Goal: Task Accomplishment & Management: Manage account settings

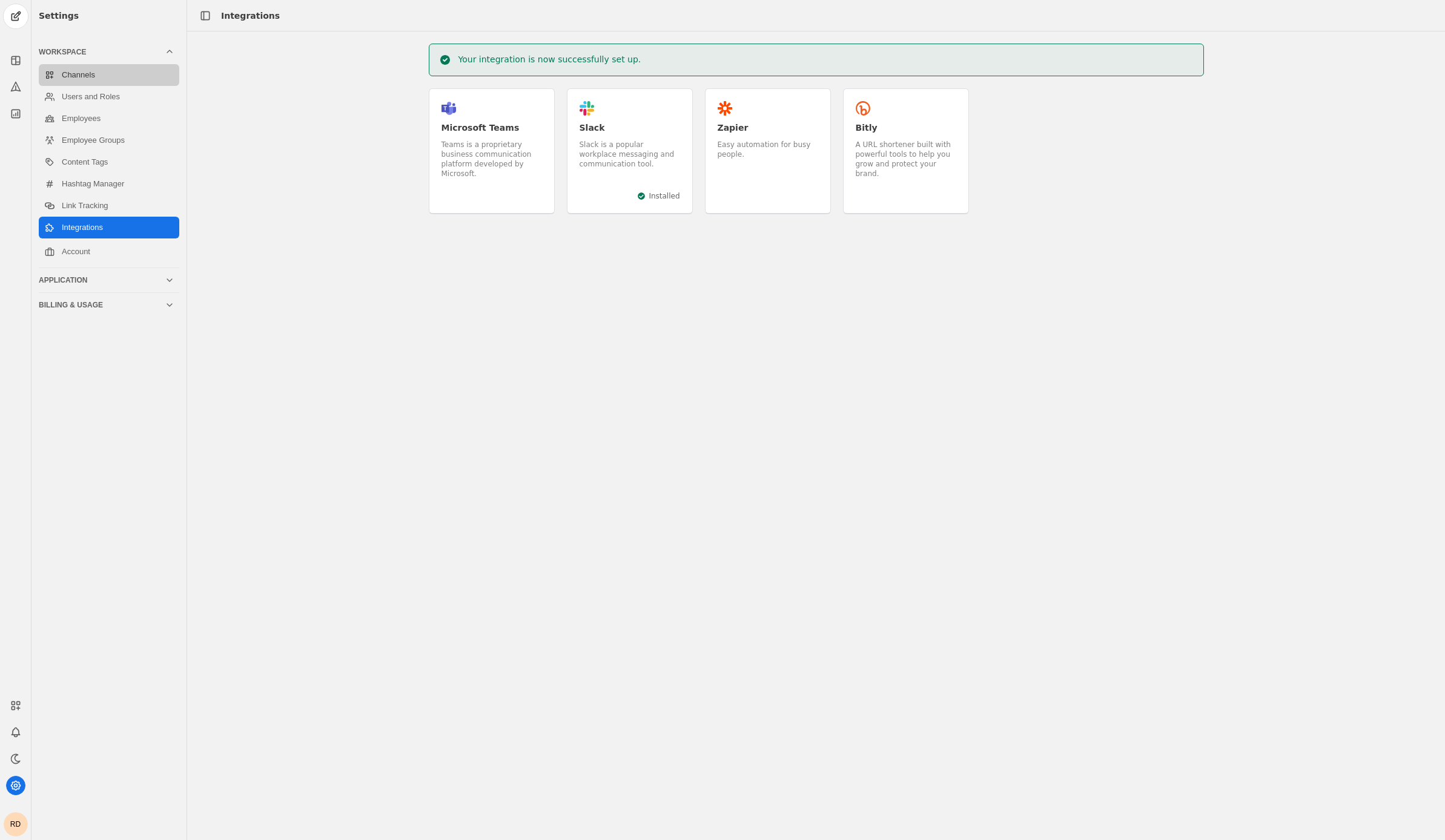
click at [107, 75] on link "Channels" at bounding box center [109, 75] width 141 height 22
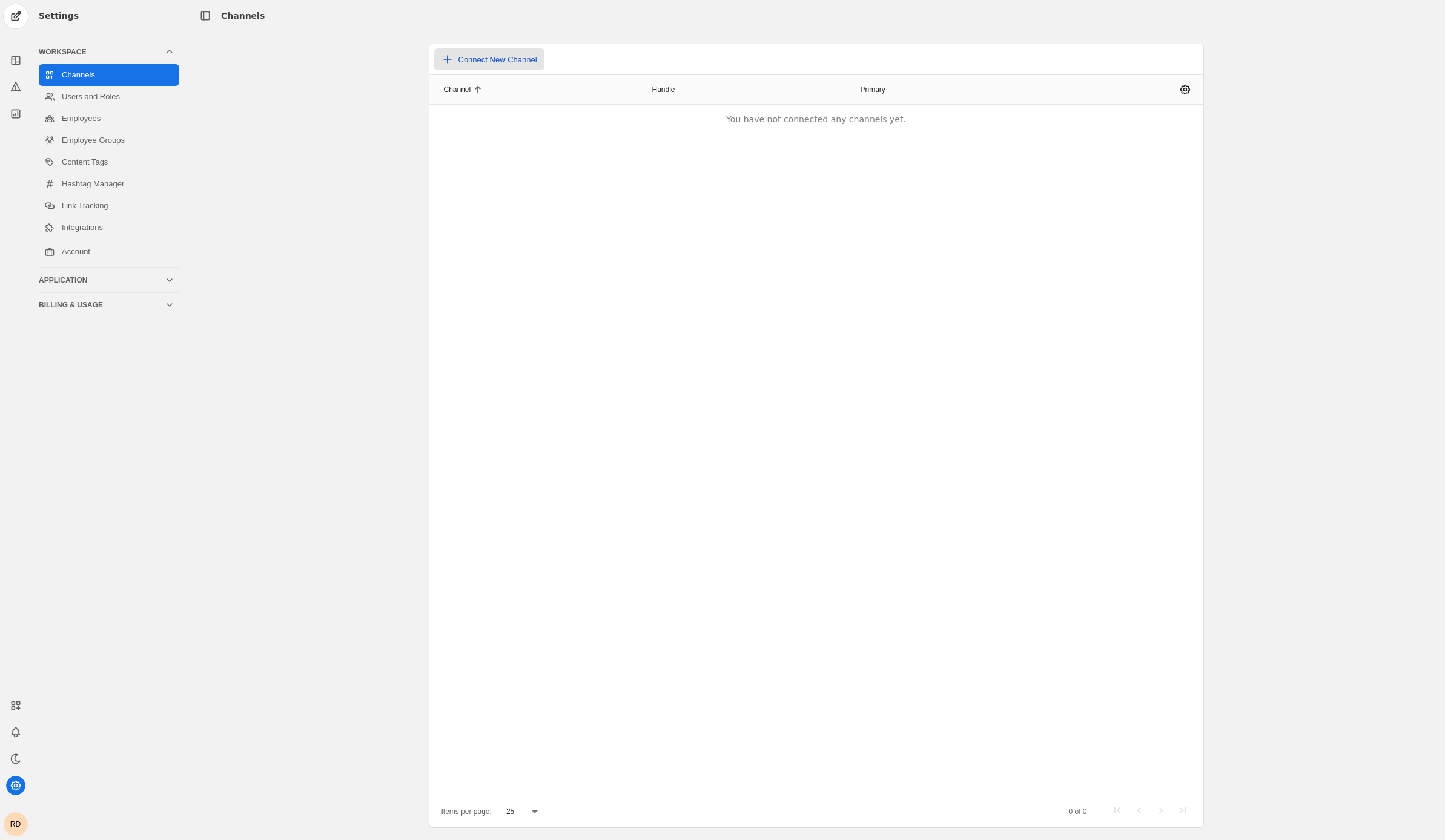
click at [479, 58] on span "Connect New Channel" at bounding box center [498, 59] width 78 height 9
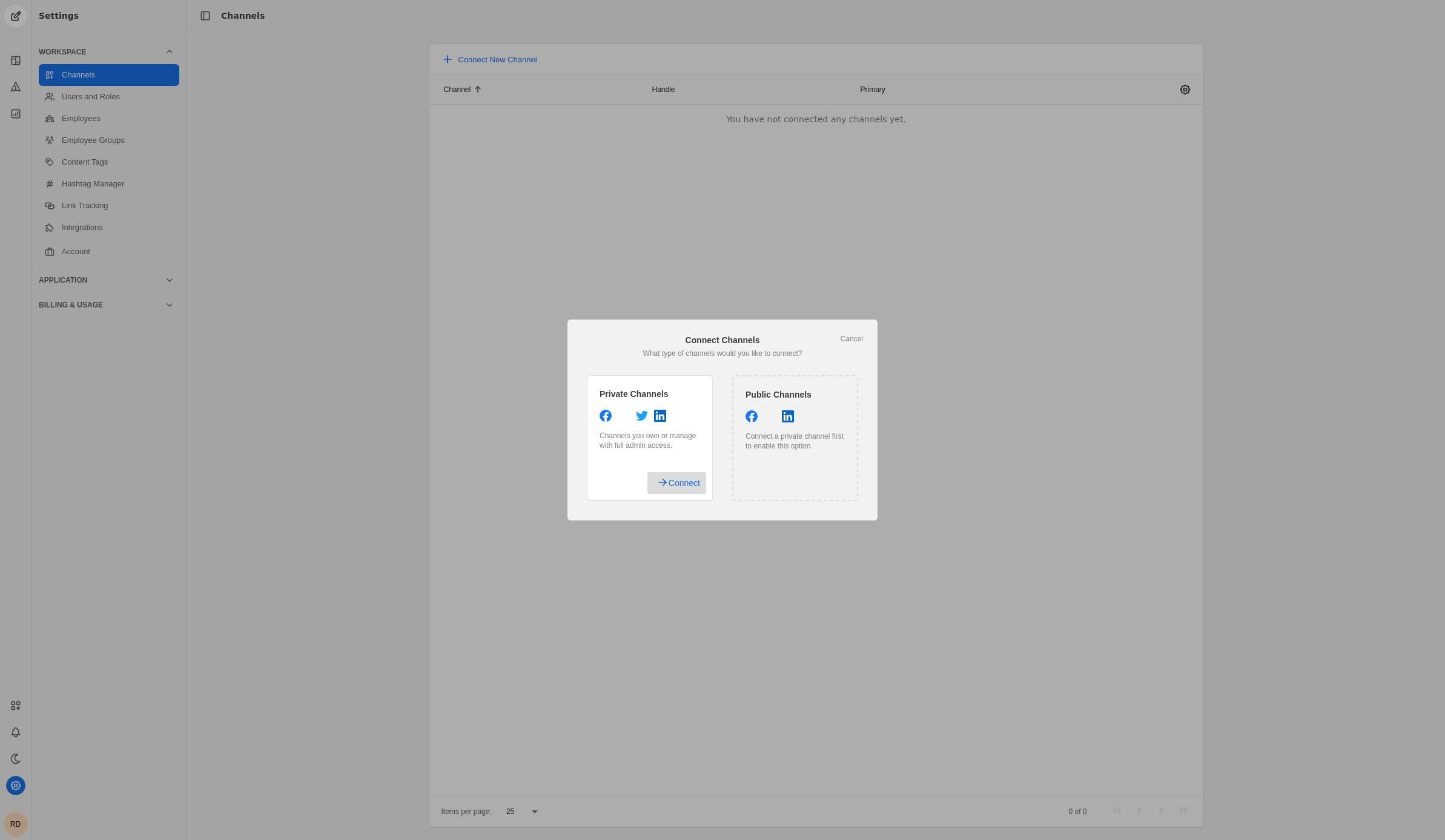
click at [676, 485] on span "Connect" at bounding box center [684, 483] width 32 height 22
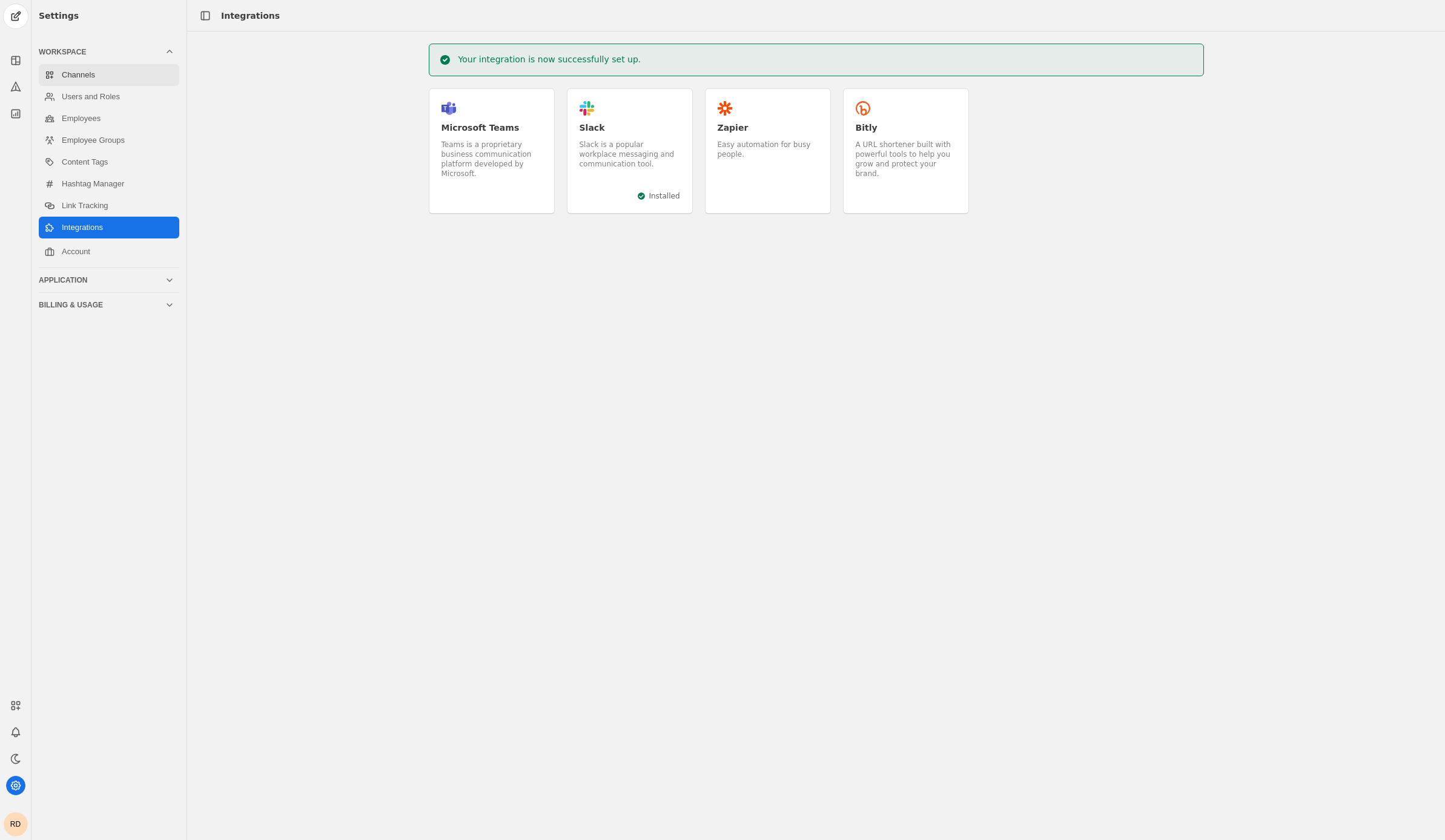
click at [72, 83] on link "Channels" at bounding box center [109, 75] width 141 height 22
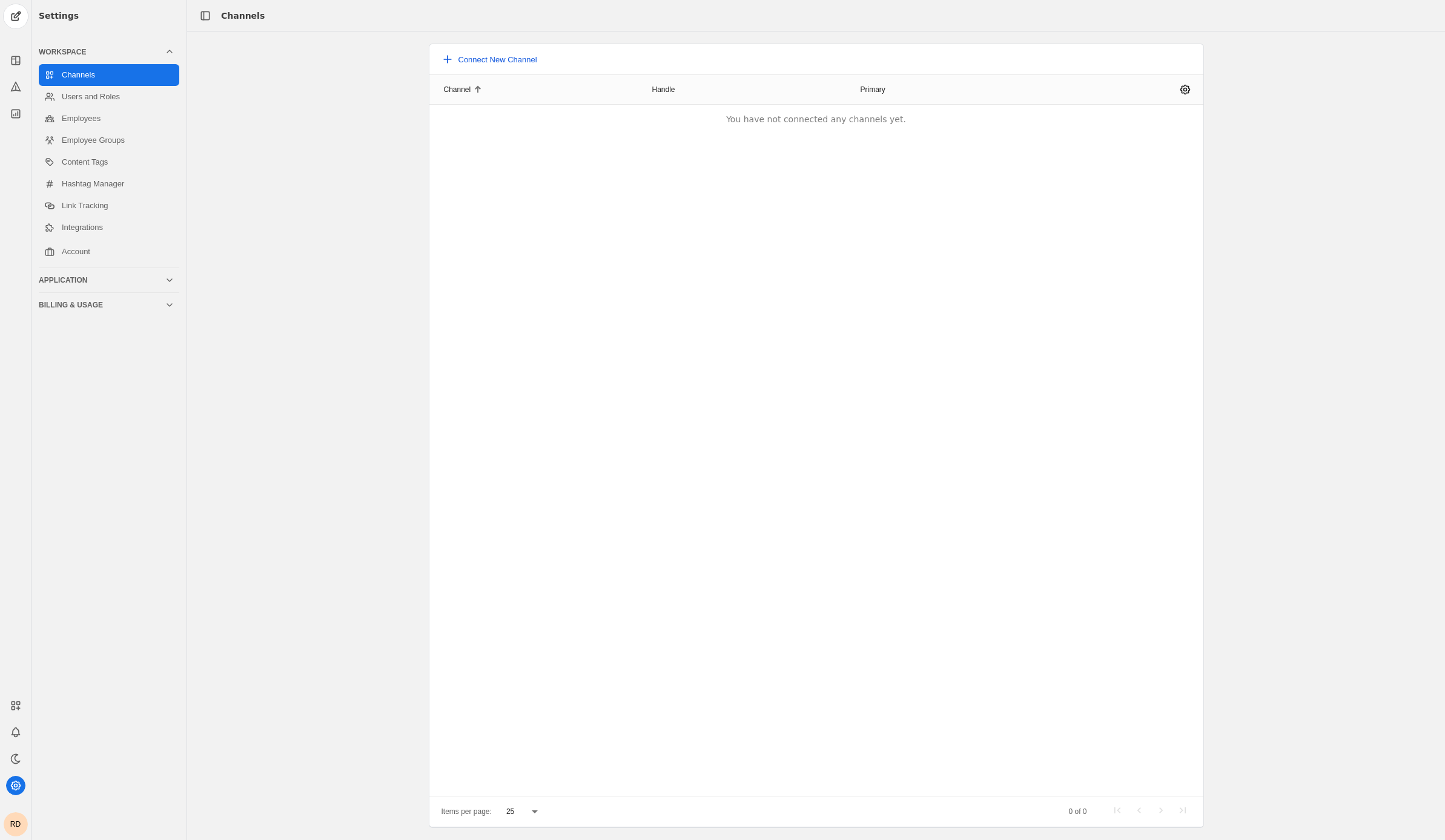
click at [477, 52] on button "Connect New Channel" at bounding box center [489, 59] width 110 height 22
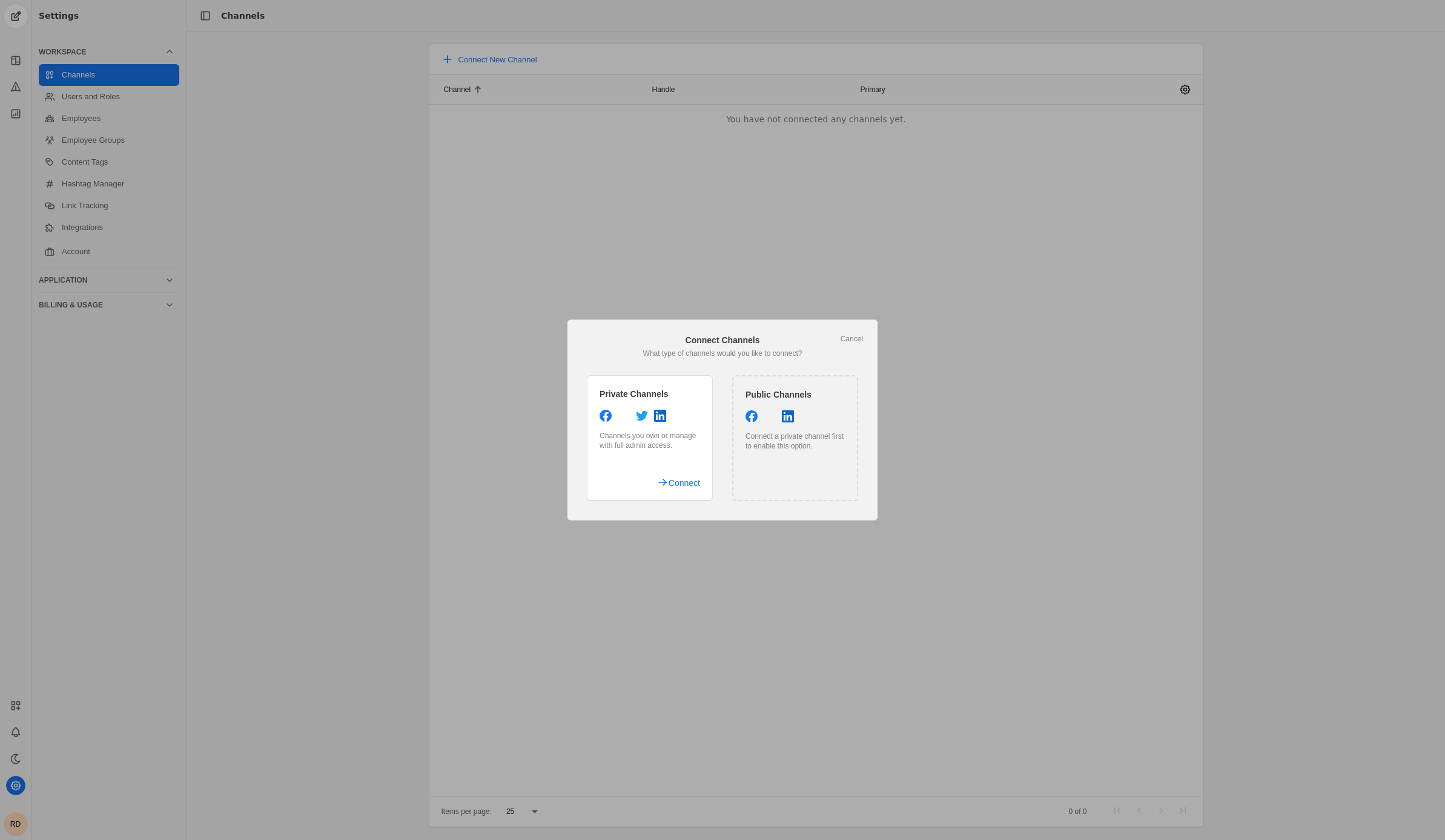
click at [825, 468] on div "Public Channels Connect a private channel first to enable this option." at bounding box center [795, 438] width 126 height 126
click at [686, 486] on span "Connect" at bounding box center [684, 483] width 32 height 22
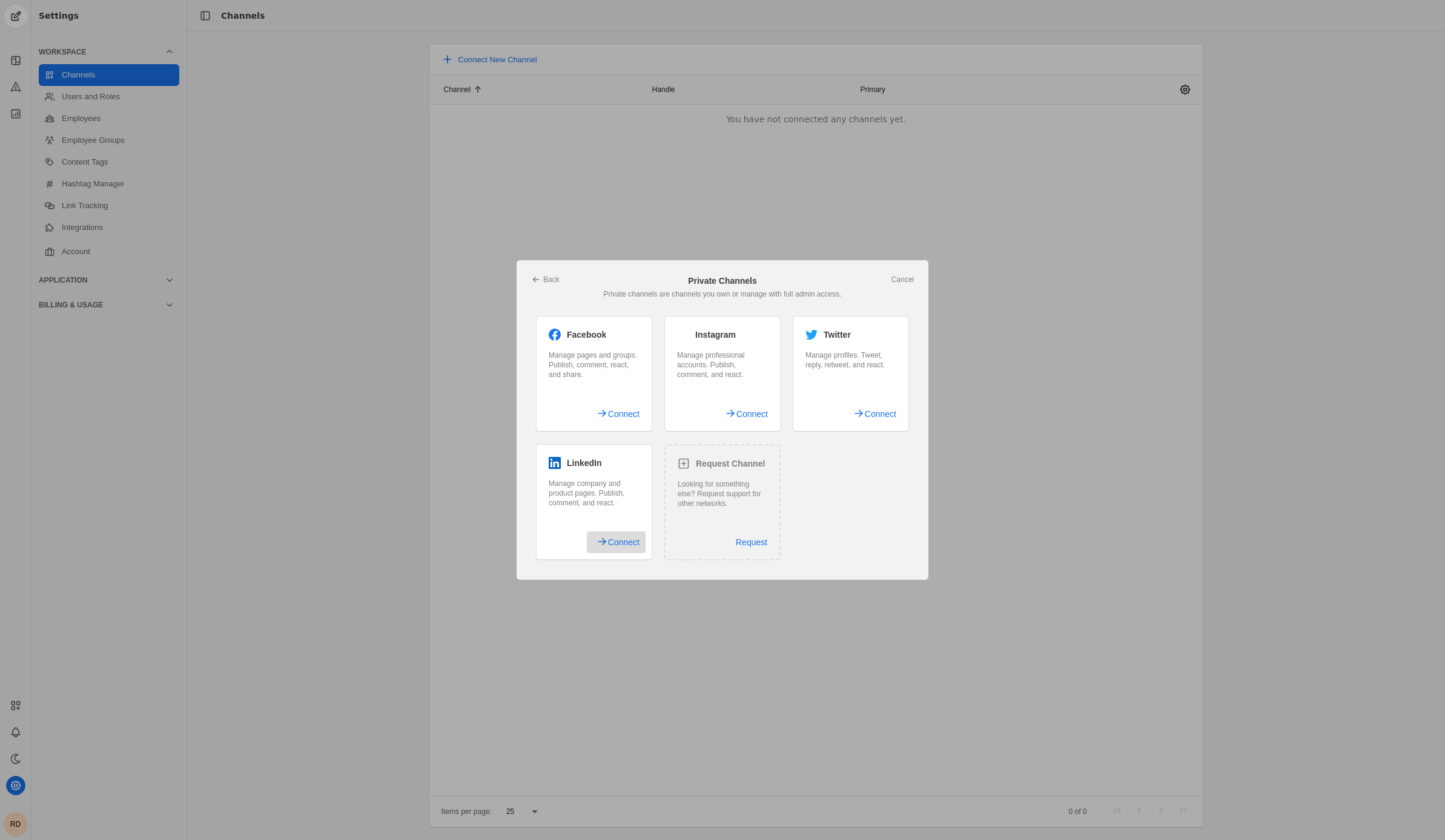
click at [637, 542] on span "Connect" at bounding box center [623, 542] width 32 height 22
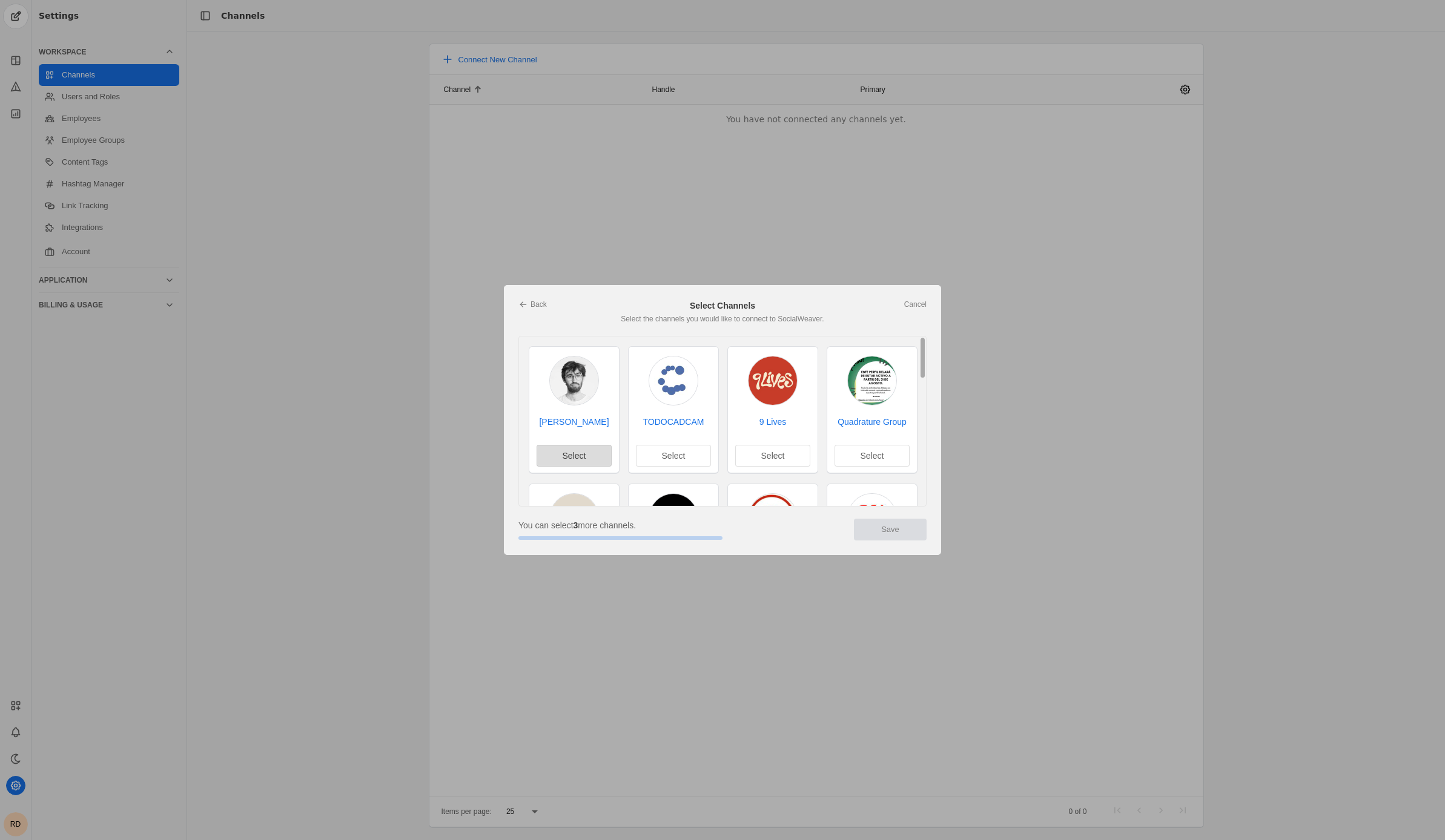
click at [574, 457] on span "Select" at bounding box center [574, 455] width 24 height 12
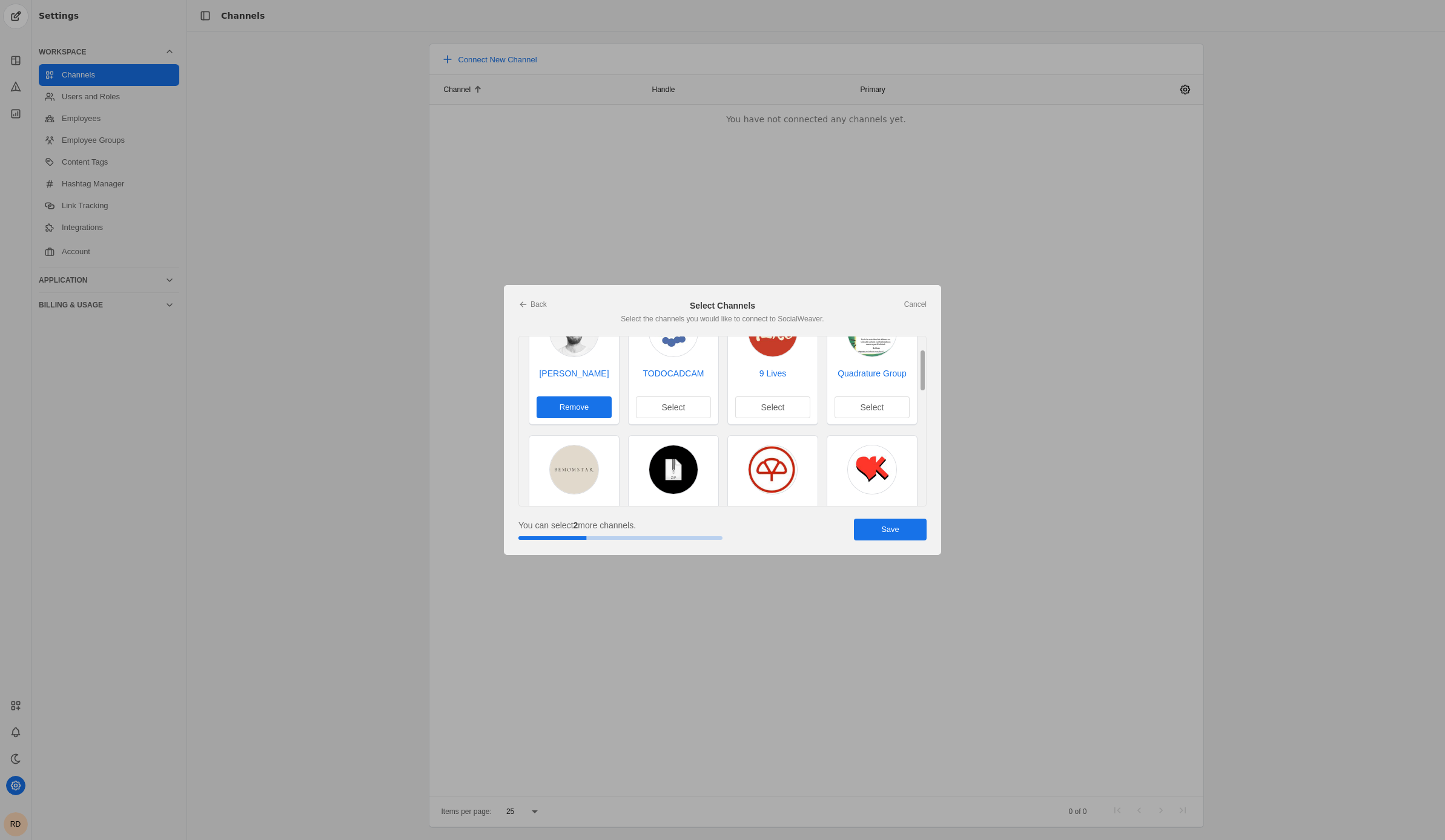
scroll to position [72, 0]
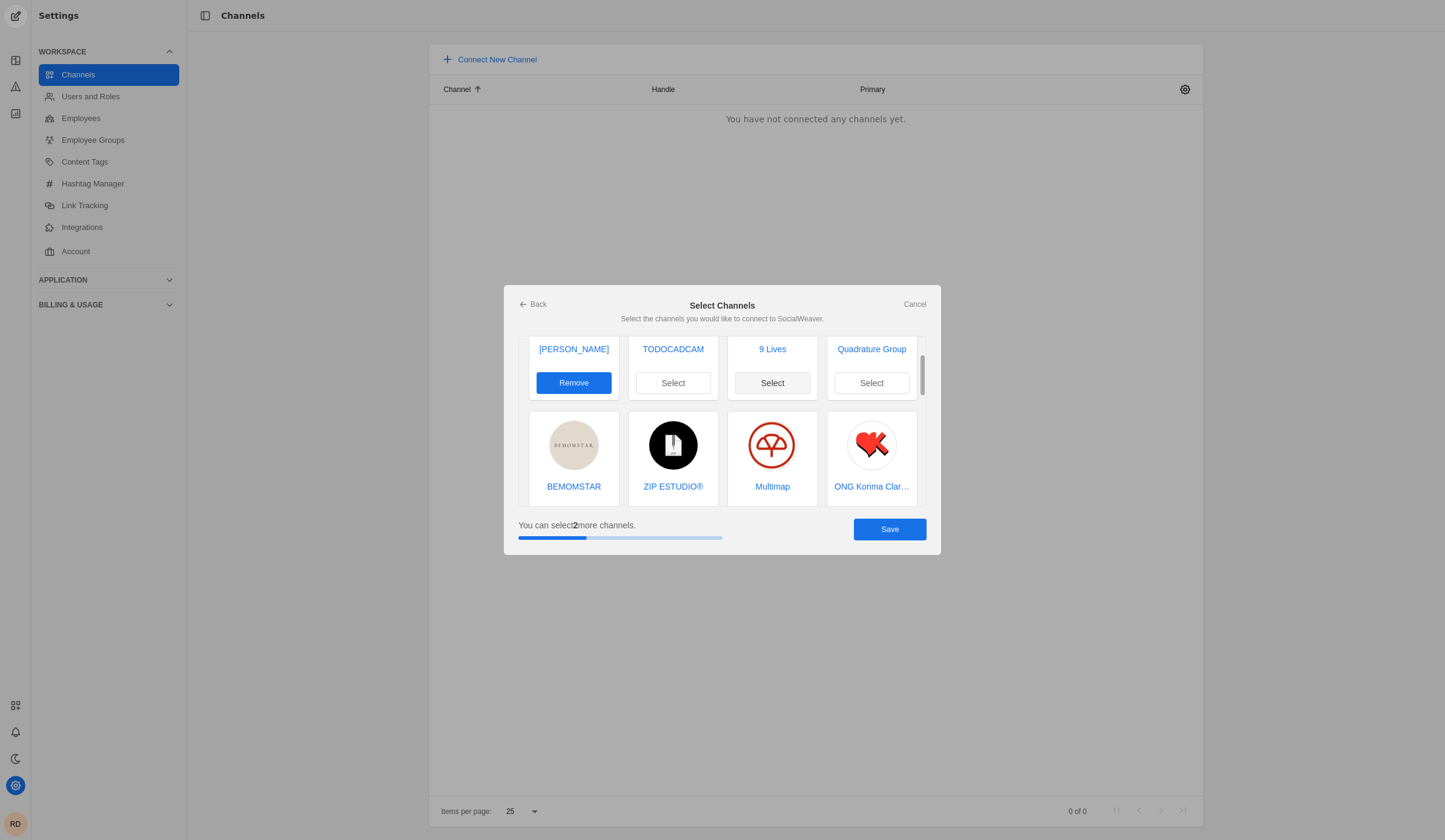
click at [776, 377] on span "Select" at bounding box center [773, 383] width 24 height 12
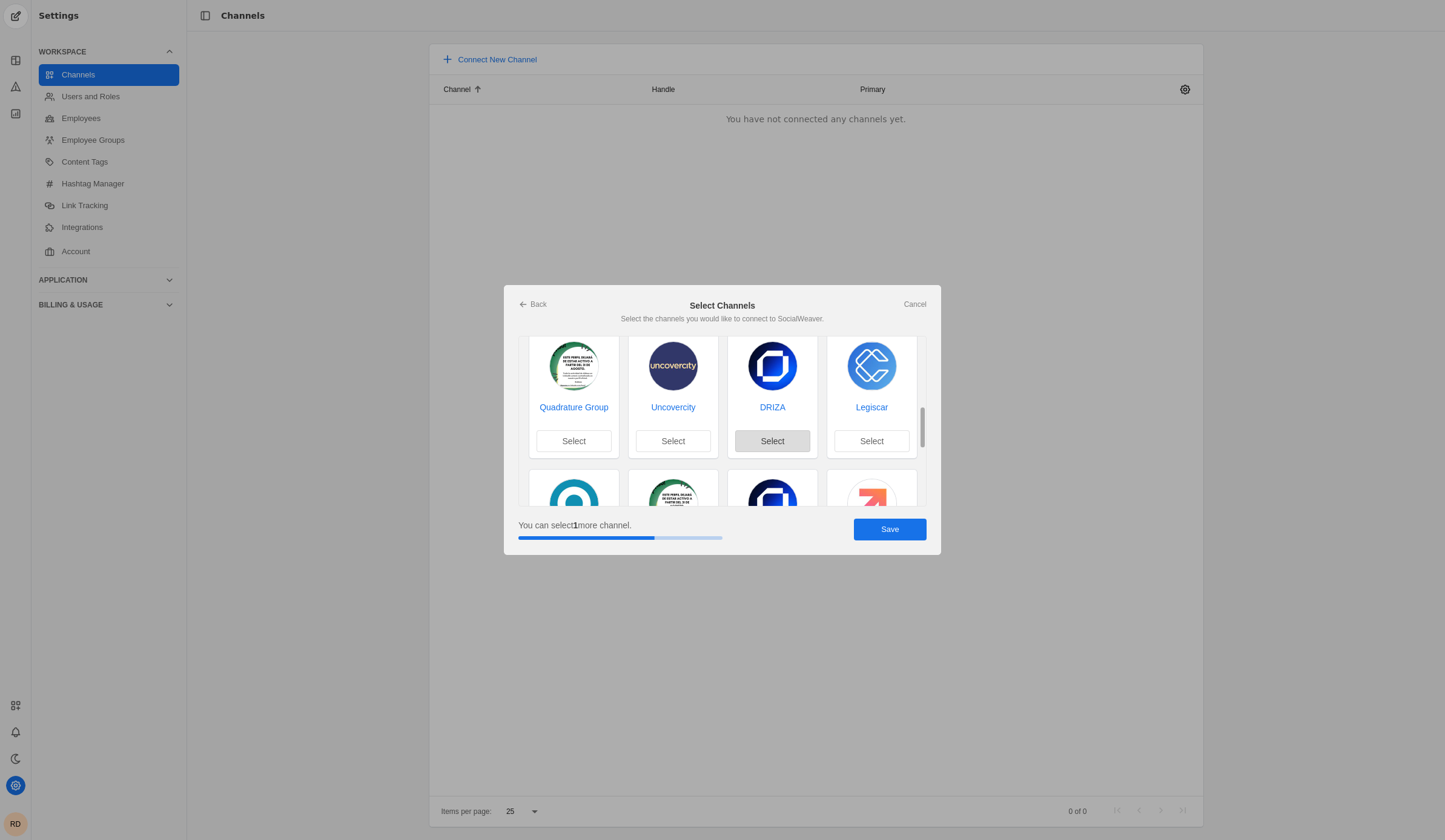
click at [773, 435] on span "Select" at bounding box center [773, 441] width 24 height 12
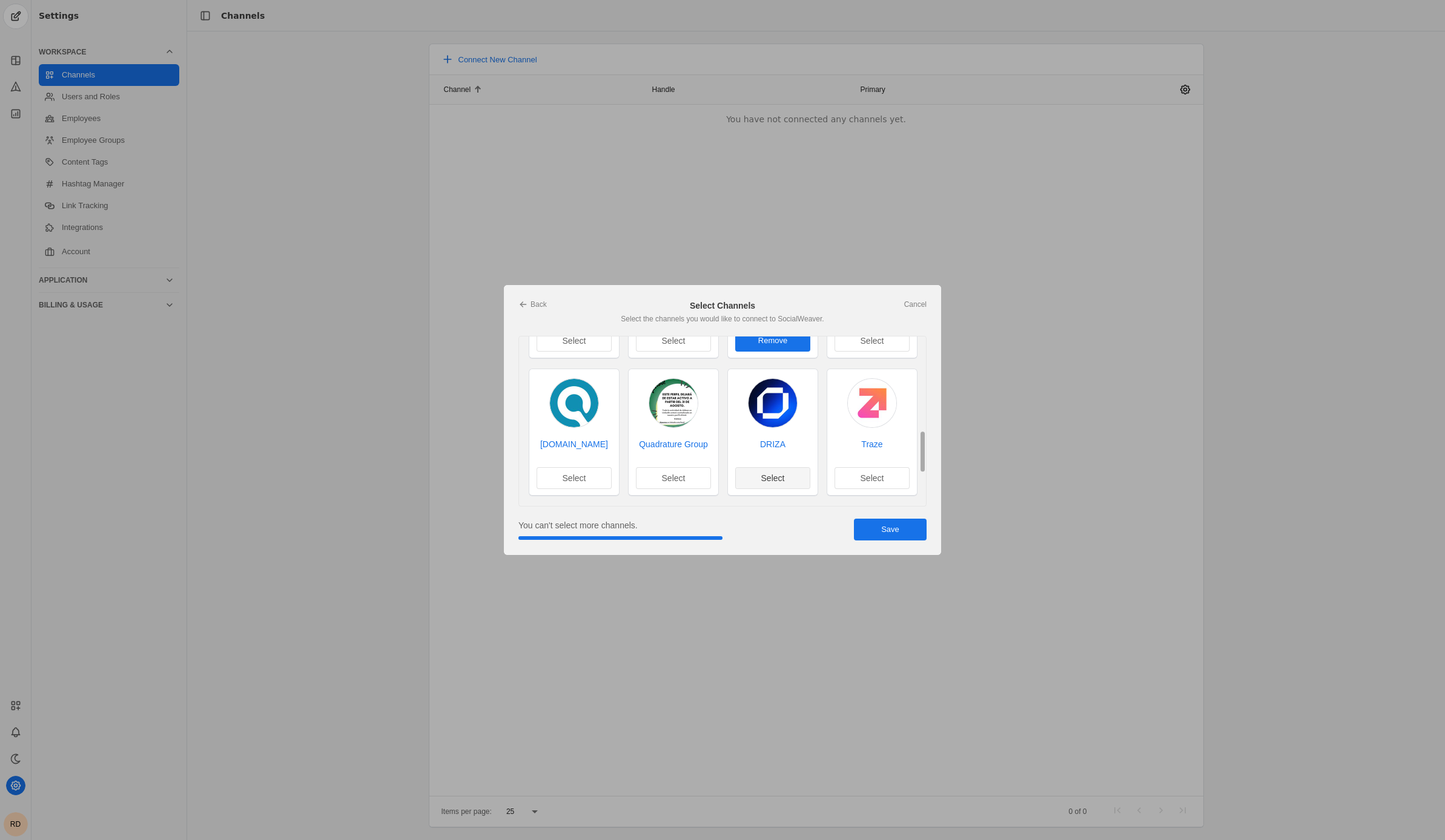
scroll to position [414, 0]
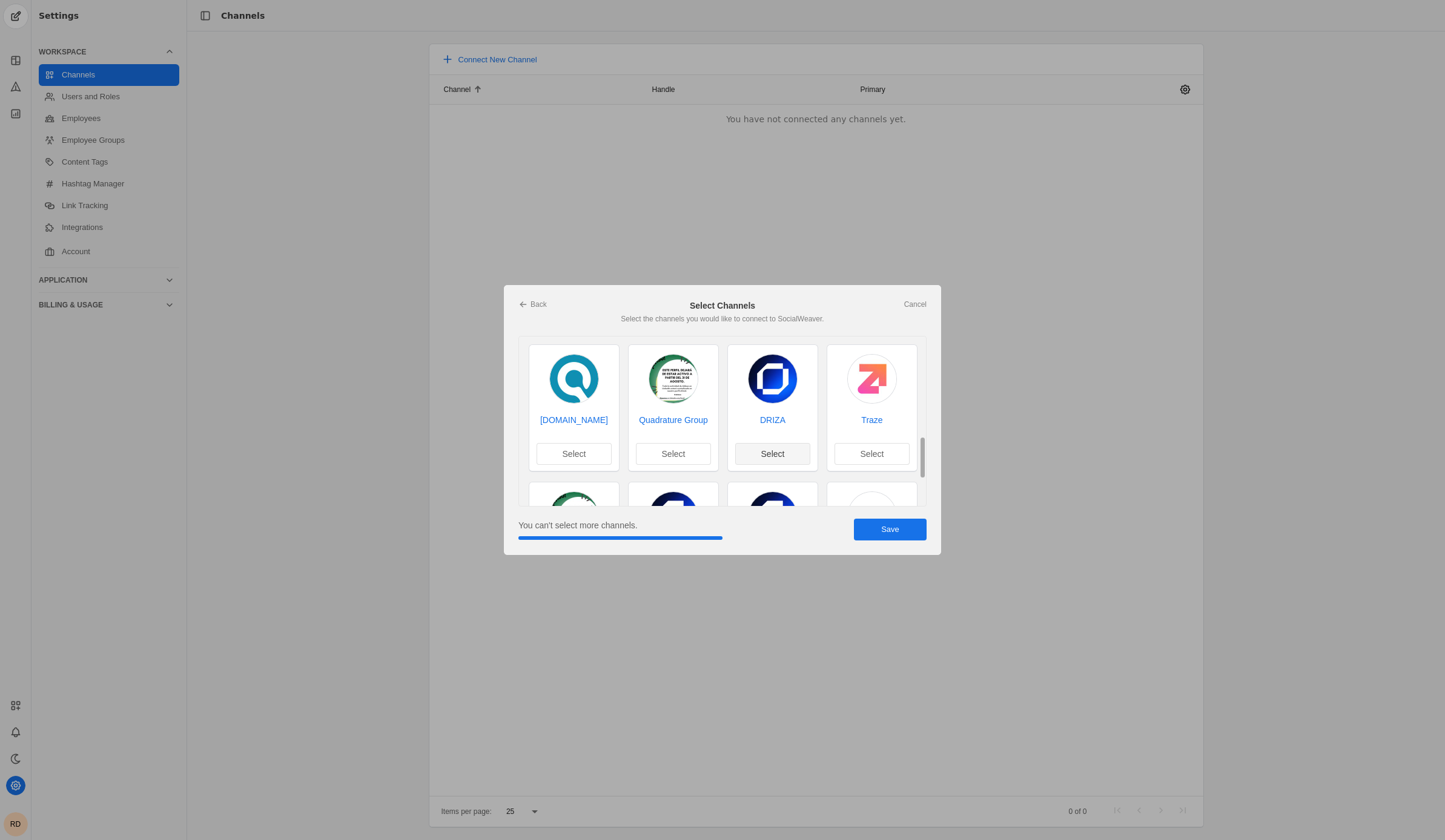
click at [775, 451] on span "Select" at bounding box center [773, 454] width 24 height 12
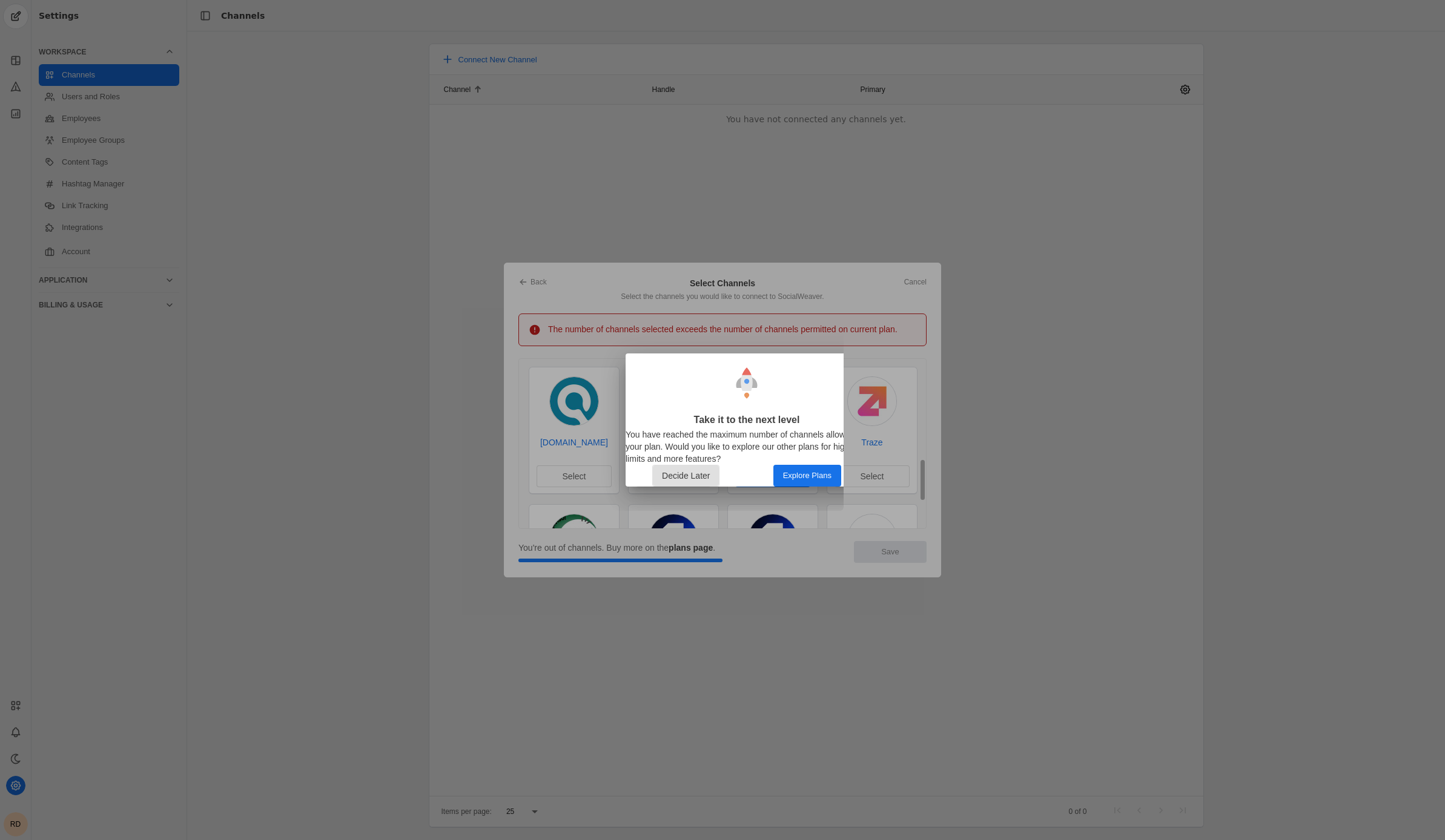
click at [705, 474] on span "Decide Later" at bounding box center [686, 476] width 48 height 12
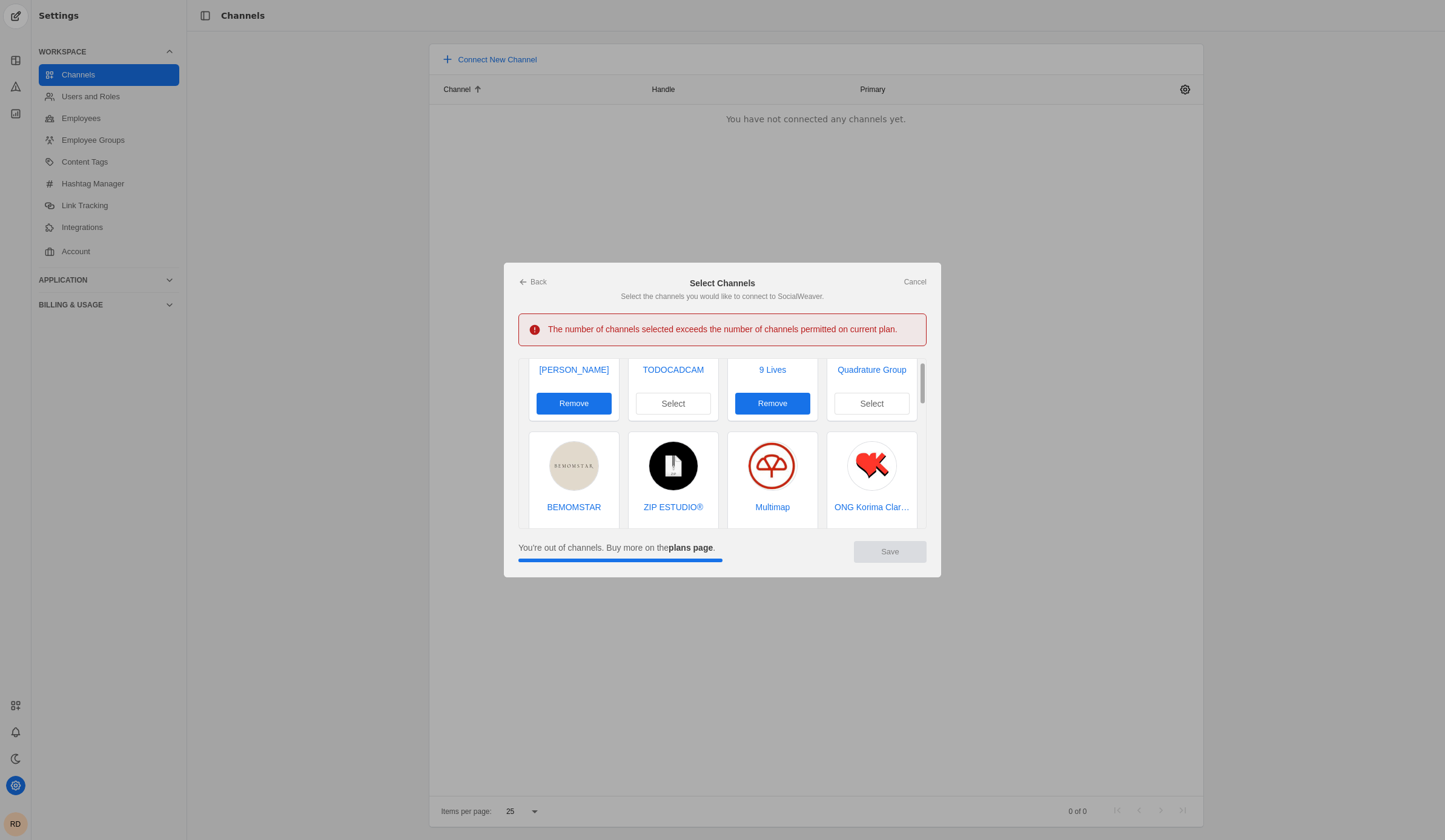
scroll to position [0, 0]
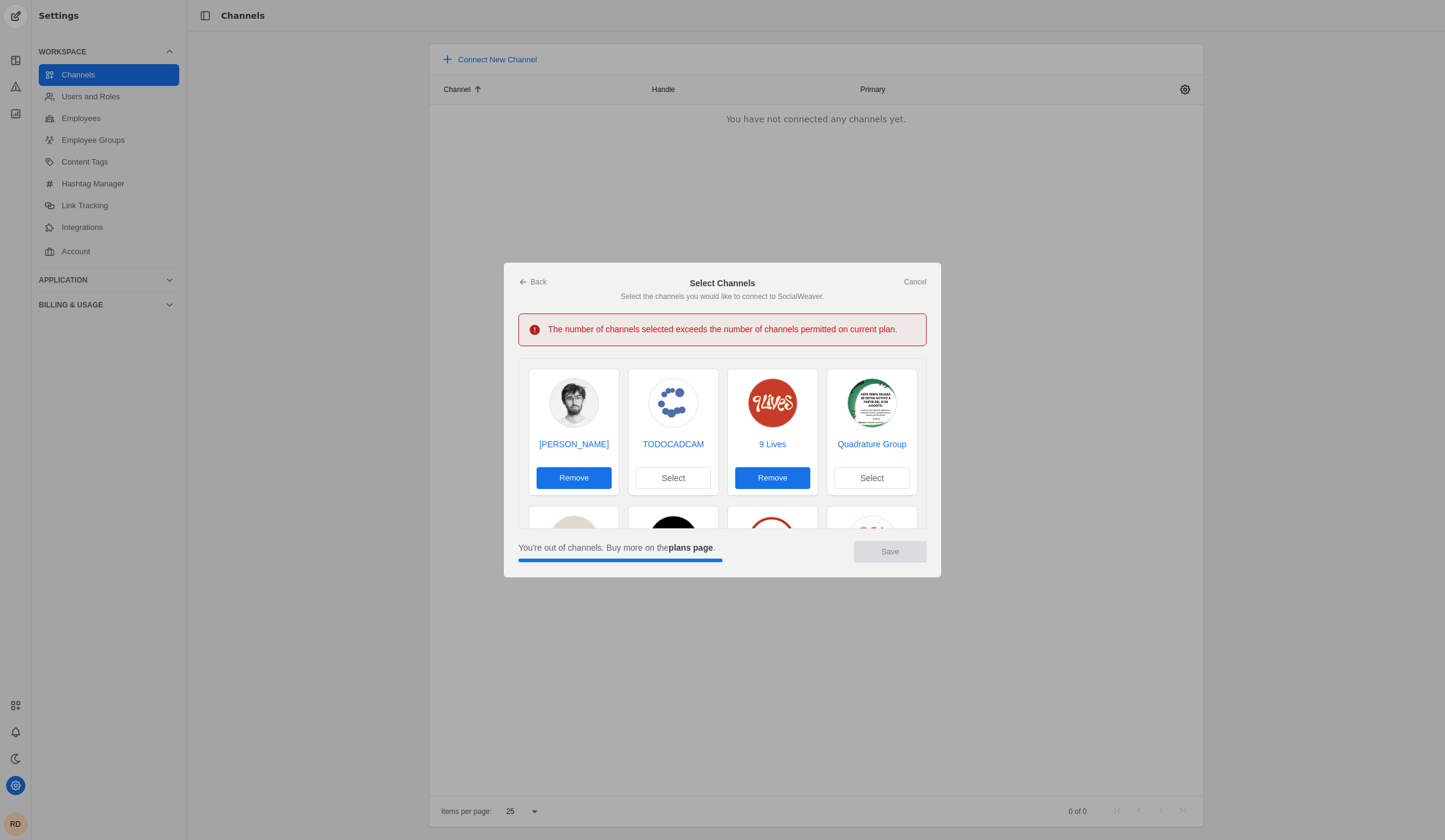
click at [801, 485] on div "9 Lives Remove" at bounding box center [773, 467] width 90 height 58
click at [795, 476] on span "undefined" at bounding box center [772, 478] width 75 height 22
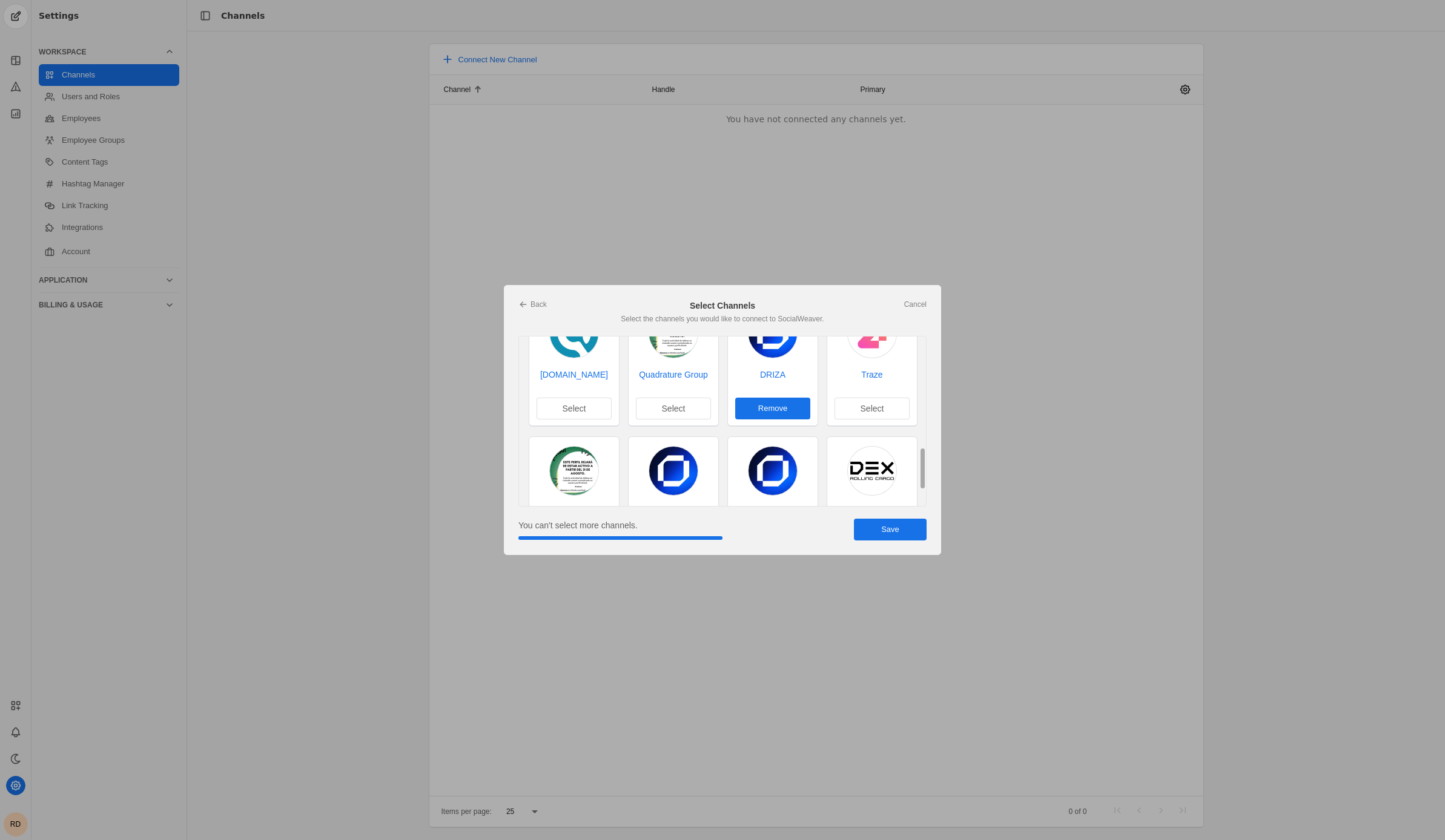
scroll to position [507, 0]
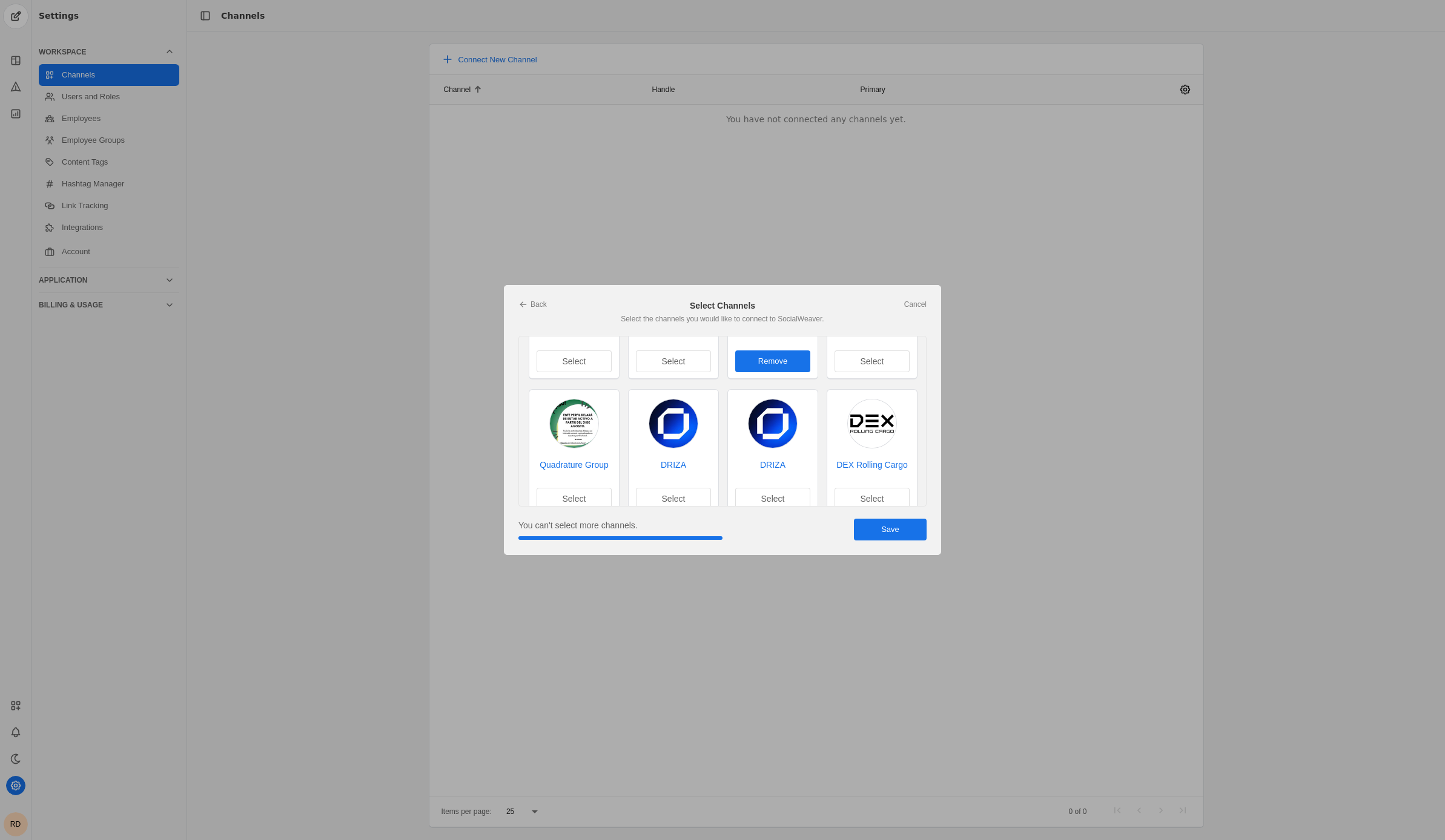
click at [914, 541] on app-add-channel-dialog "Back Cancel Select Channels Select the channels you would like to connect to So…" at bounding box center [722, 420] width 437 height 270
click at [914, 533] on span "undefined" at bounding box center [890, 530] width 72 height 22
click at [913, 533] on span "undefined" at bounding box center [890, 530] width 72 height 22
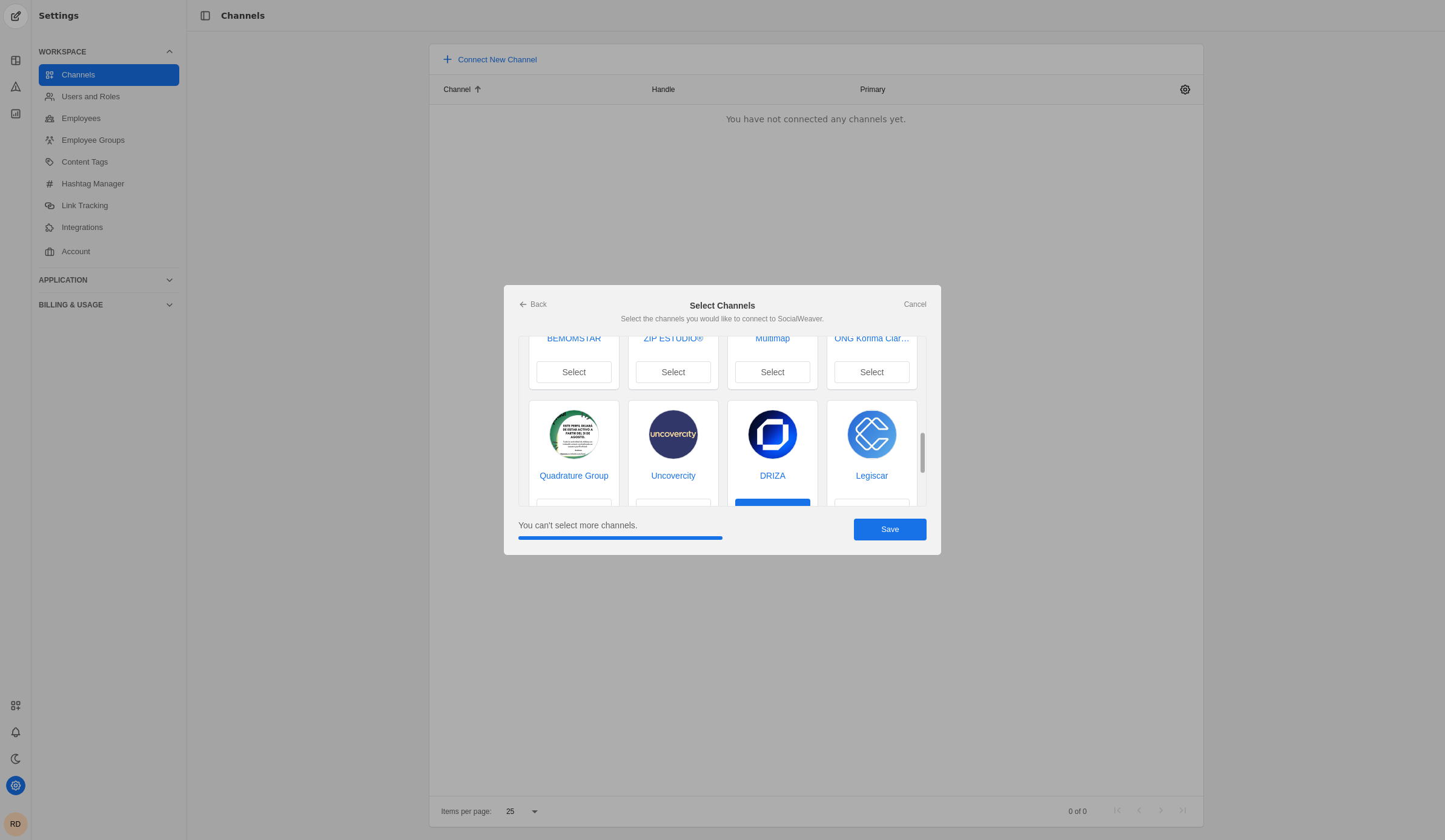
scroll to position [395, 0]
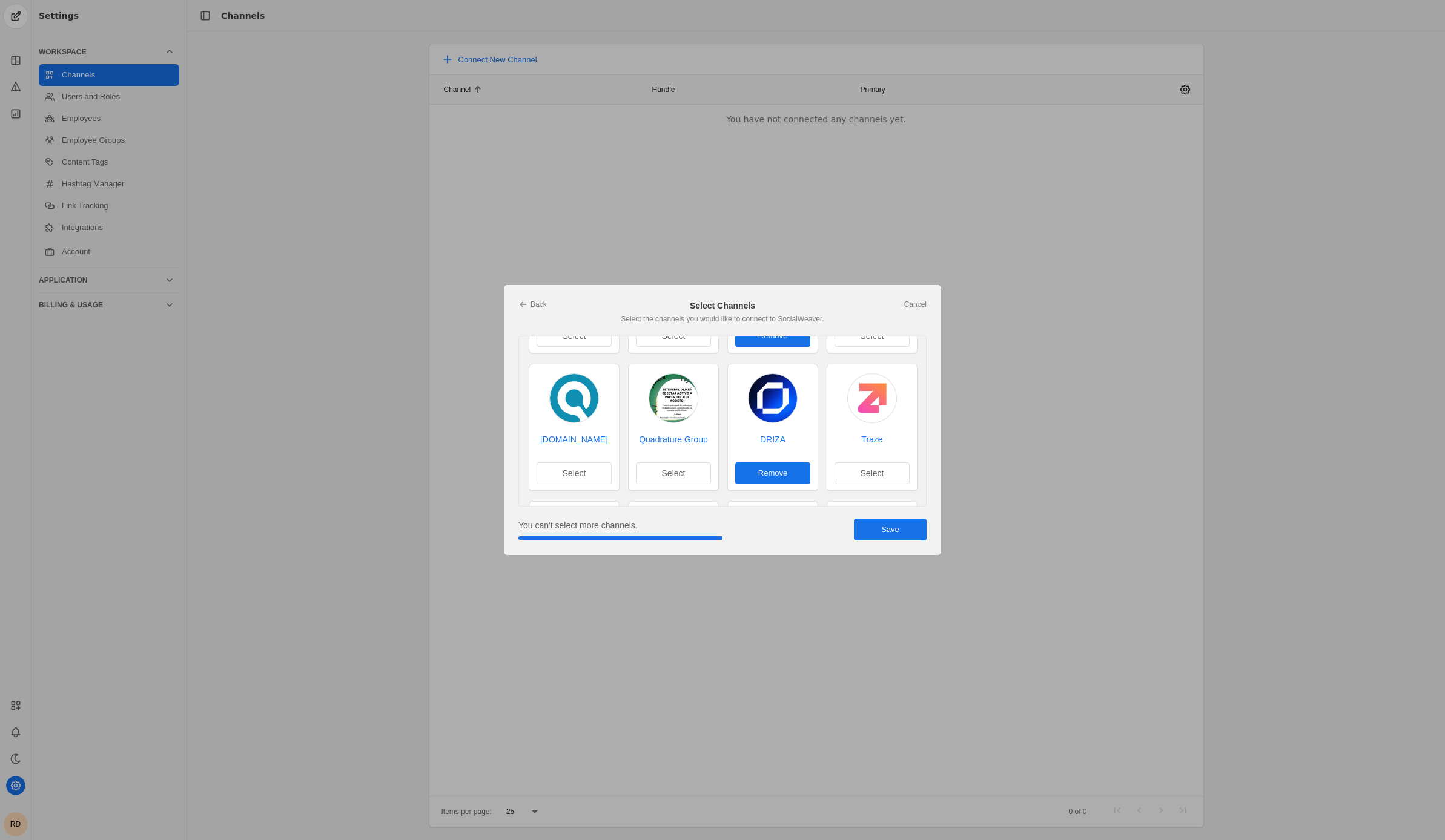
click at [772, 474] on span "Remove" at bounding box center [772, 473] width 29 height 12
click at [907, 526] on span "undefined" at bounding box center [890, 530] width 72 height 22
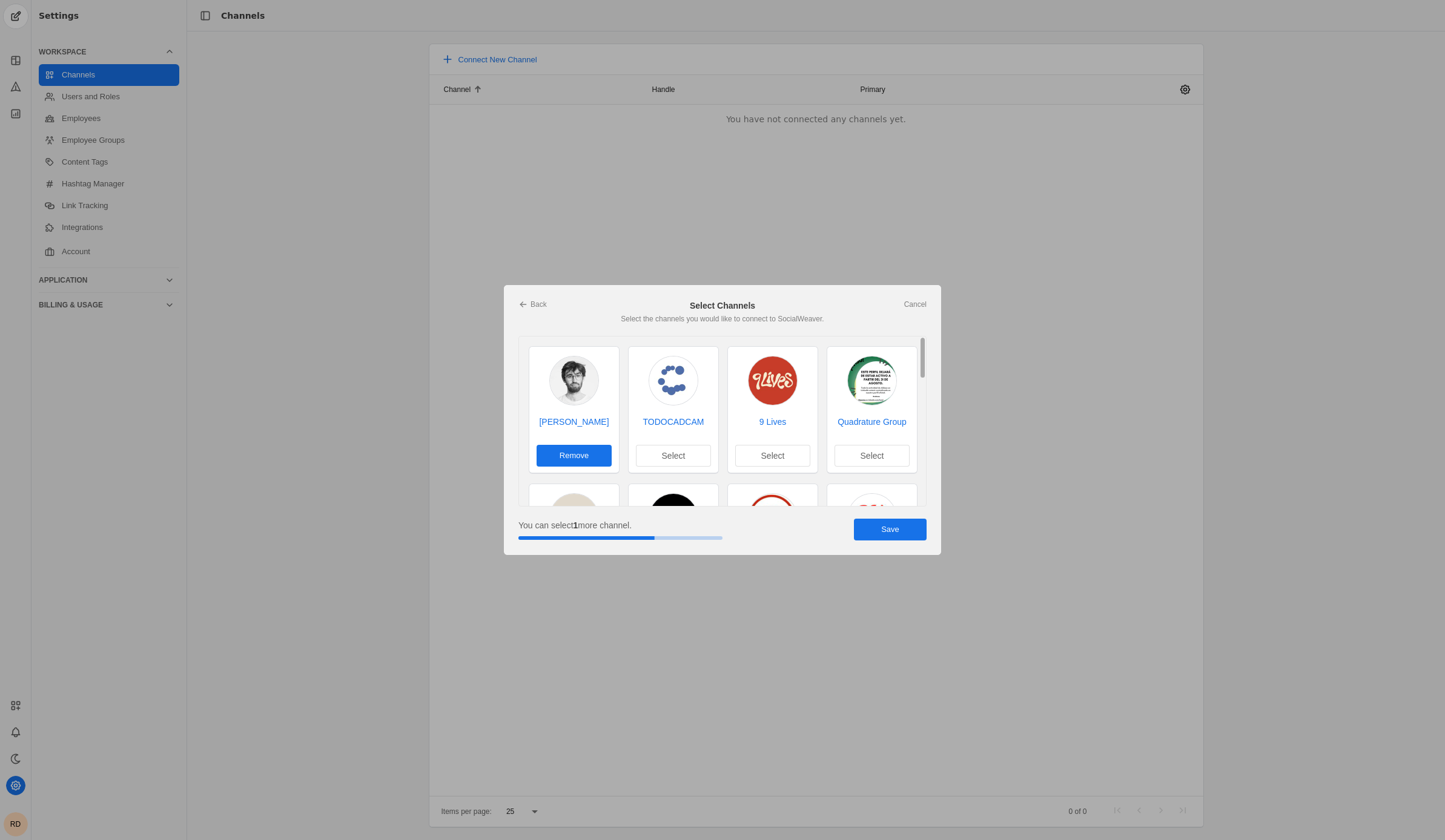
scroll to position [5, 0]
click at [914, 302] on link "Cancel" at bounding box center [915, 304] width 22 height 9
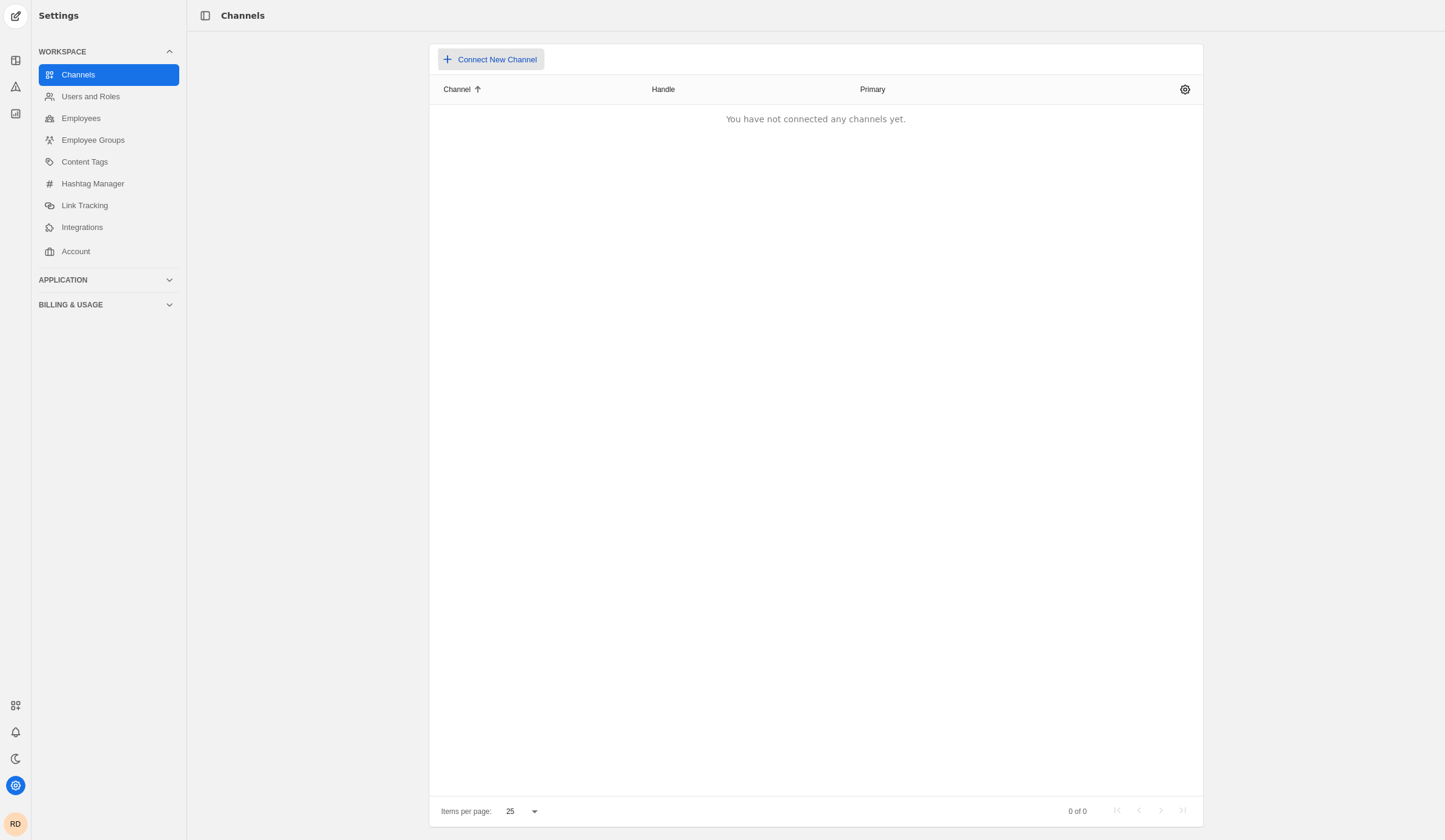
click at [536, 57] on span "Connect New Channel" at bounding box center [498, 59] width 78 height 9
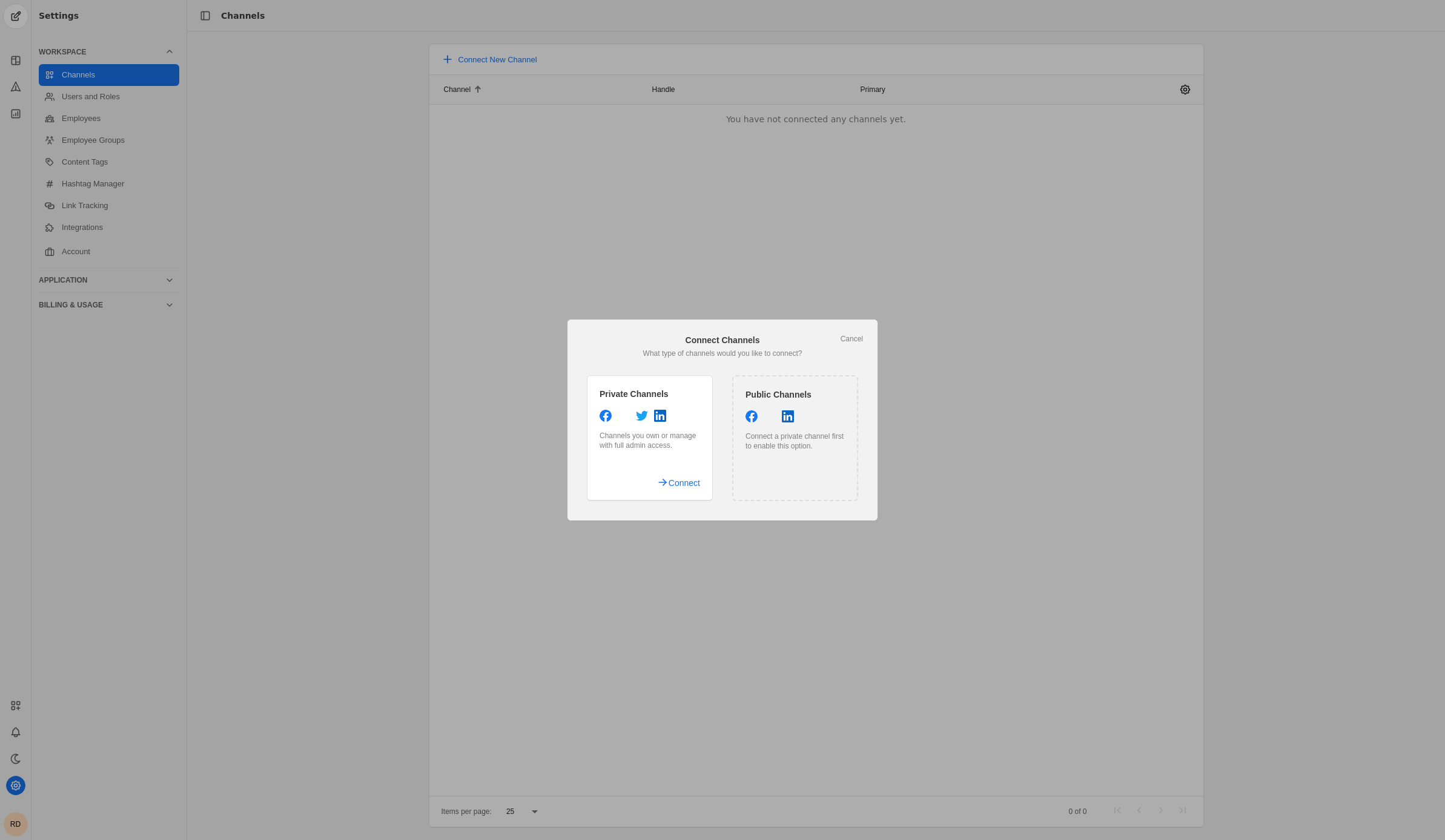
click at [673, 437] on div "Channels you own or manage with full admin access." at bounding box center [650, 441] width 101 height 20
click at [690, 483] on span "Connect" at bounding box center [684, 483] width 32 height 22
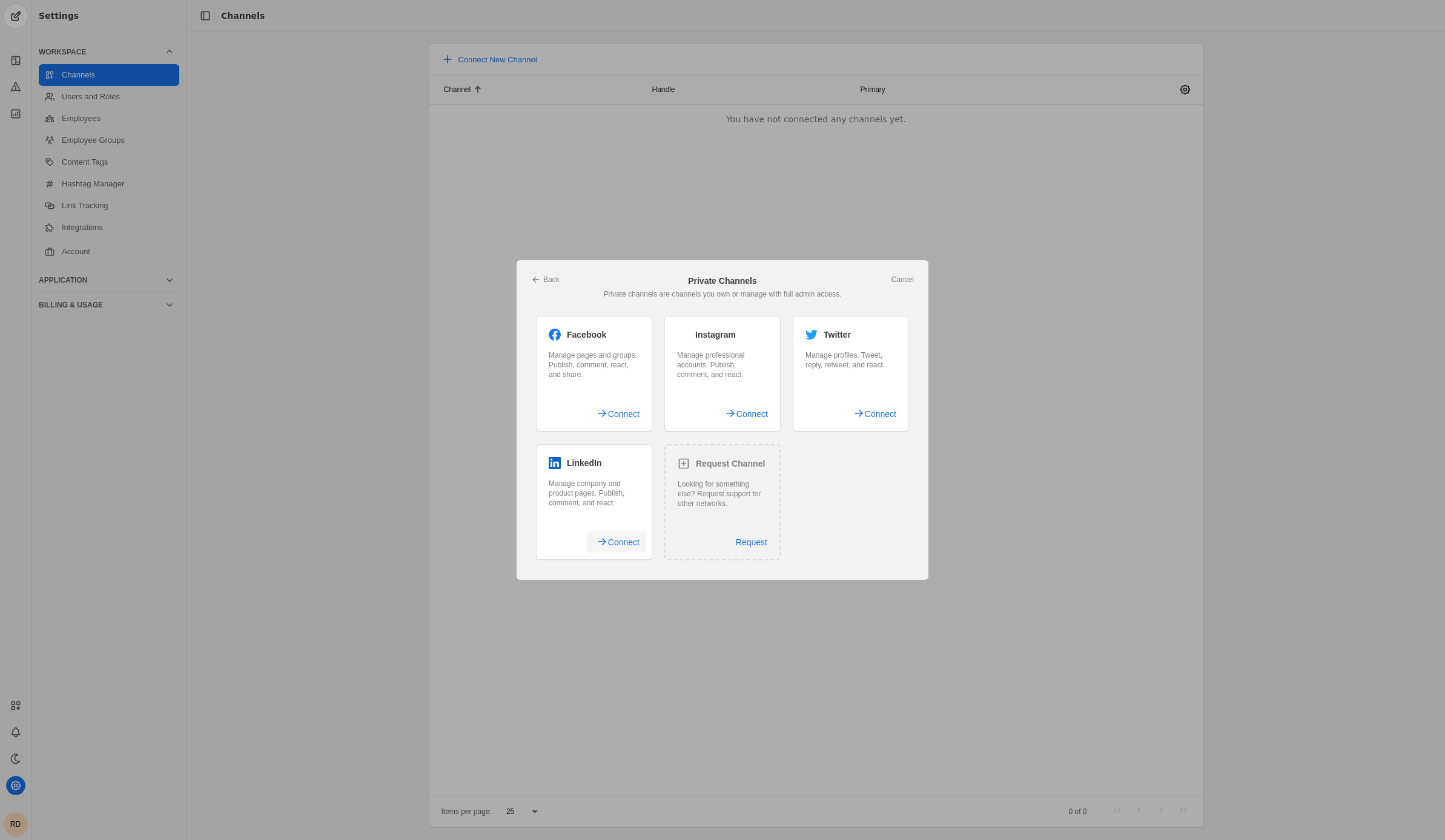
click at [630, 544] on span "Connect" at bounding box center [623, 542] width 32 height 22
click at [625, 543] on span "Connect" at bounding box center [623, 542] width 32 height 22
click at [896, 278] on link "Cancel" at bounding box center [902, 280] width 22 height 9
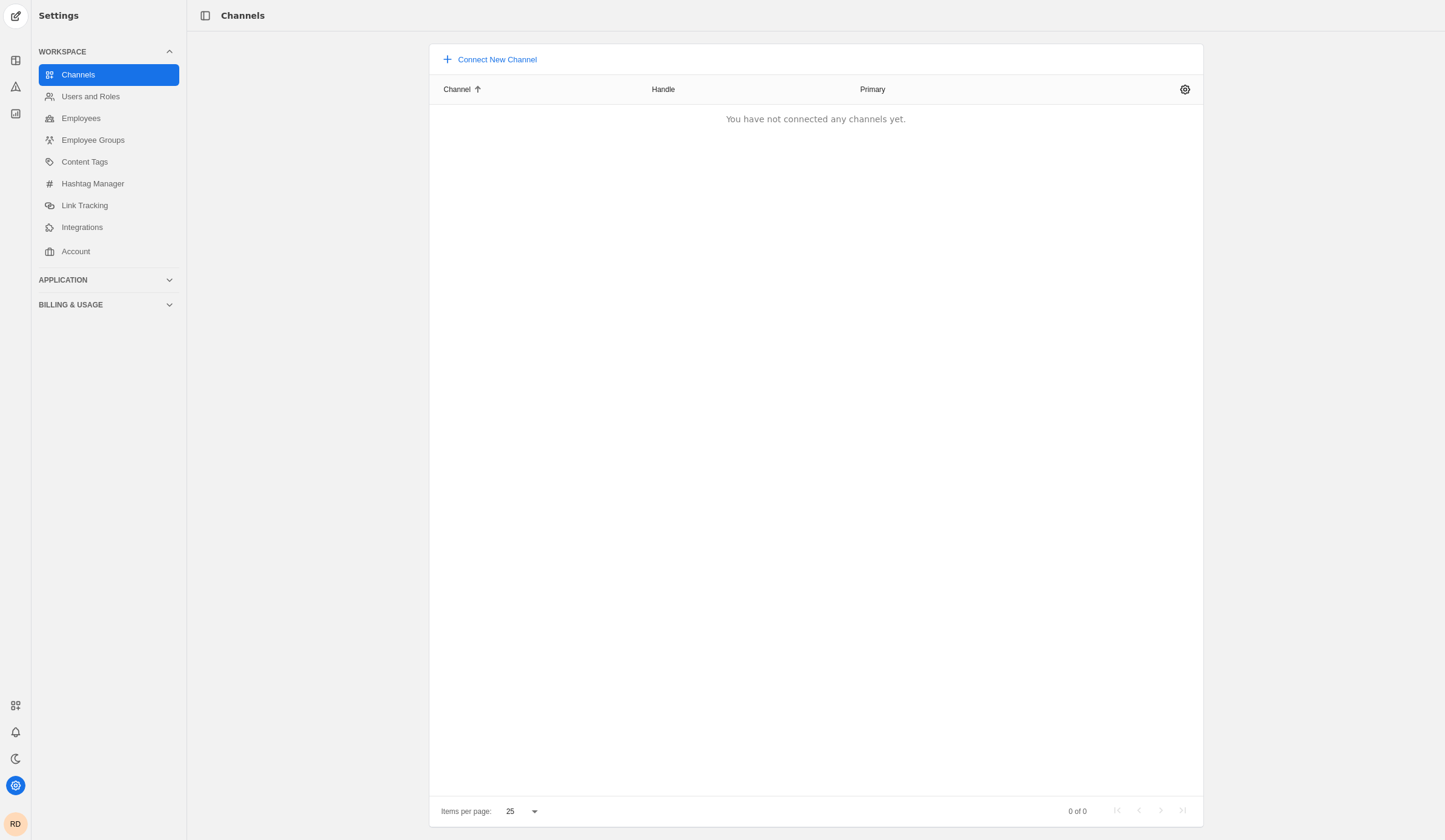
click at [100, 283] on div "Application" at bounding box center [101, 280] width 126 height 9
click at [118, 190] on div "Billing & Usage" at bounding box center [101, 193] width 126 height 9
click at [96, 143] on link "Plans" at bounding box center [109, 147] width 141 height 22
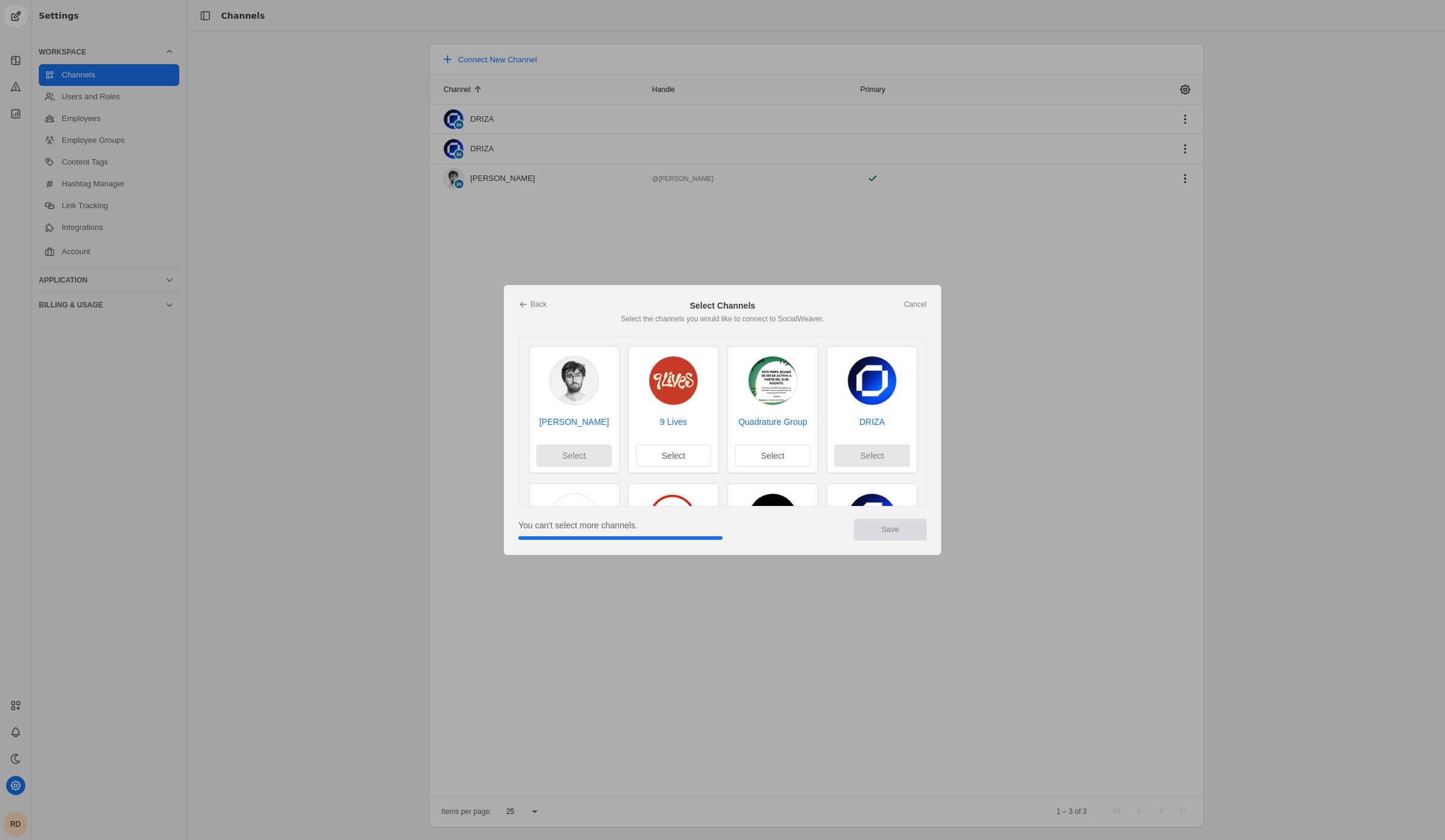
click at [663, 214] on div at bounding box center [722, 420] width 1445 height 840
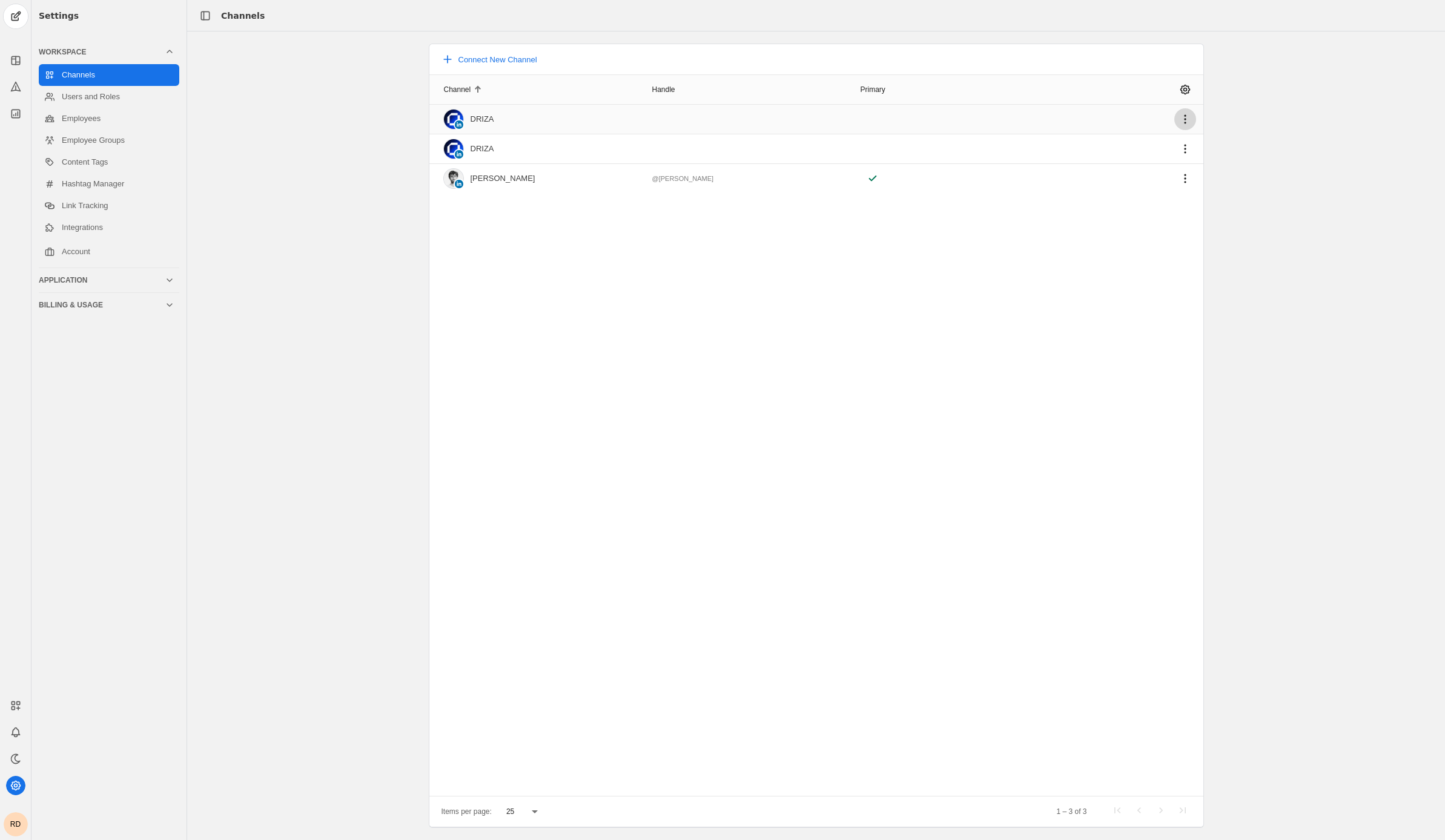
click at [1192, 120] on span "undefined" at bounding box center [1185, 119] width 22 height 22
click at [1064, 191] on span "undefined" at bounding box center [1111, 189] width 170 height 22
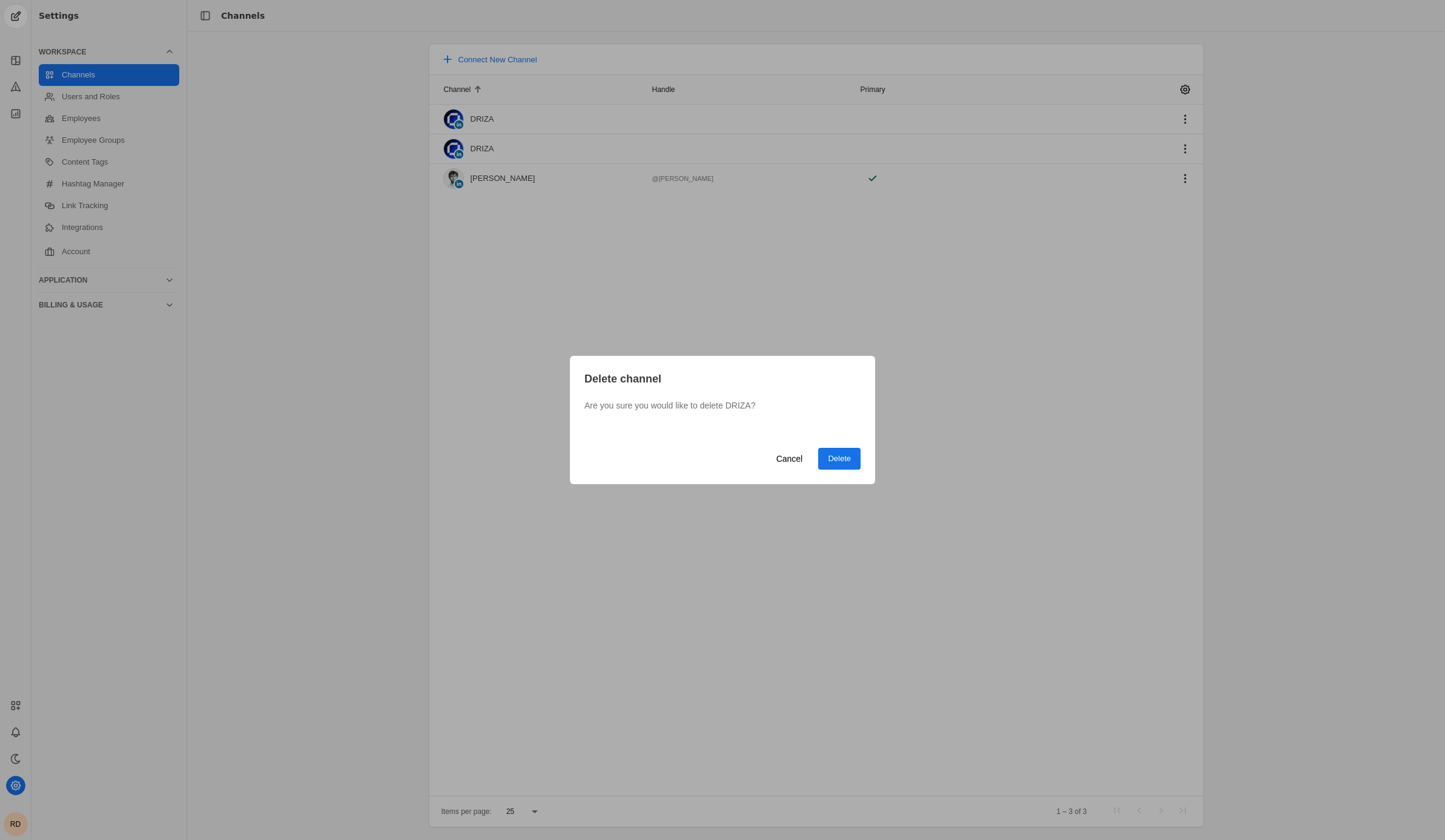
click at [838, 462] on span "Delete" at bounding box center [839, 459] width 23 height 12
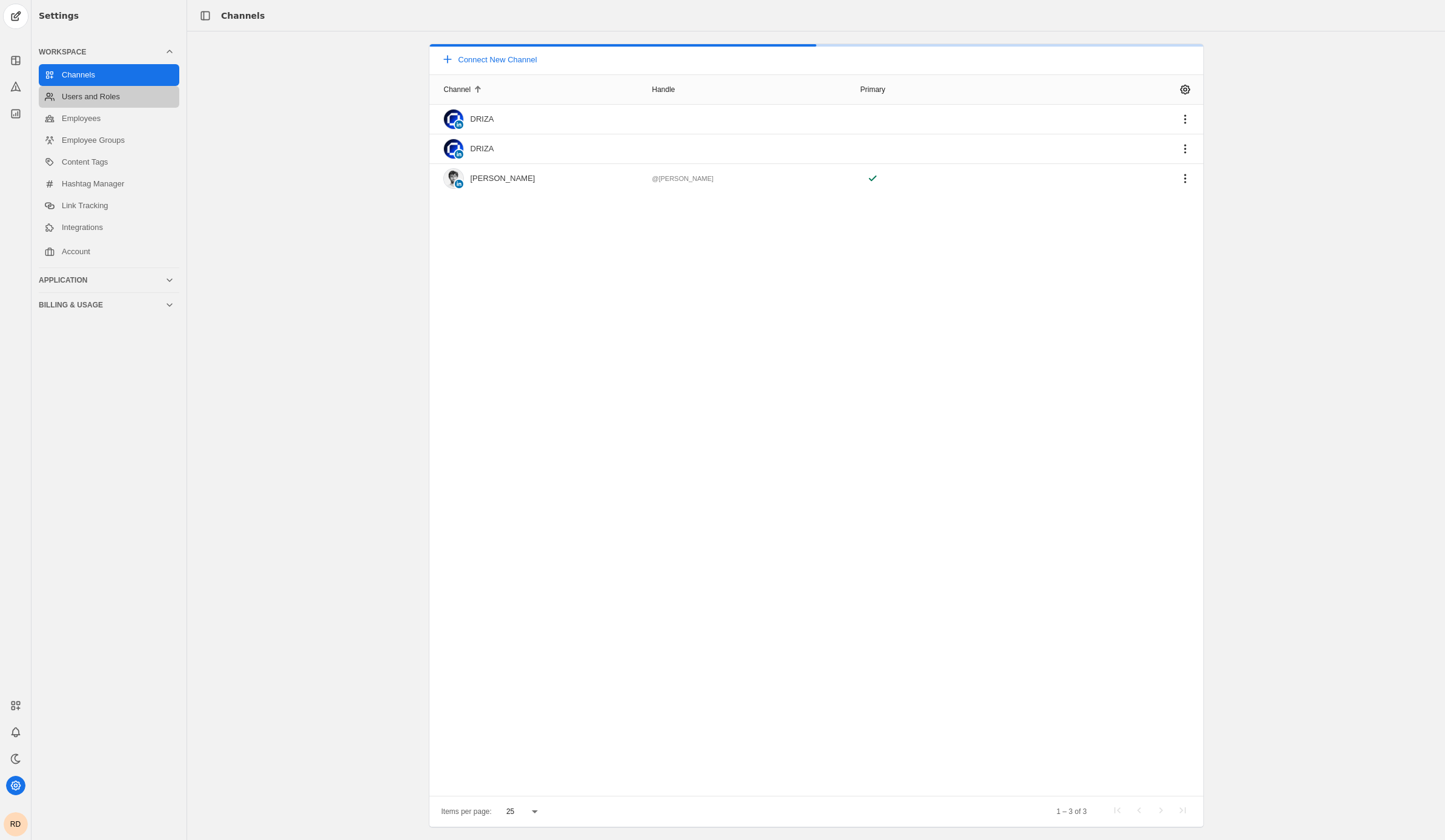
click at [103, 105] on link "Users and Roles" at bounding box center [109, 97] width 141 height 22
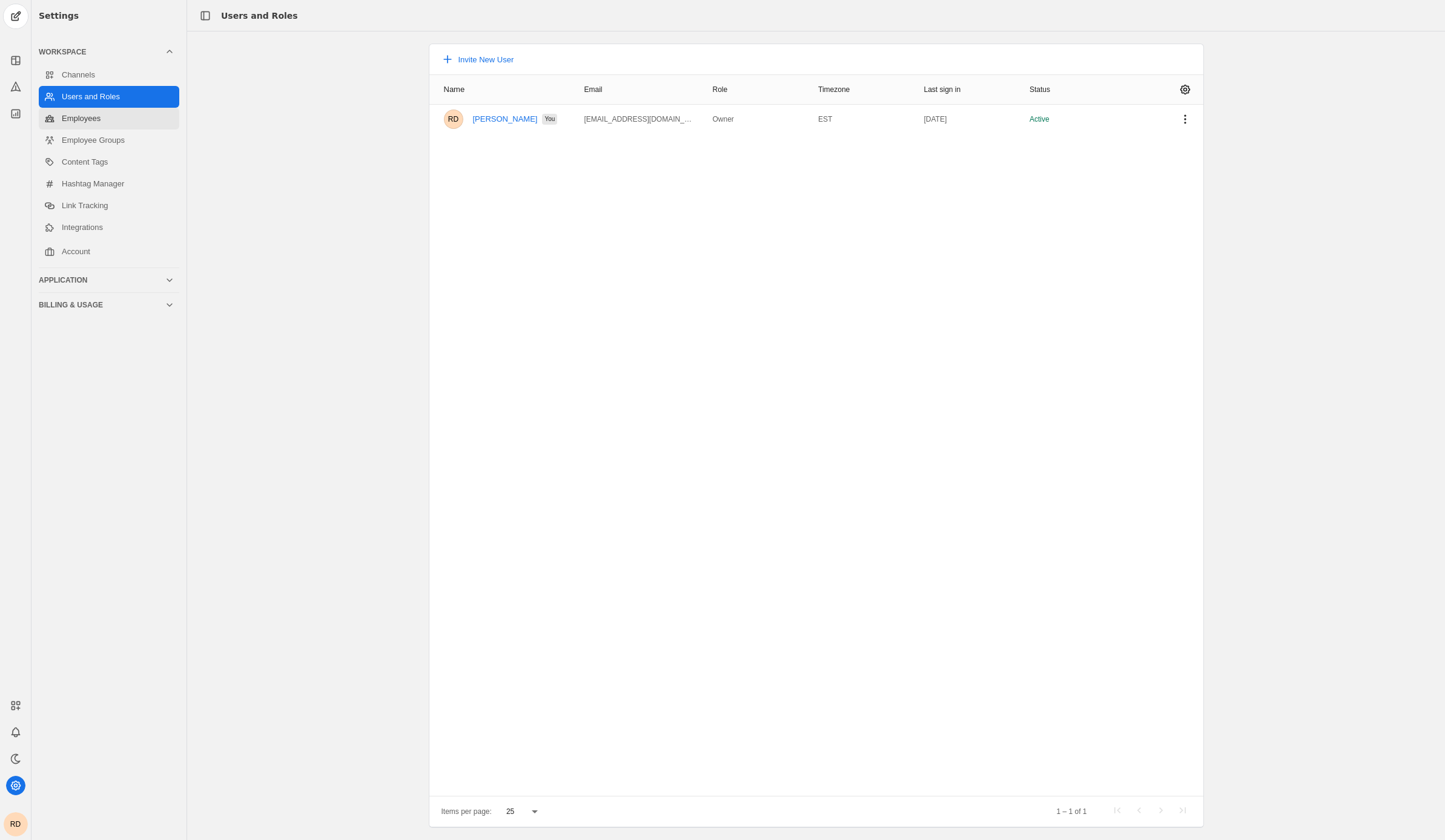
click at [151, 128] on link "Employees" at bounding box center [109, 118] width 141 height 22
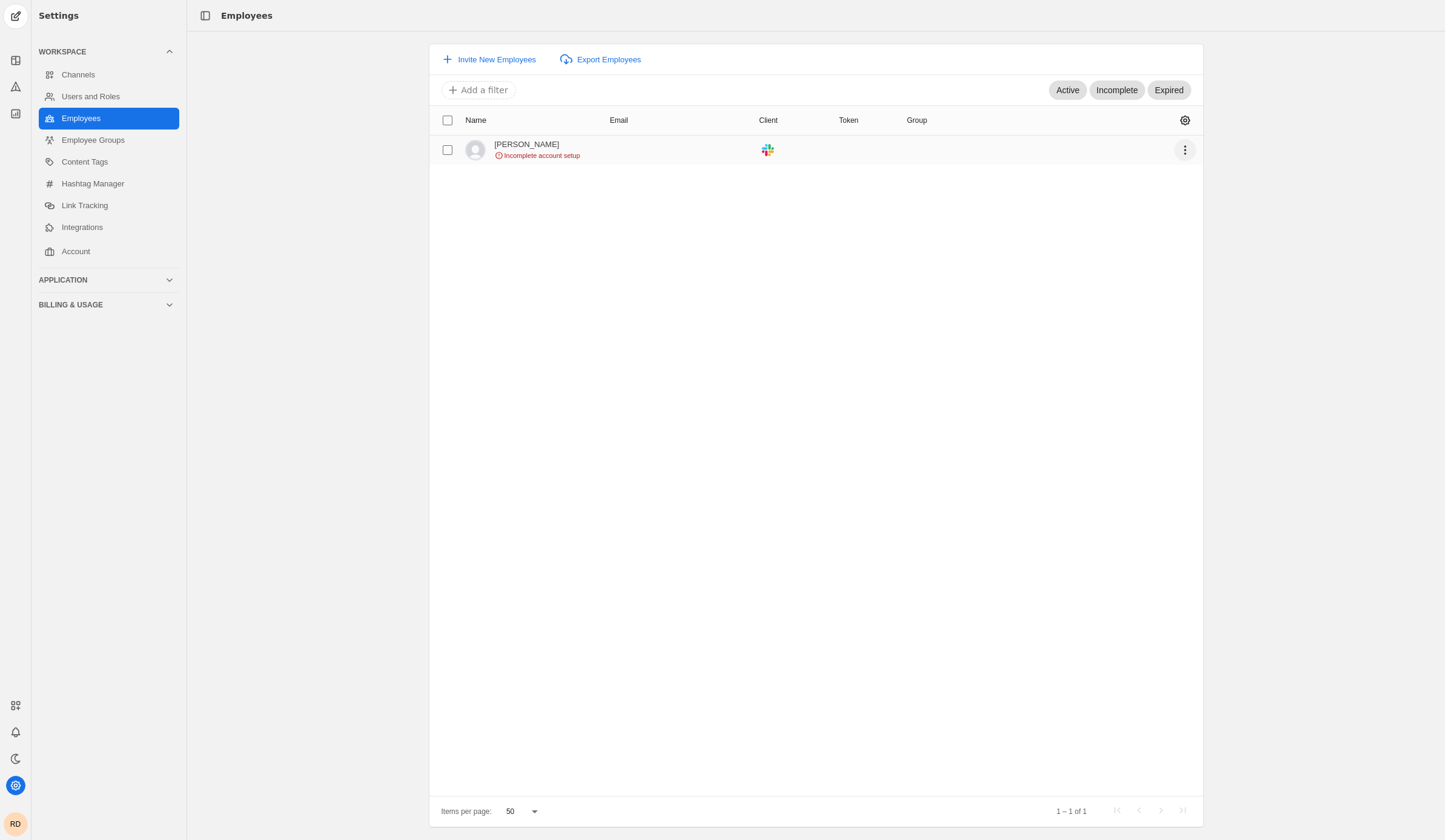
click at [1189, 151] on span "undefined" at bounding box center [1185, 150] width 22 height 22
click at [1119, 171] on span "Send account update request" at bounding box center [1091, 176] width 111 height 22
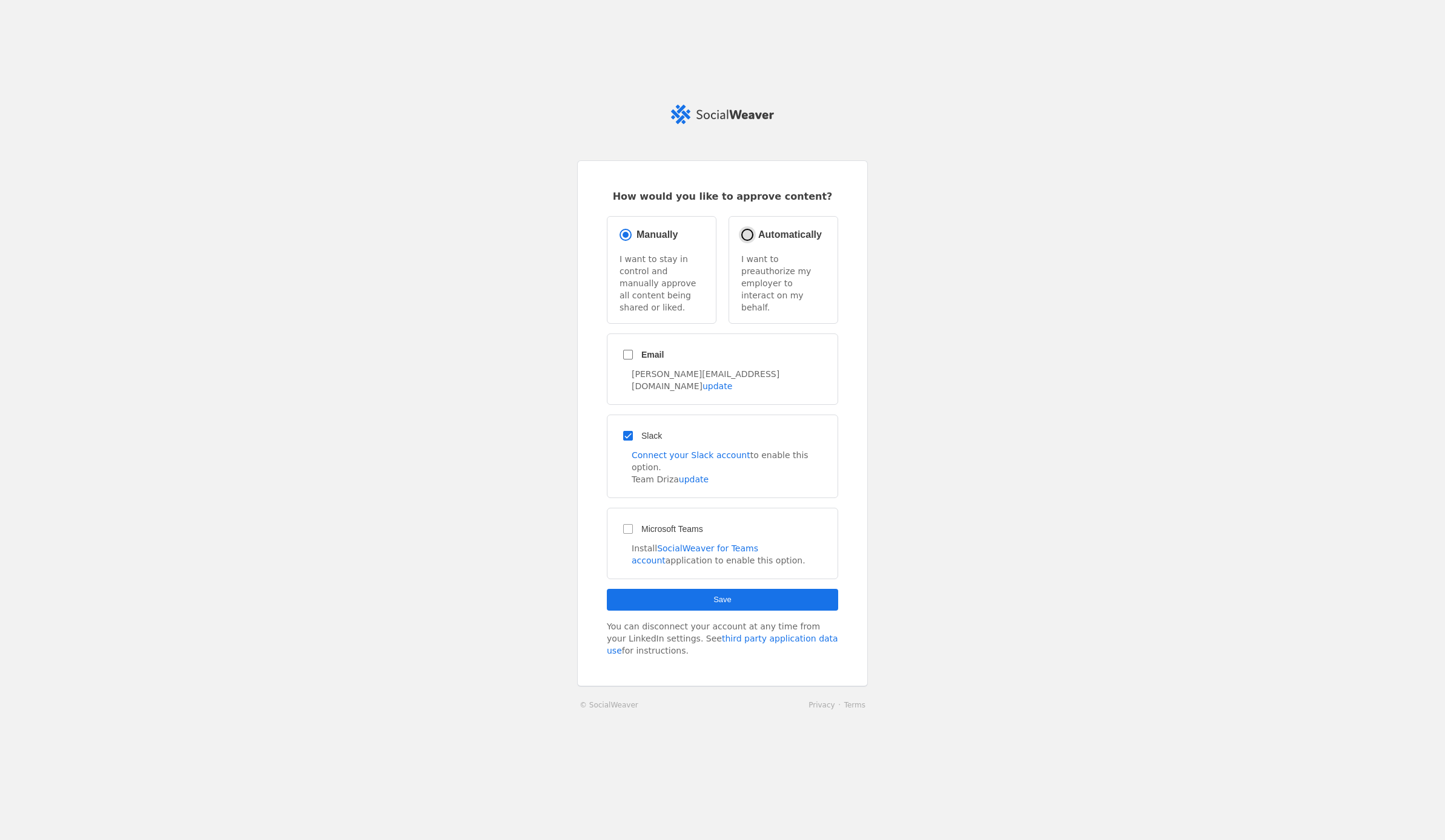
click at [749, 243] on input "Automatically" at bounding box center [747, 234] width 17 height 17
radio input "true"
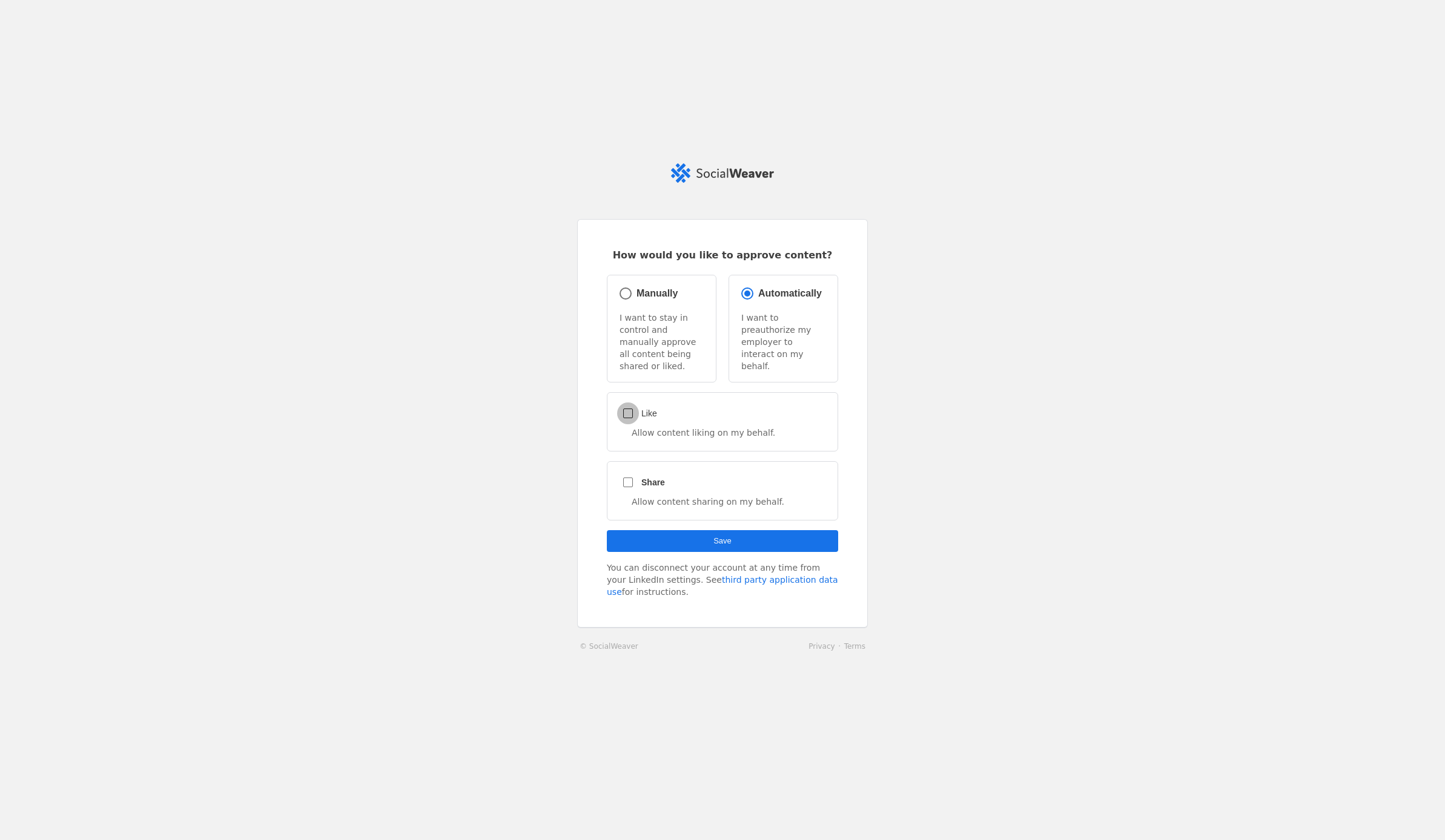
click at [630, 409] on input "Like" at bounding box center [628, 414] width 22 height 22
checkbox input "true"
click at [629, 476] on input "Share" at bounding box center [628, 483] width 22 height 22
checkbox input "true"
click at [737, 535] on span "submit" at bounding box center [722, 541] width 231 height 22
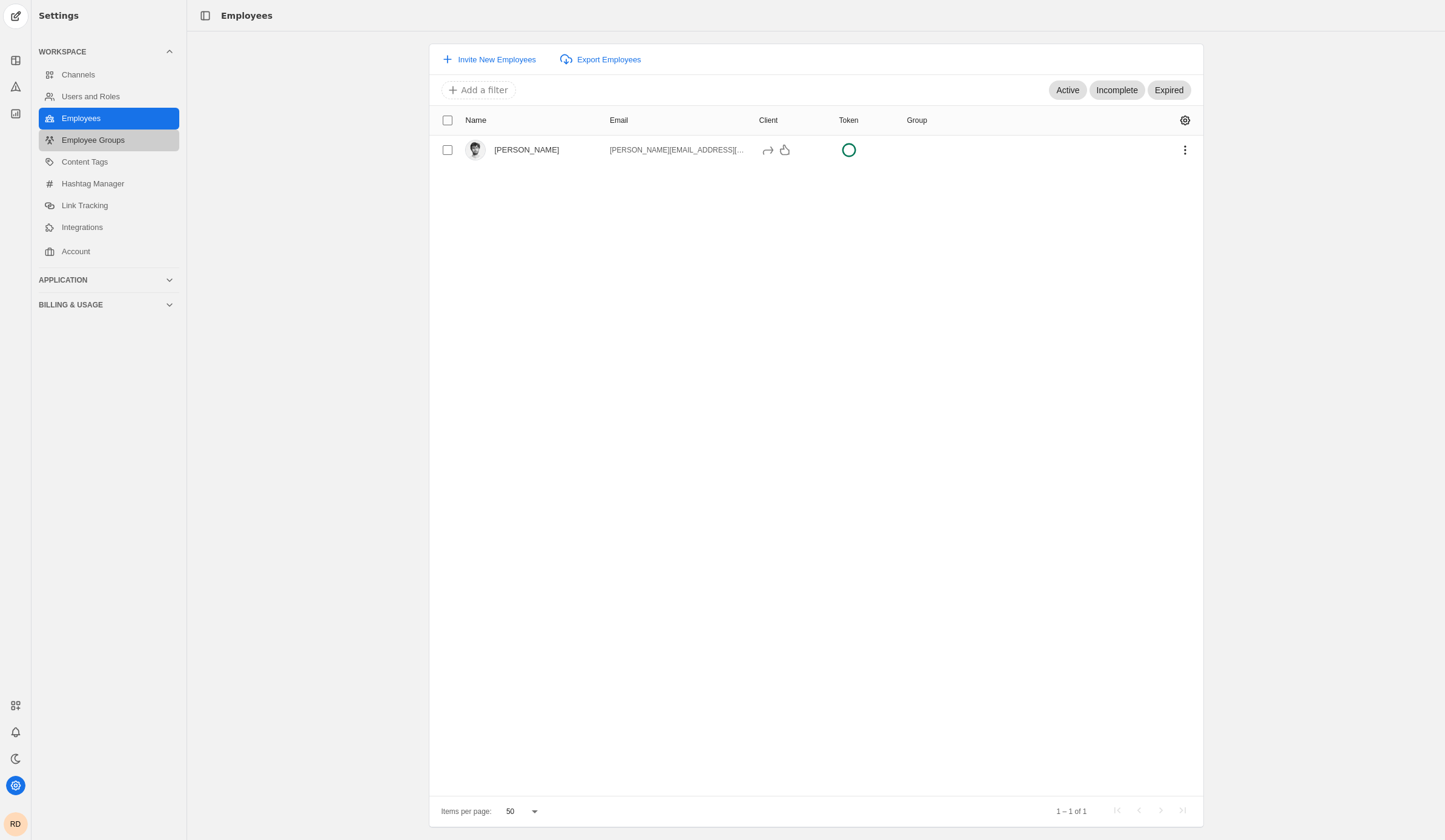
click at [99, 142] on link "Employee Groups" at bounding box center [109, 141] width 141 height 22
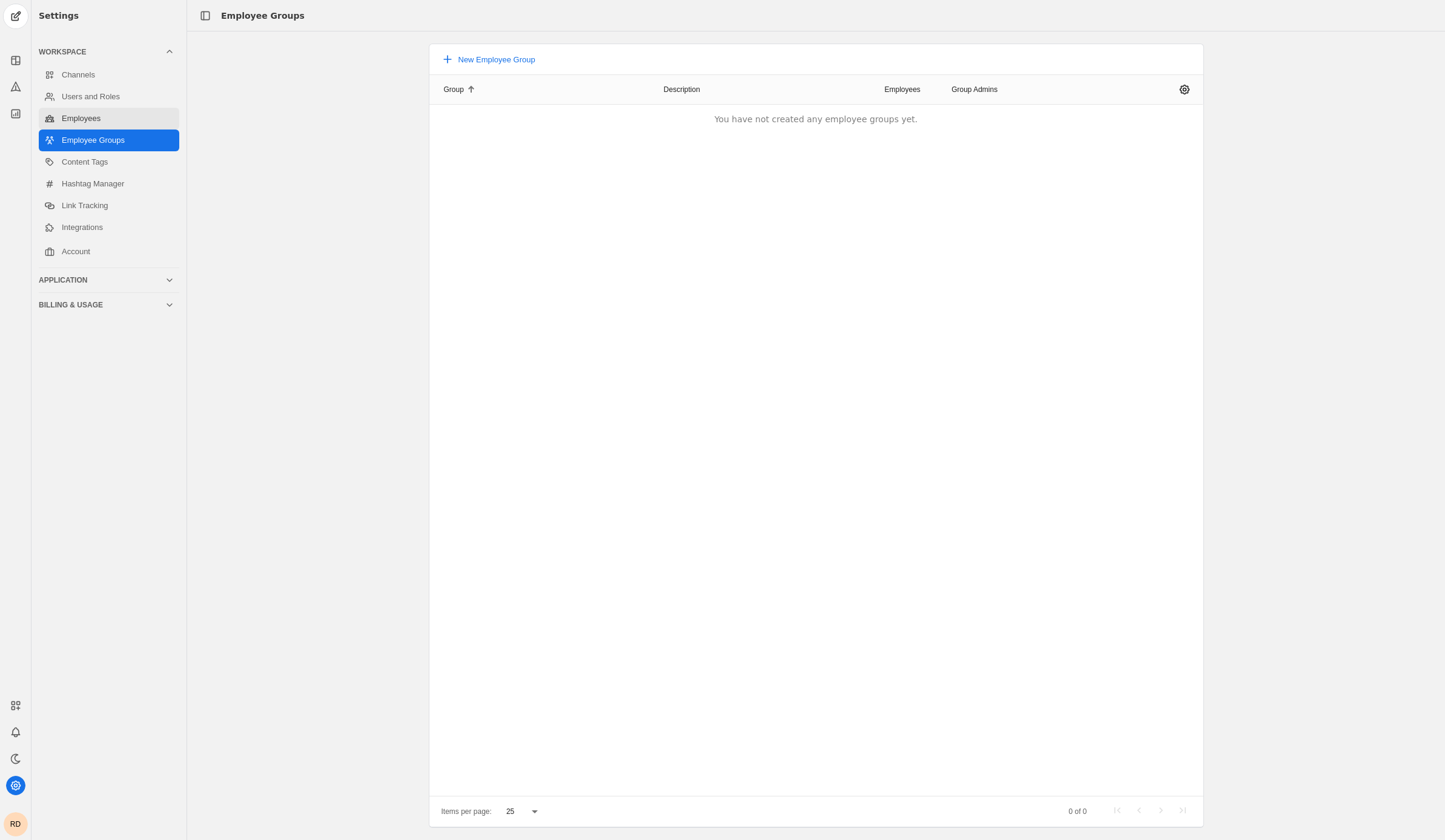
click at [101, 116] on link "Employees" at bounding box center [109, 118] width 141 height 22
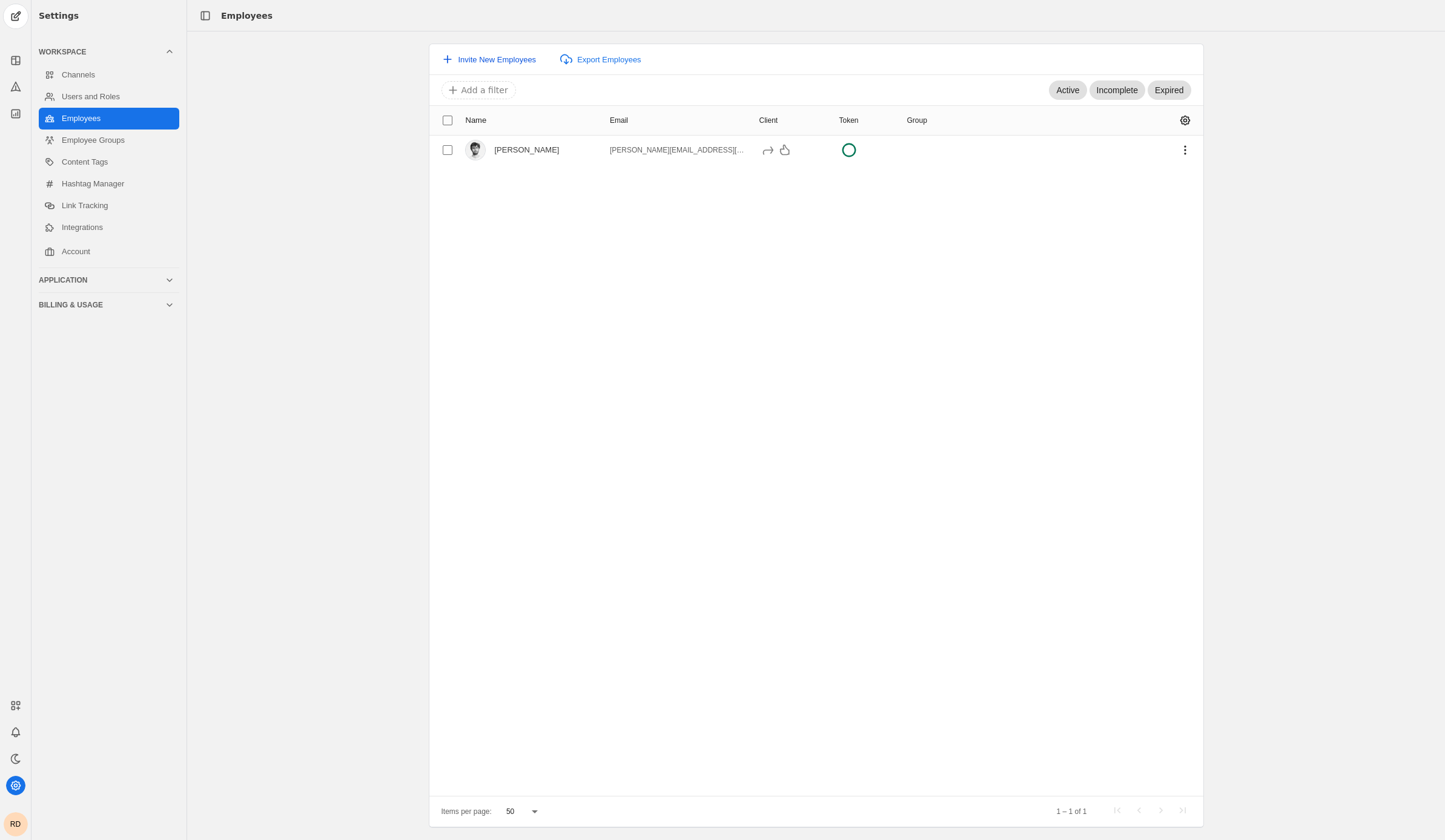
click at [487, 60] on span "Invite New Employees" at bounding box center [498, 59] width 78 height 9
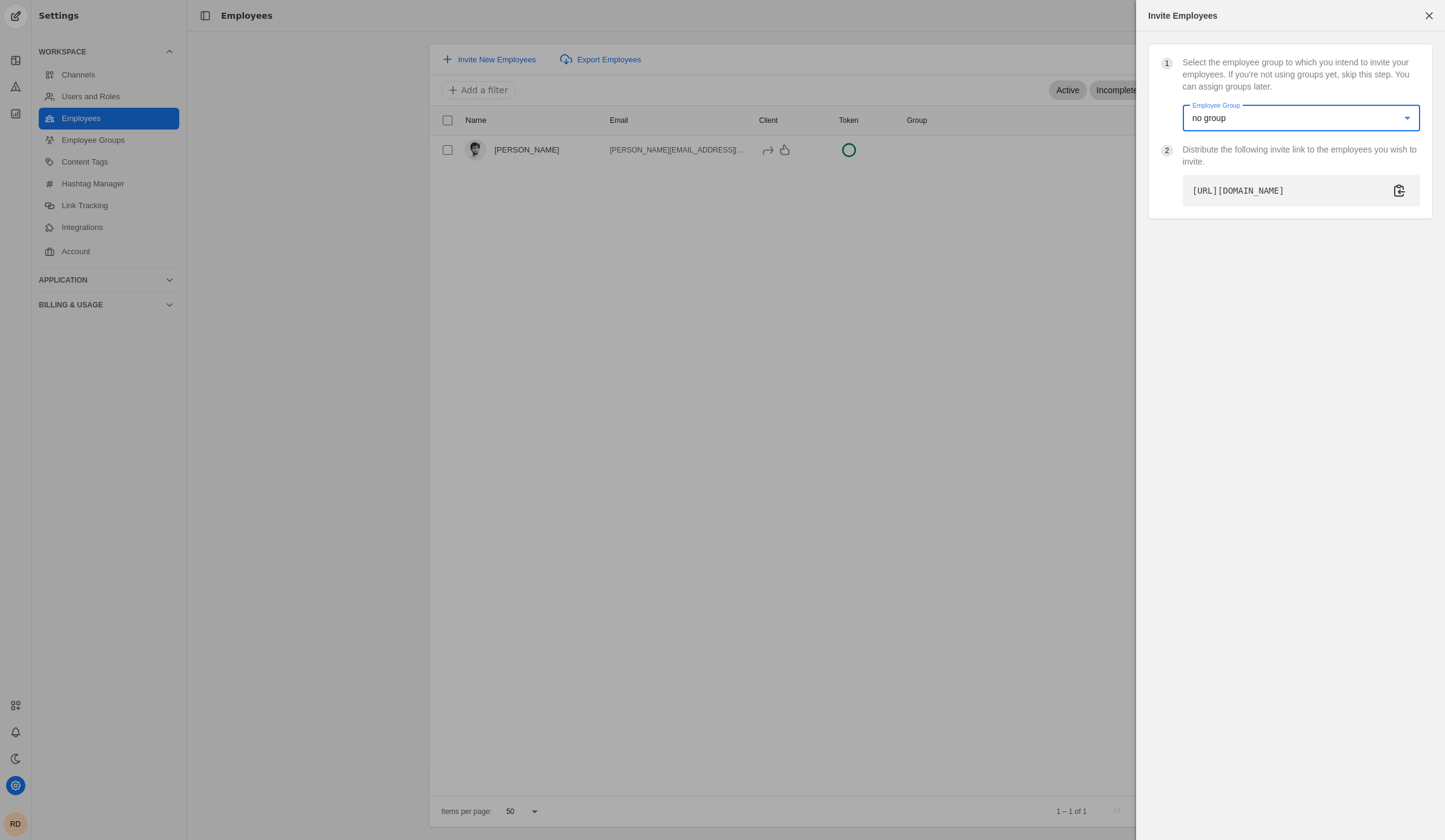
click at [1305, 118] on div "no group" at bounding box center [1298, 118] width 212 height 12
click at [1158, 94] on div at bounding box center [722, 420] width 1445 height 840
click at [1424, 19] on span "button" at bounding box center [1429, 16] width 22 height 22
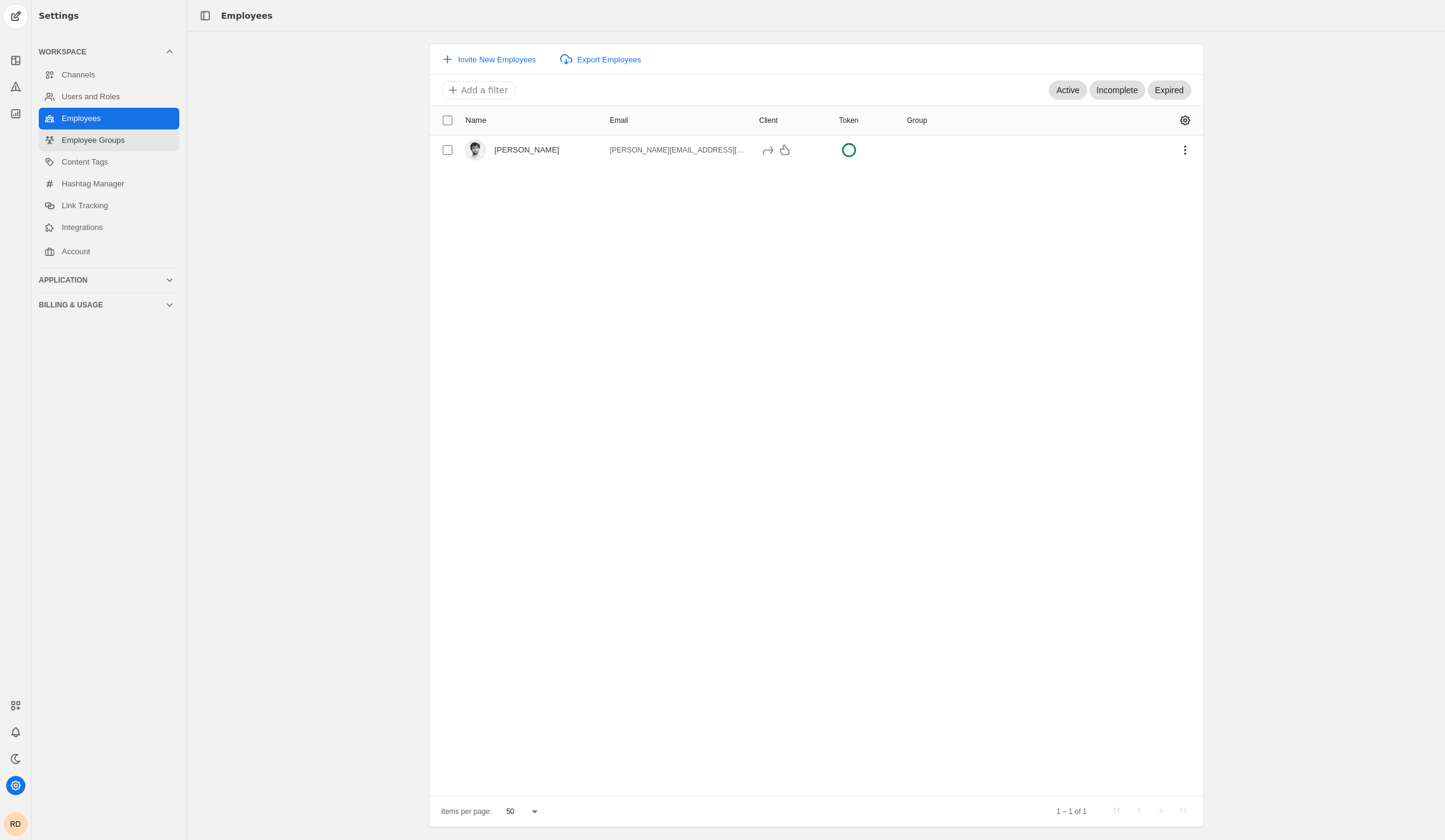
click at [87, 141] on link "Employee Groups" at bounding box center [109, 141] width 141 height 22
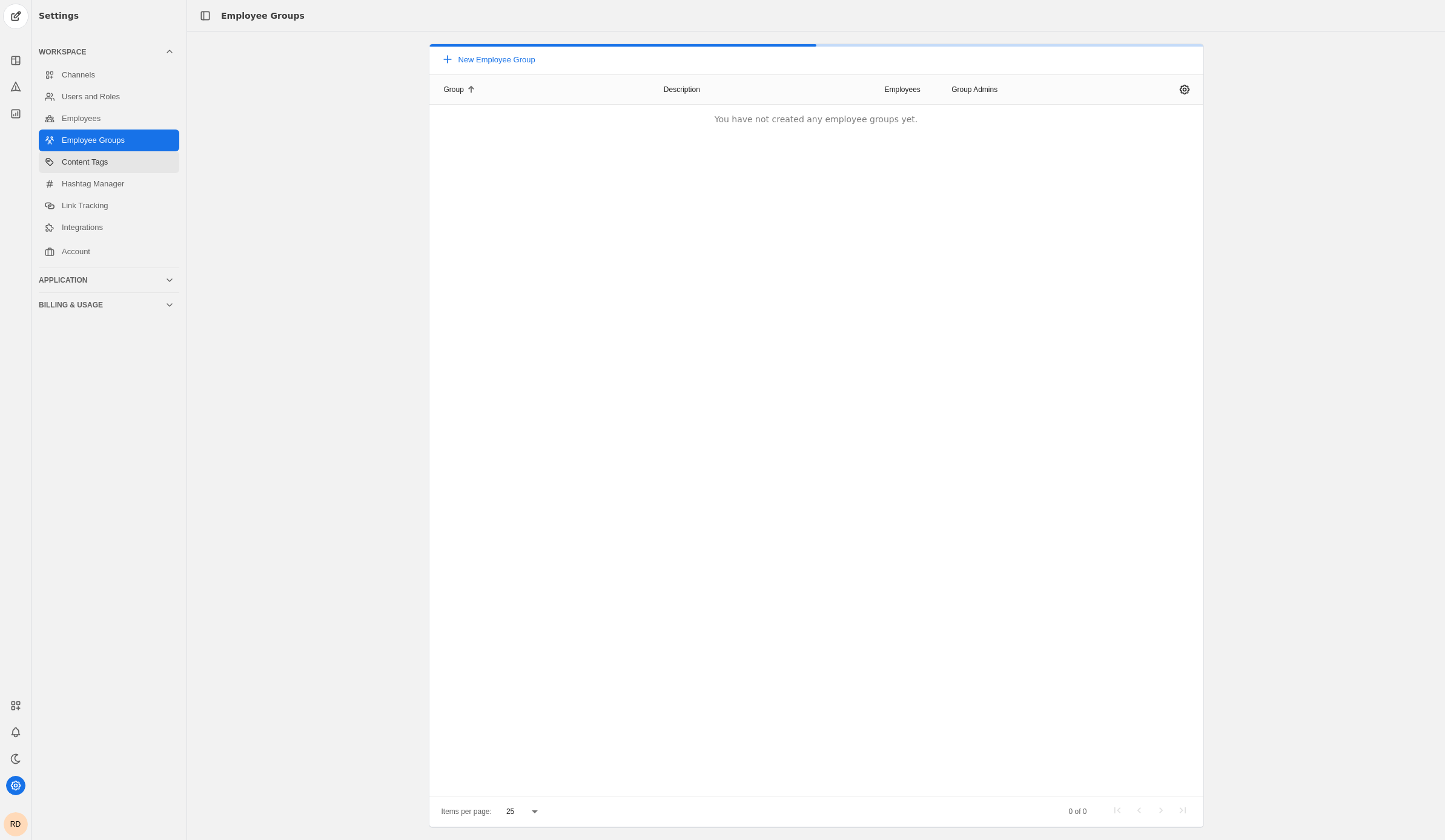
click at [87, 162] on link "Content Tags" at bounding box center [109, 162] width 141 height 22
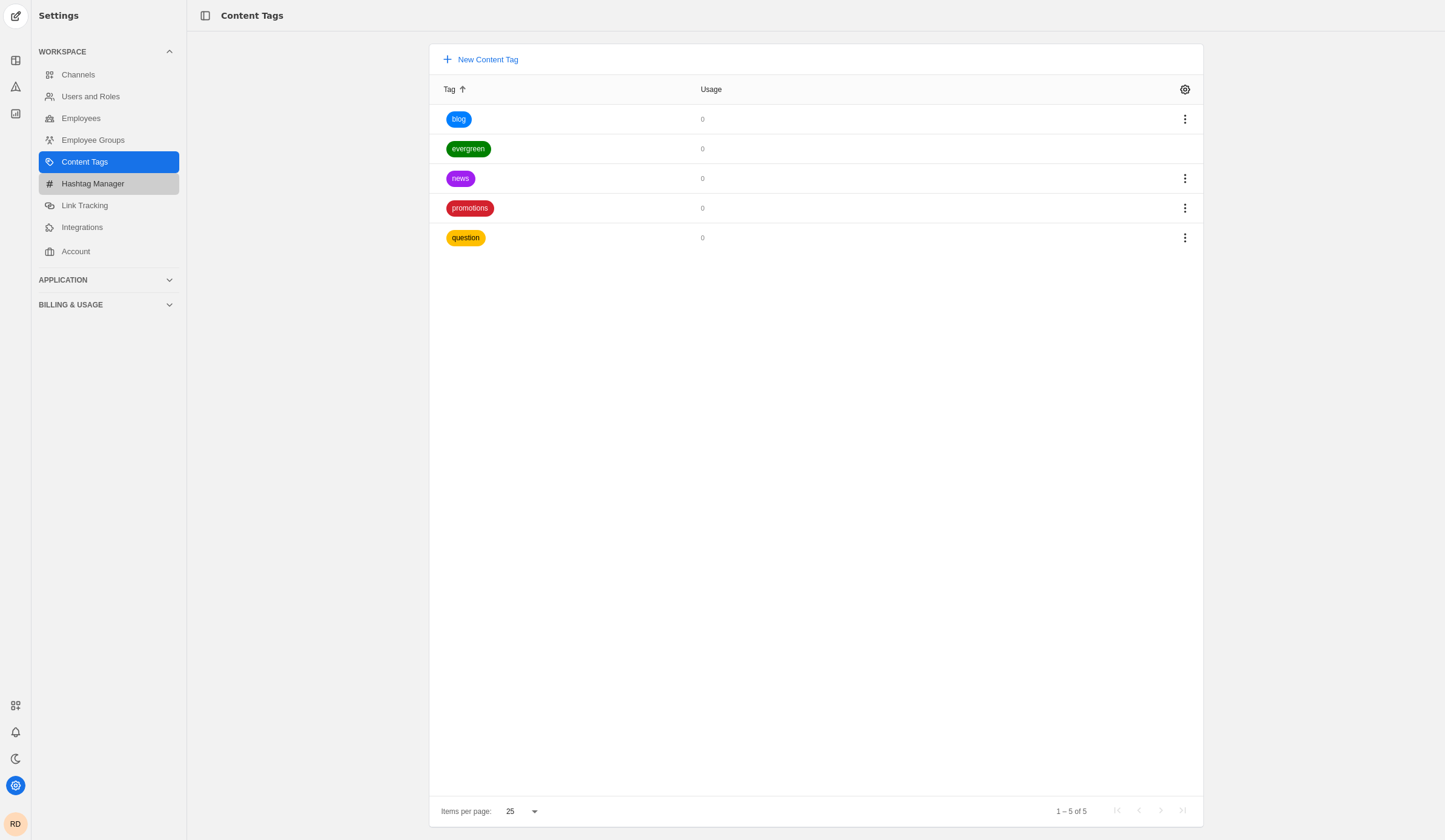
click at [90, 182] on link "Hashtag Manager" at bounding box center [109, 184] width 141 height 22
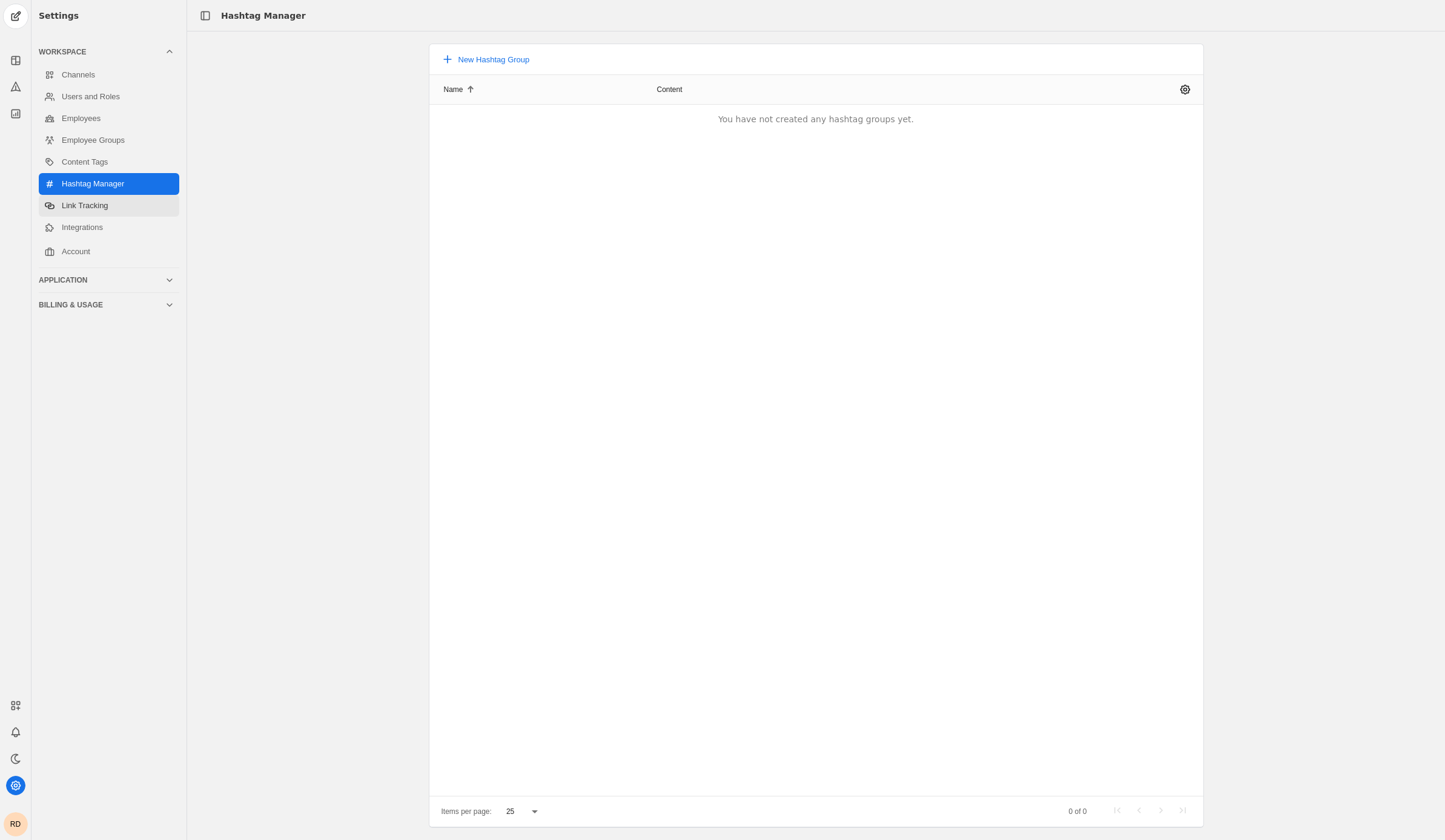
click at [113, 207] on link "Link Tracking" at bounding box center [109, 205] width 141 height 22
click at [116, 223] on link "Integrations" at bounding box center [109, 228] width 141 height 22
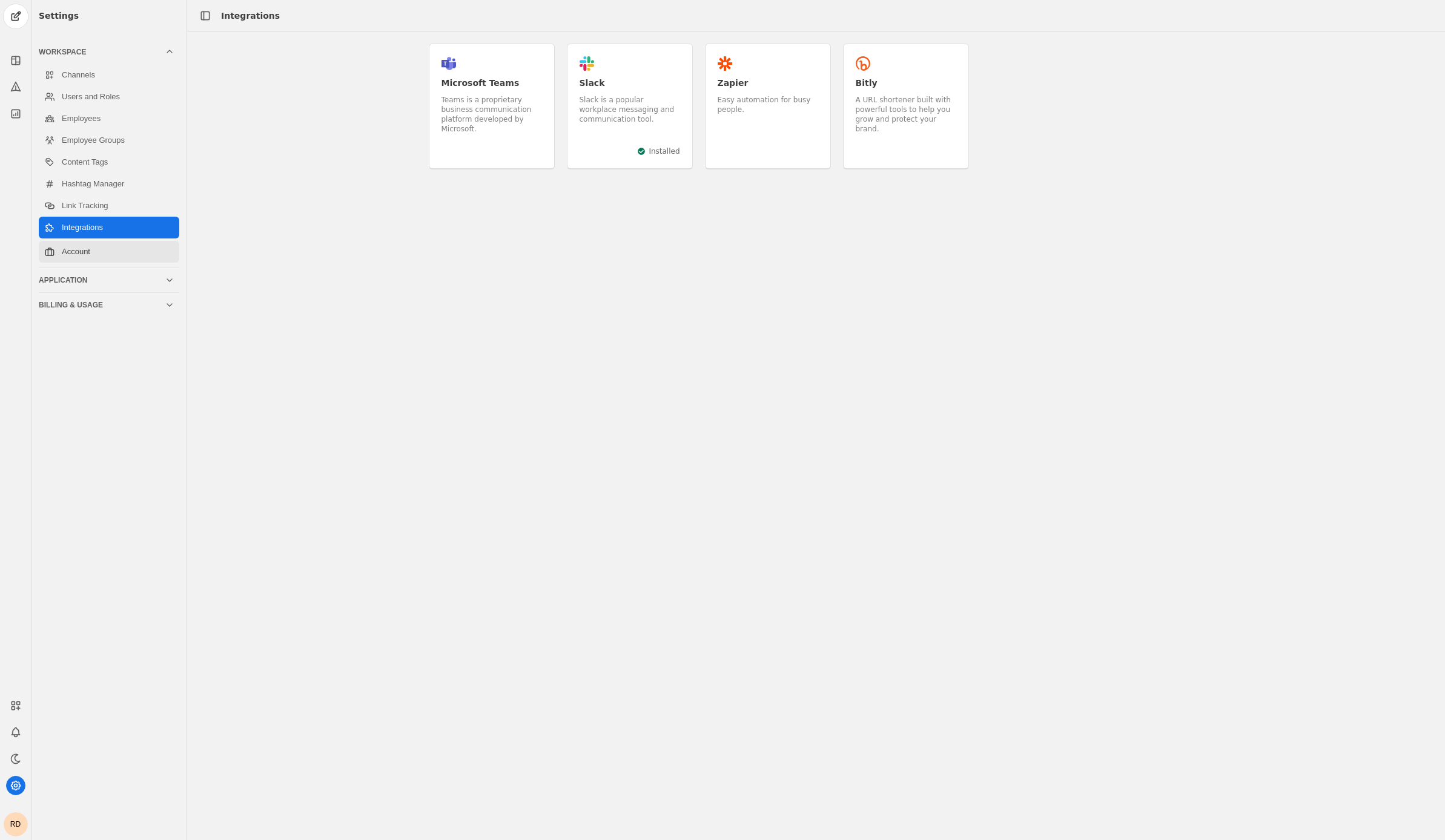
click at [84, 249] on link "Account" at bounding box center [109, 251] width 141 height 22
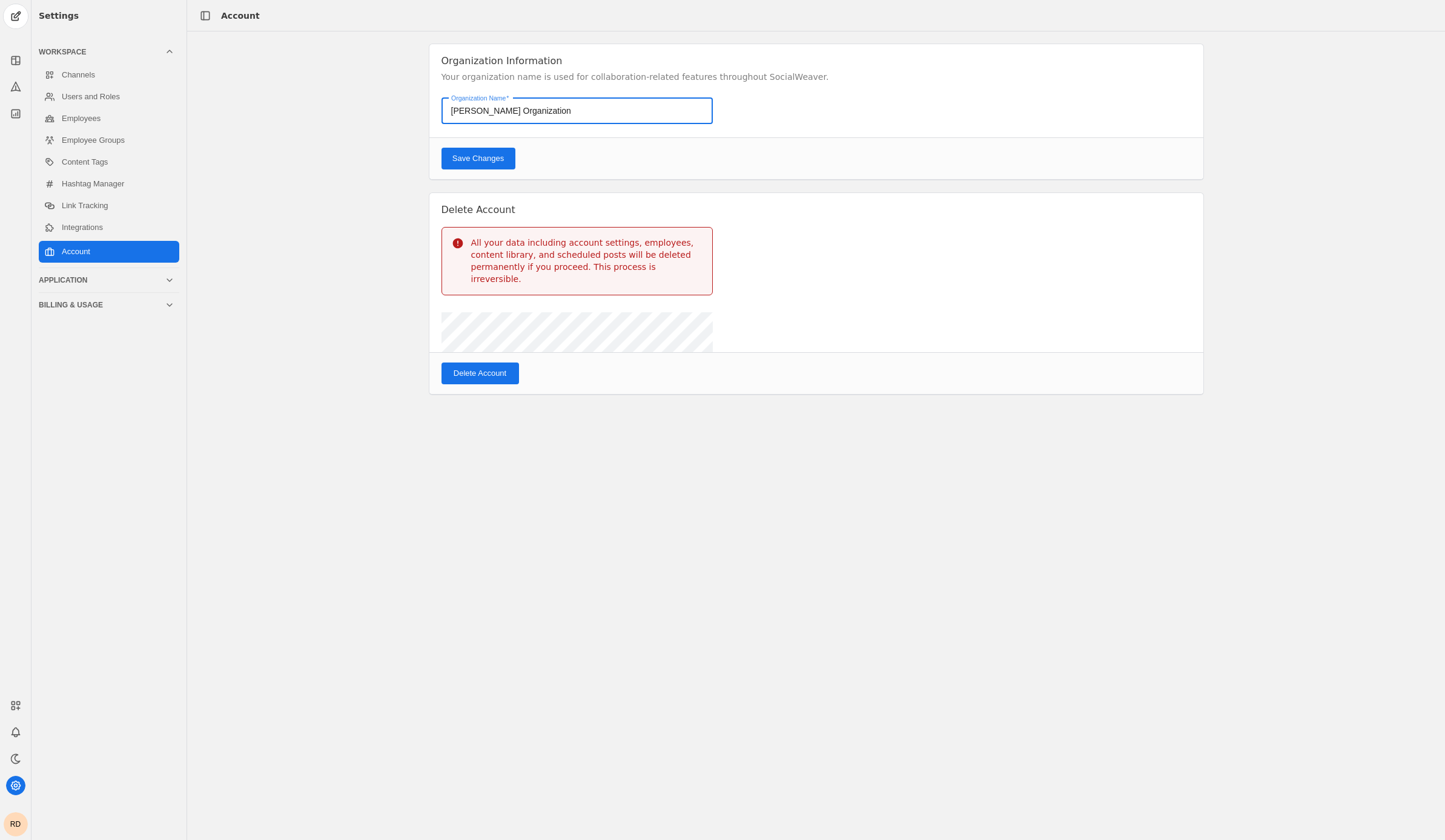
click at [505, 116] on input "[PERSON_NAME] Organization" at bounding box center [578, 110] width 254 height 14
type input "DRIZA"
click at [496, 153] on span "Save Changes" at bounding box center [478, 159] width 51 height 12
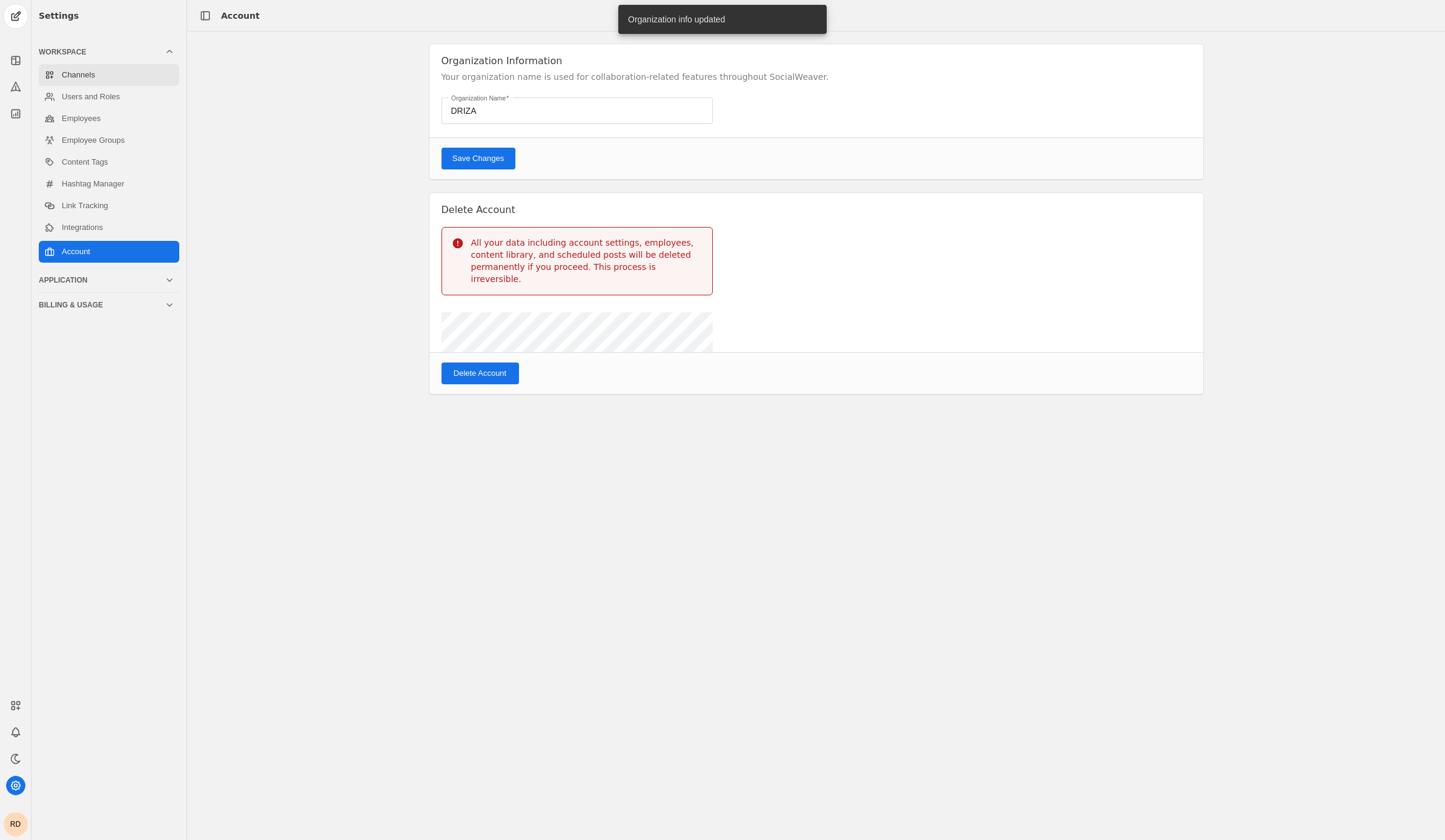
click at [68, 67] on link "Channels" at bounding box center [109, 75] width 141 height 22
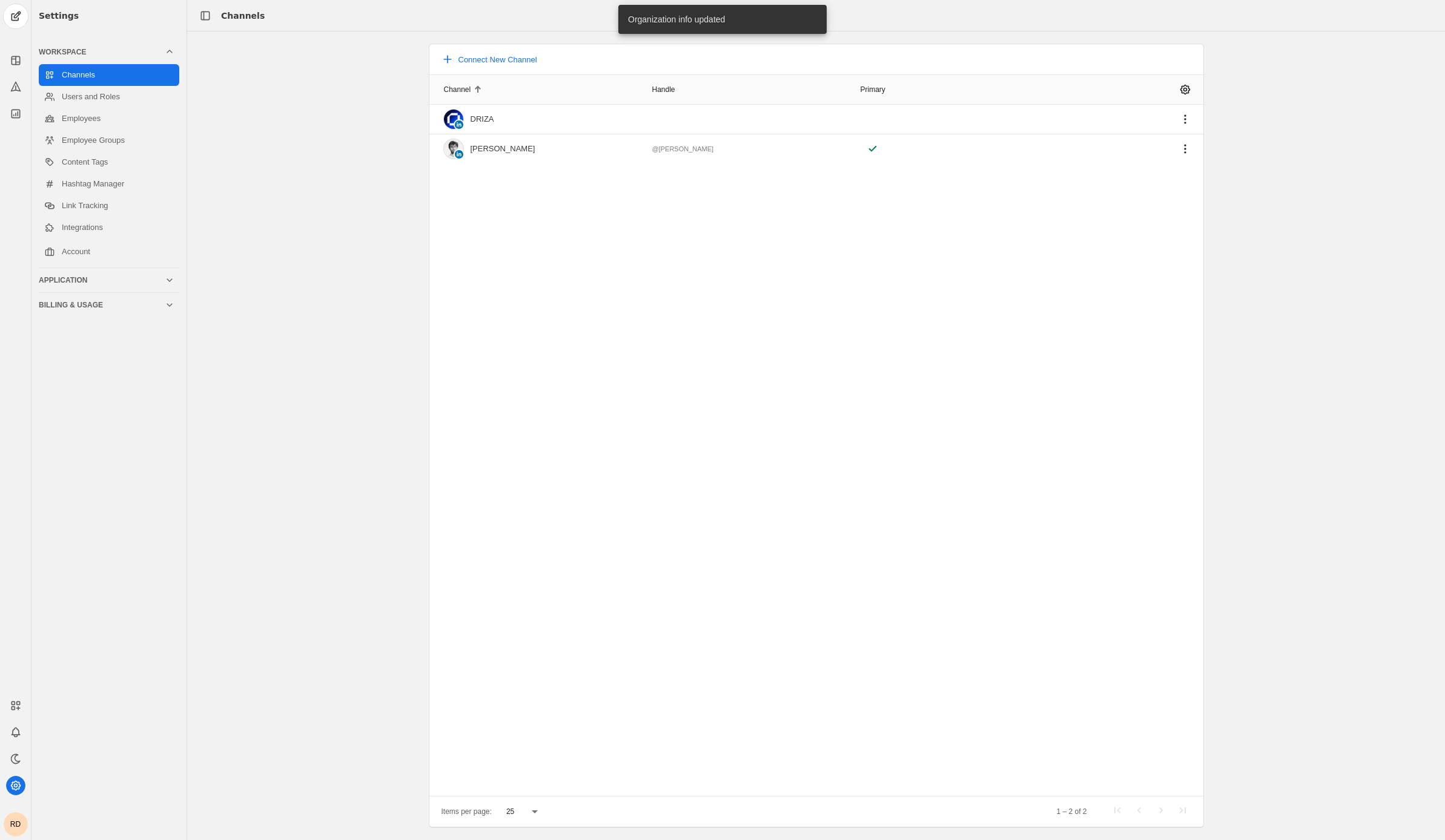
click at [85, 279] on div "Application" at bounding box center [101, 280] width 126 height 9
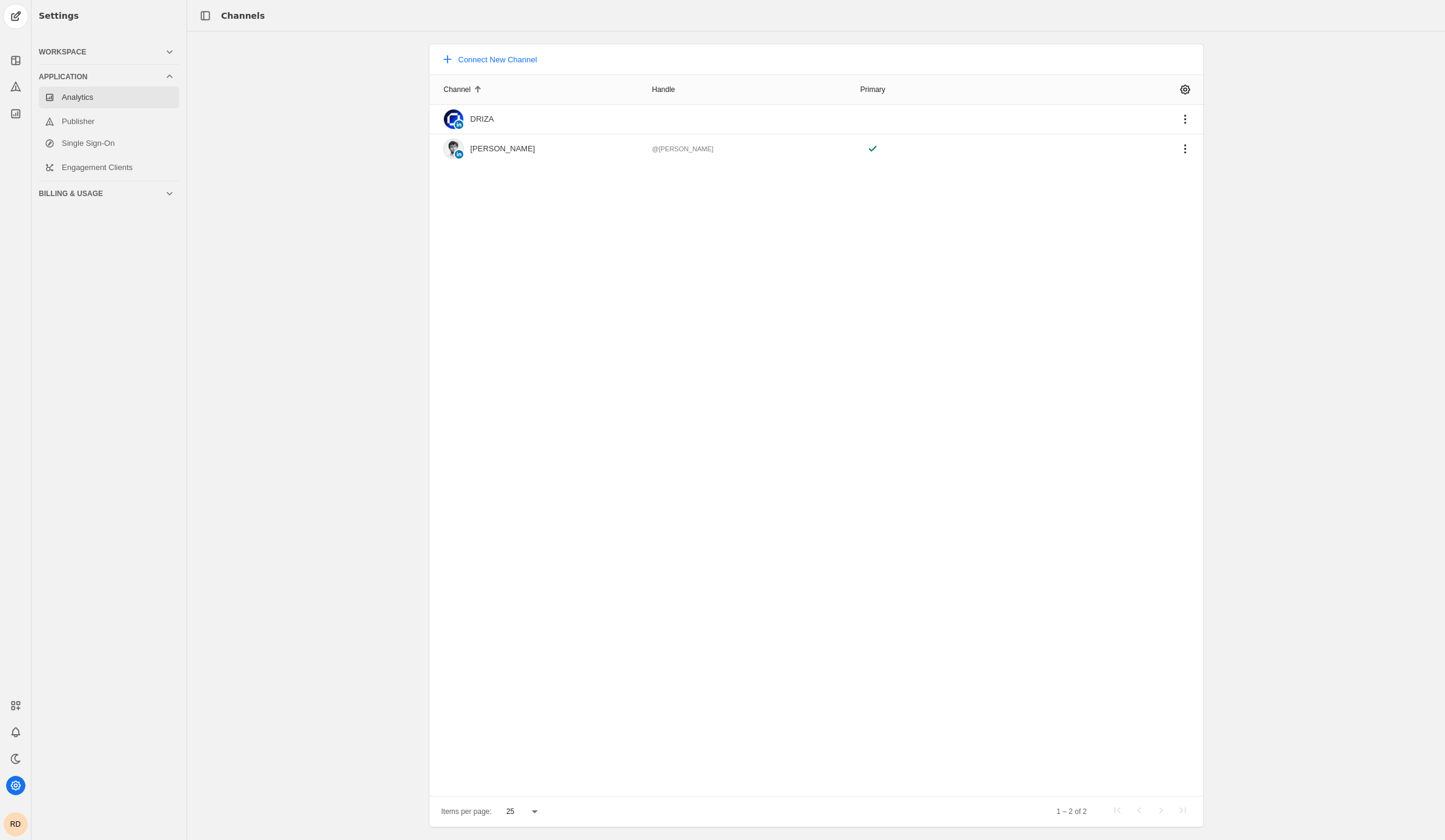
click at [115, 101] on link "Analytics" at bounding box center [109, 97] width 141 height 22
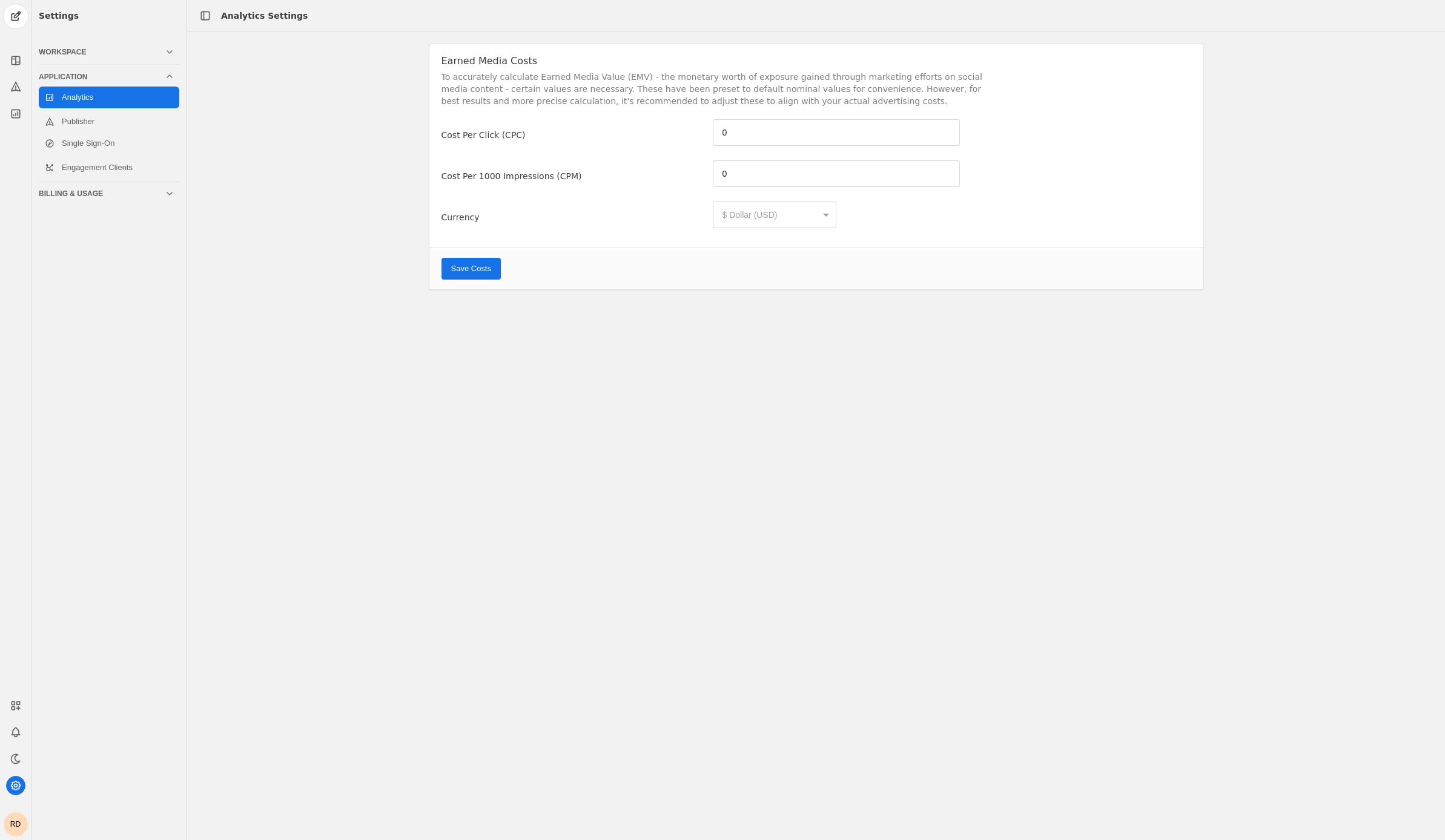
type input "5.26"
type input "6.59"
click at [740, 212] on mat-form-field "$ Dollar (USD)" at bounding box center [774, 214] width 124 height 26
click at [806, 207] on mat-form-field "$ Dollar (USD)" at bounding box center [774, 214] width 124 height 26
click at [820, 218] on mat-form-field "$ Dollar (USD)" at bounding box center [774, 214] width 124 height 26
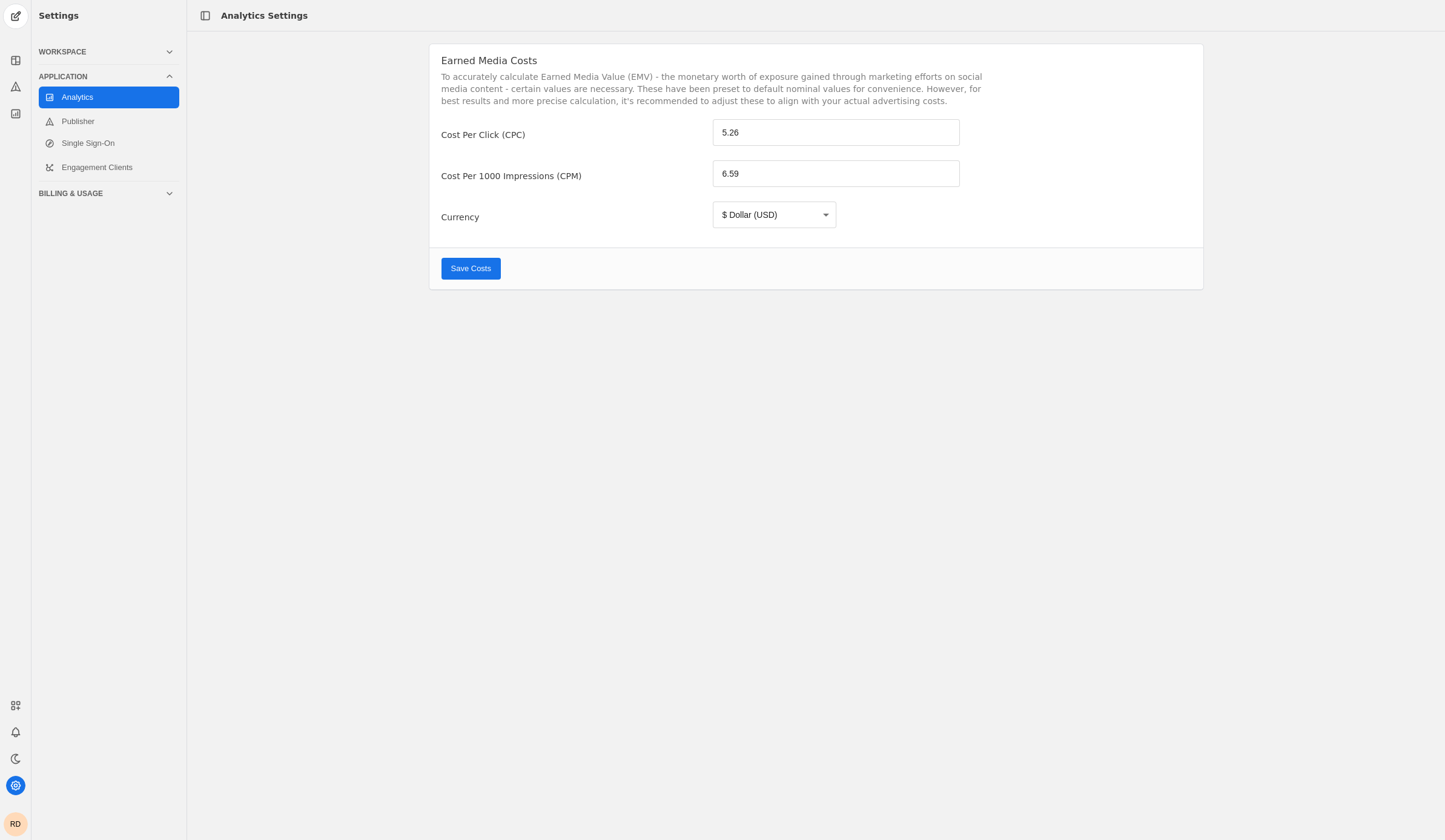
click at [820, 214] on mat-form-field "$ Dollar (USD)" at bounding box center [774, 214] width 124 height 26
click at [832, 214] on mat-form-field "$ Dollar (USD)" at bounding box center [774, 214] width 124 height 26
drag, startPoint x: 732, startPoint y: 211, endPoint x: 741, endPoint y: 177, distance: 35.2
click at [732, 211] on mat-form-field "$ Dollar (USD)" at bounding box center [774, 214] width 124 height 26
click at [742, 177] on input "6.59" at bounding box center [837, 173] width 230 height 14
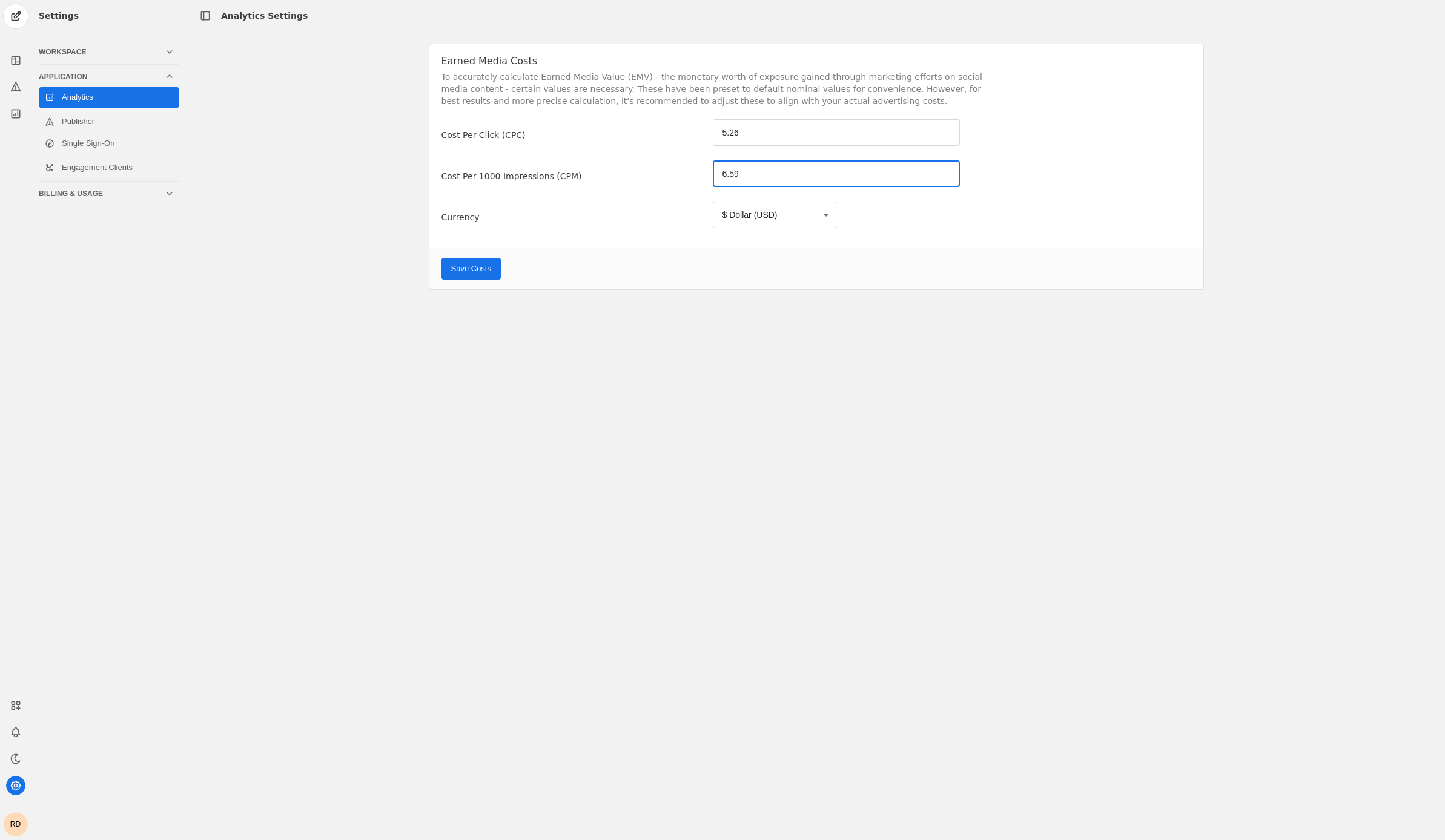
click at [761, 176] on input "6.59" at bounding box center [837, 173] width 230 height 14
click at [740, 131] on input "5.26" at bounding box center [837, 132] width 230 height 14
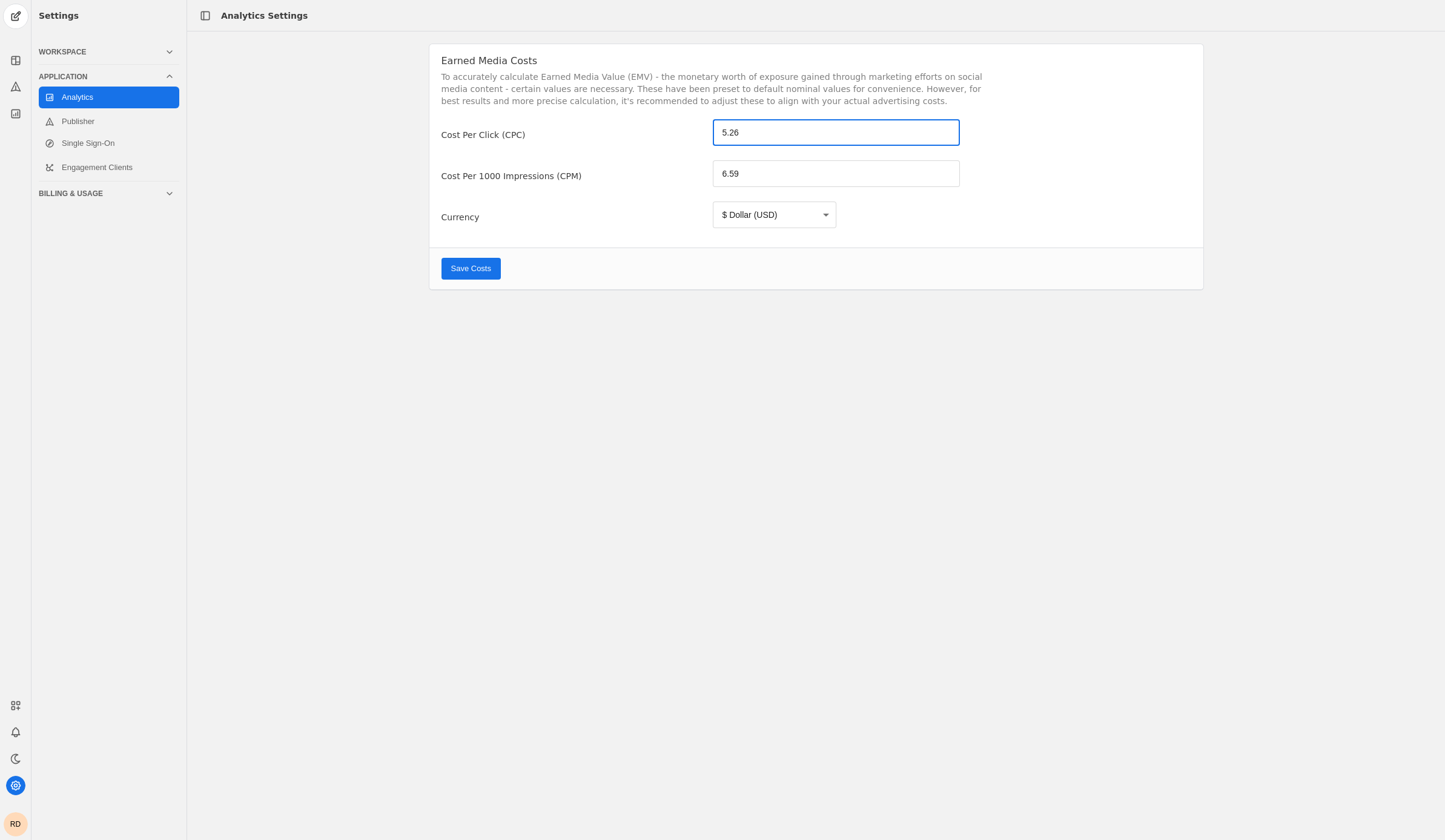
click at [740, 131] on input "5.26" at bounding box center [837, 132] width 230 height 14
click at [667, 241] on form "Cost per Click (CPC) 5.26 Cost per 1000 Impressions (CPM) 6.59 Currency $ Dolla…" at bounding box center [816, 204] width 774 height 170
click at [822, 214] on mat-form-field "$ Dollar (USD)" at bounding box center [774, 214] width 124 height 26
click at [763, 212] on mat-form-field "$ Dollar (USD)" at bounding box center [774, 214] width 124 height 26
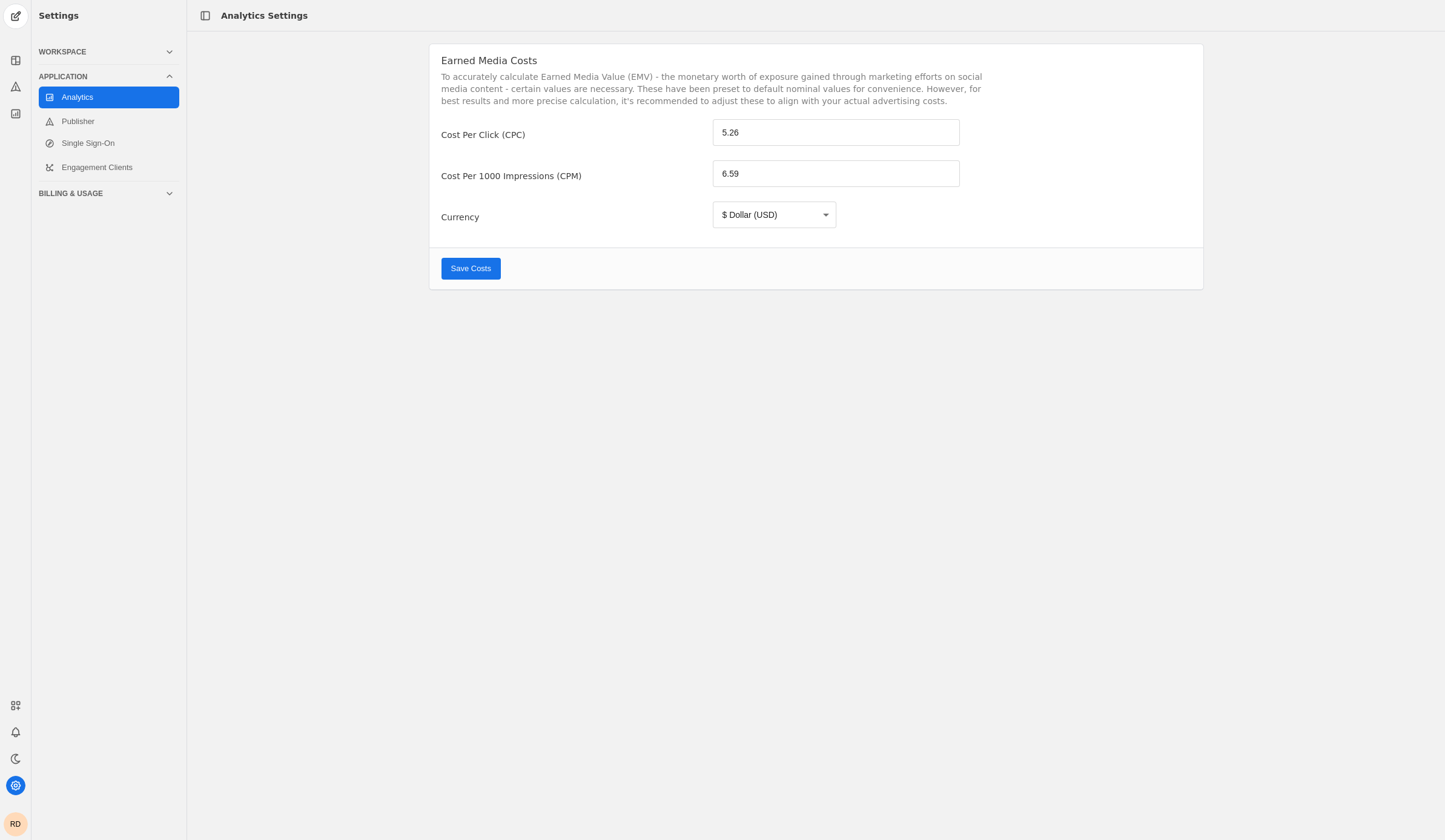
click at [727, 206] on mat-form-field "$ Dollar (USD)" at bounding box center [774, 214] width 124 height 26
click at [483, 264] on span "Save Costs" at bounding box center [471, 269] width 40 height 12
click at [468, 274] on span "Save Costs" at bounding box center [471, 269] width 40 height 12
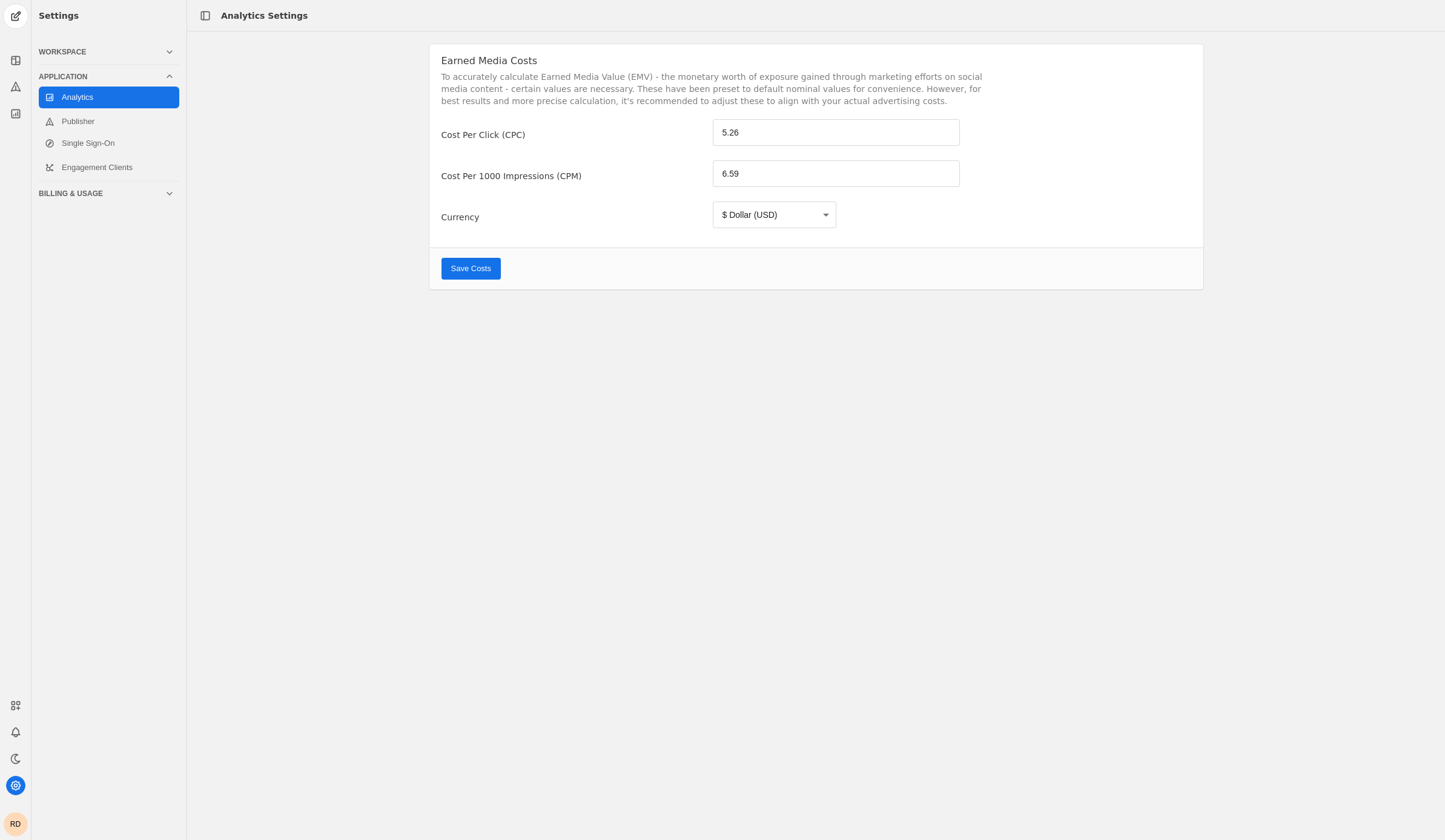
click at [468, 274] on span "Save Costs" at bounding box center [471, 269] width 40 height 12
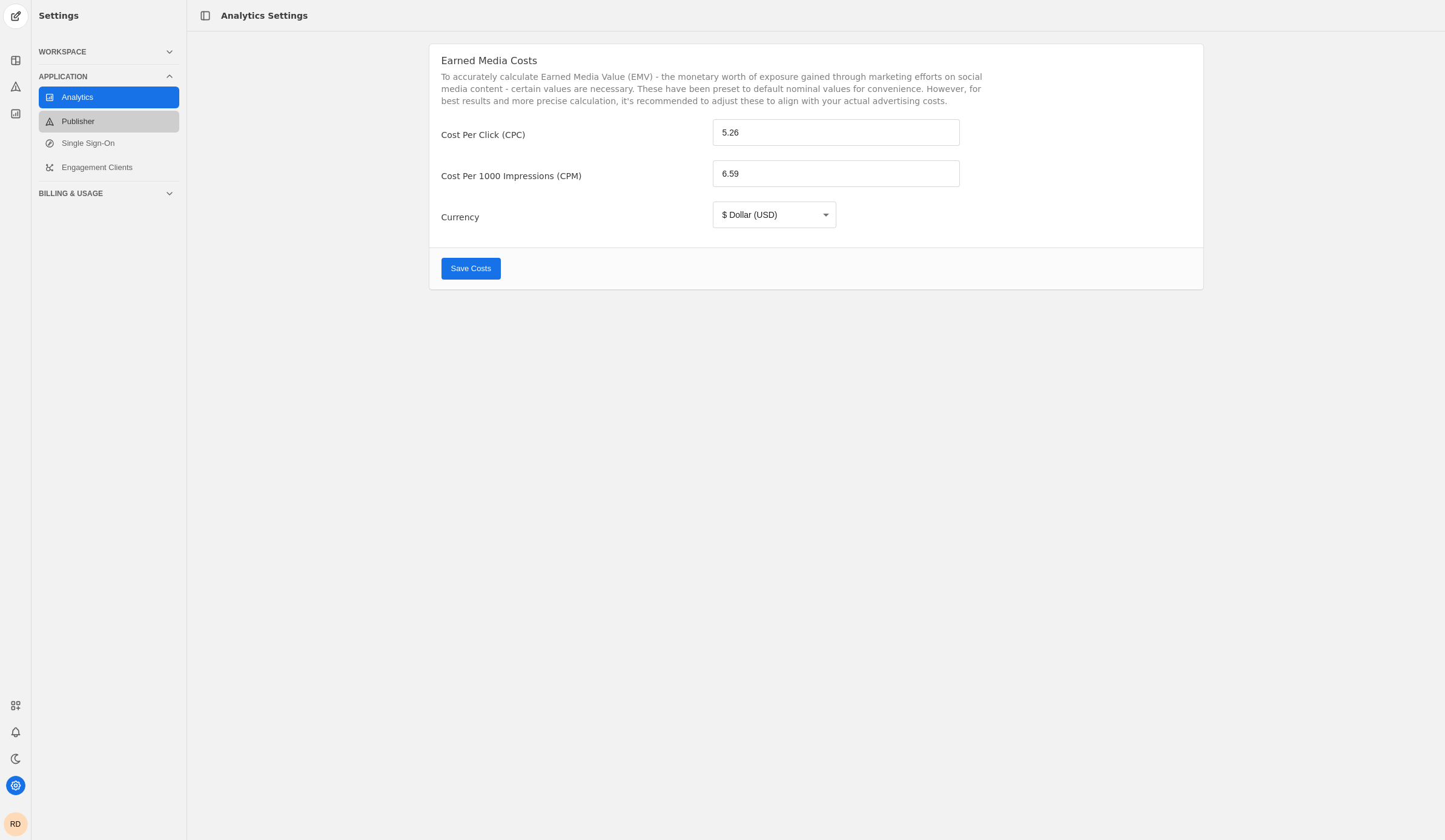
click at [127, 124] on link "Publisher" at bounding box center [109, 122] width 141 height 22
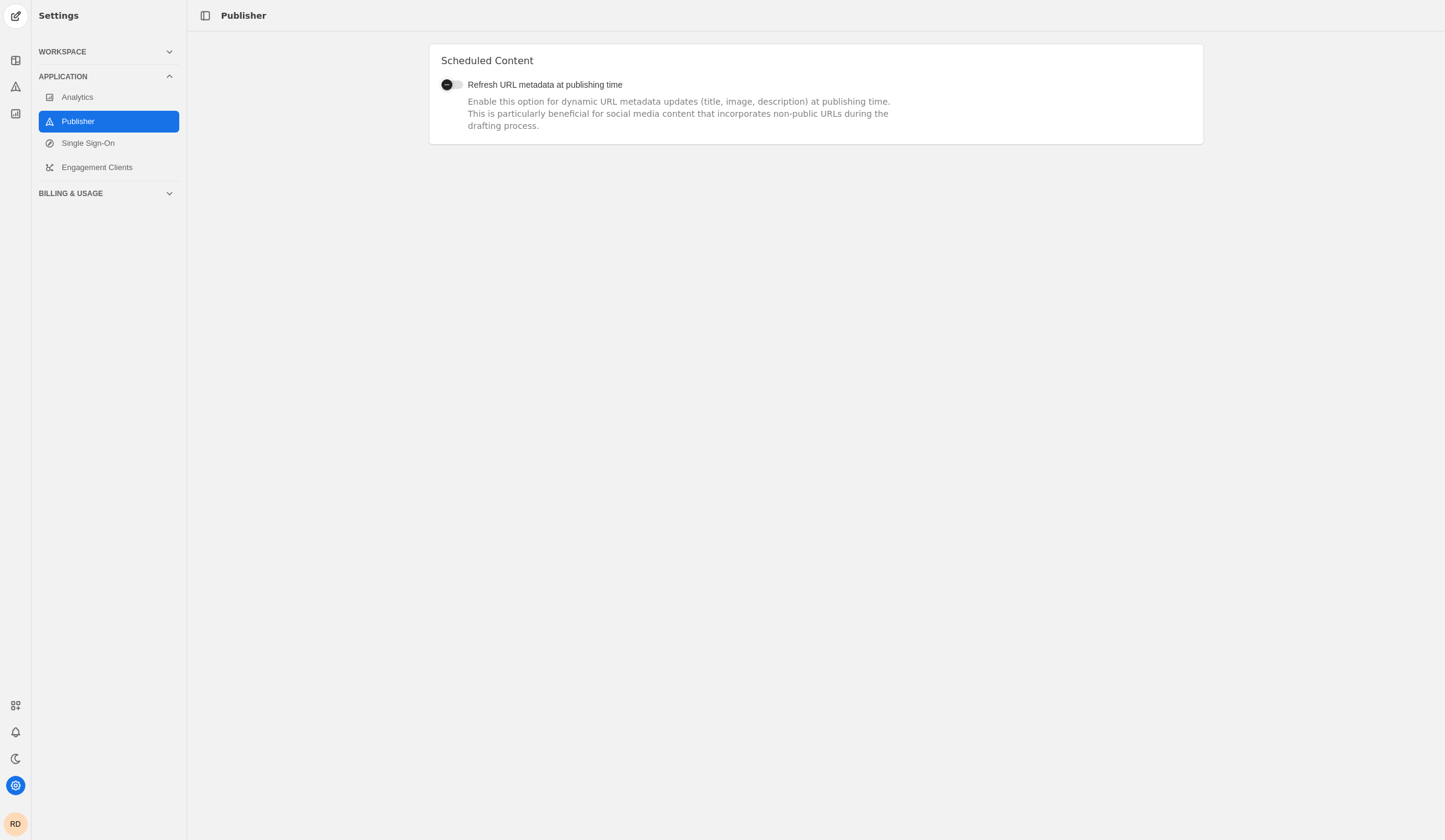
click at [454, 82] on div "button" at bounding box center [446, 84] width 17 height 17
click at [55, 145] on link "Single Sign-On" at bounding box center [109, 143] width 141 height 22
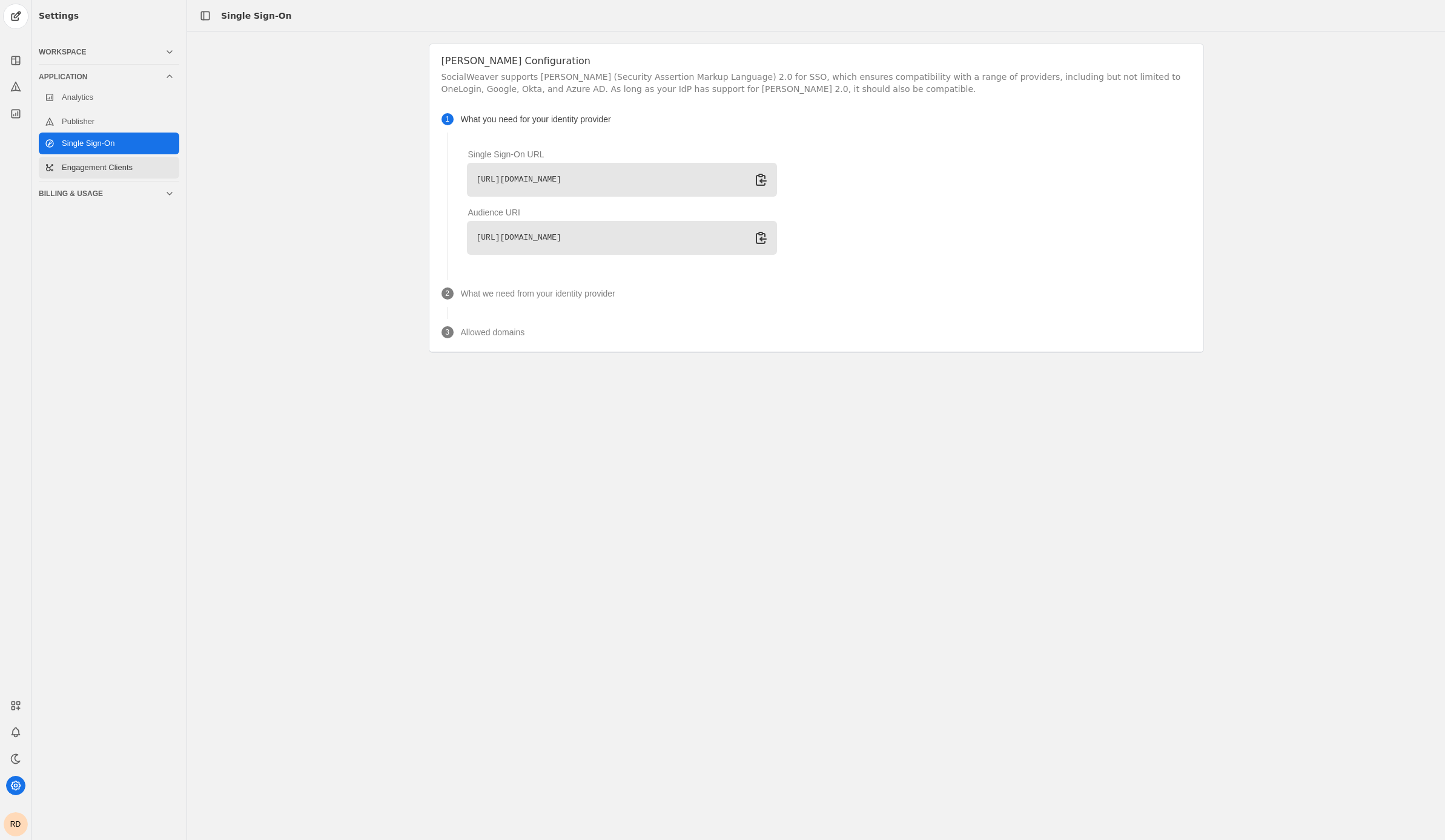
click at [99, 171] on link "Engagement Clients" at bounding box center [109, 168] width 141 height 22
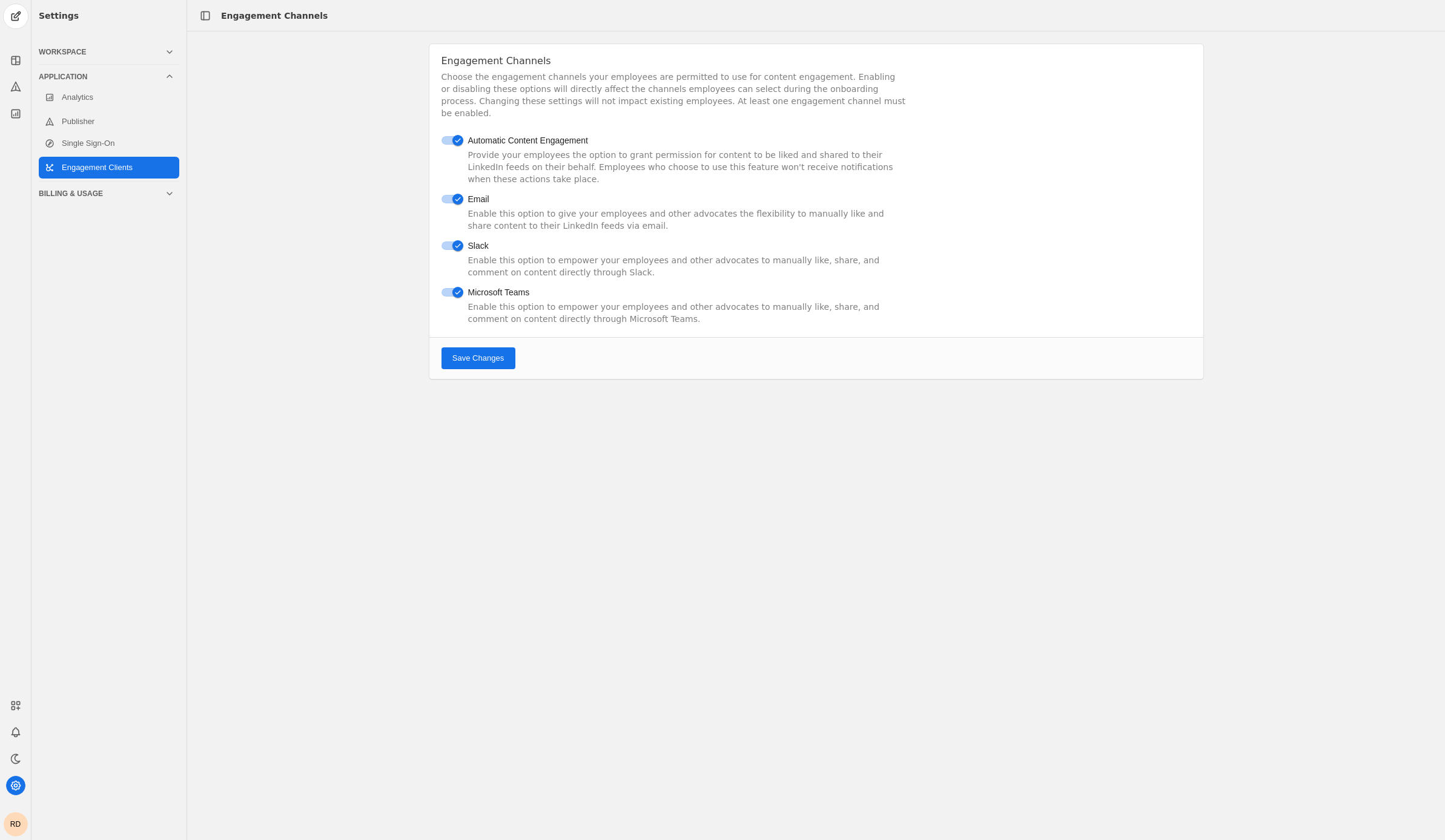
click at [494, 352] on span "Save Changes" at bounding box center [478, 358] width 51 height 12
click at [120, 191] on div "Billing & Usage" at bounding box center [101, 193] width 126 height 9
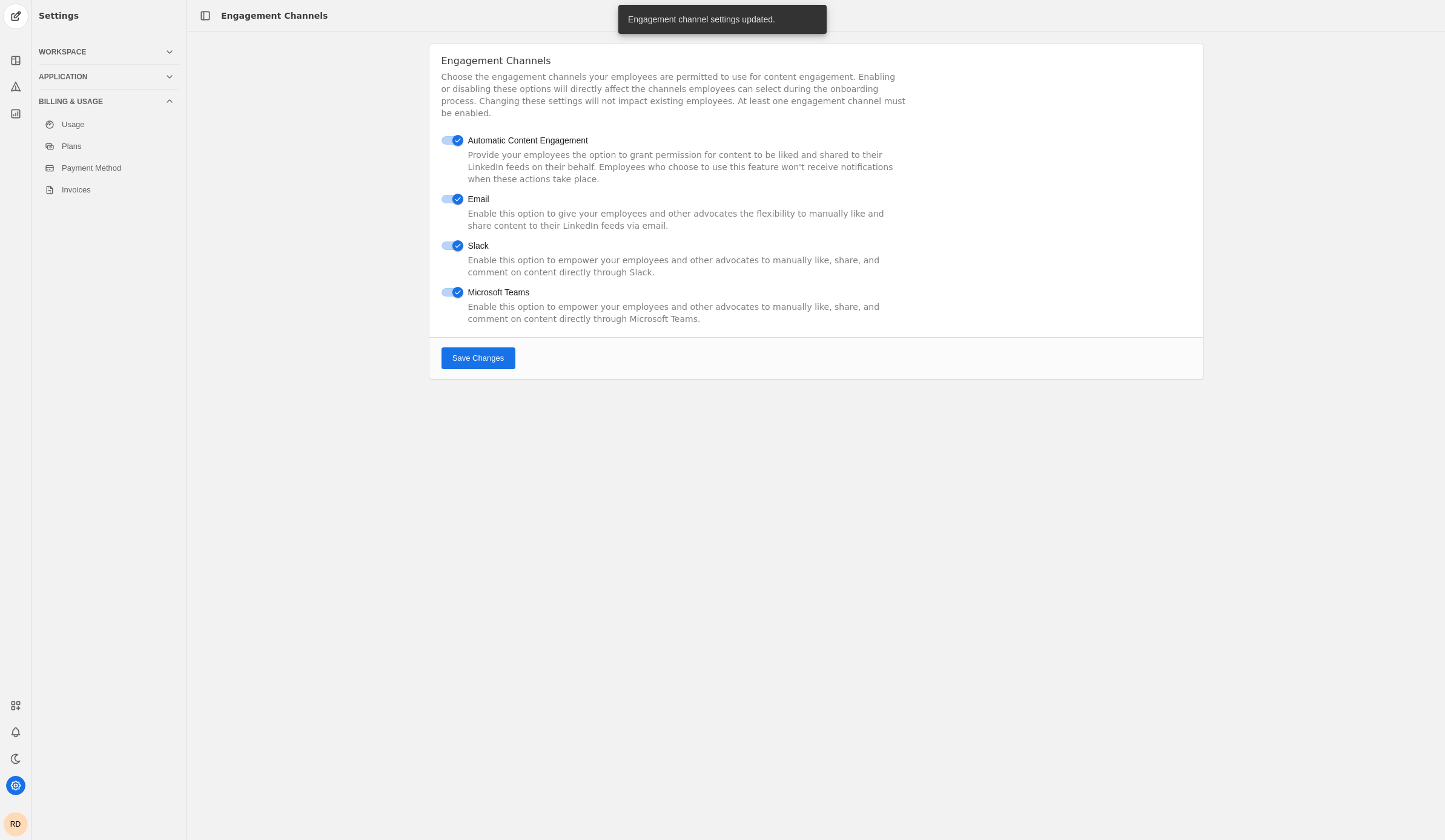
click at [110, 54] on div "Workspace" at bounding box center [101, 52] width 126 height 9
click at [106, 72] on link "Channels" at bounding box center [109, 75] width 141 height 22
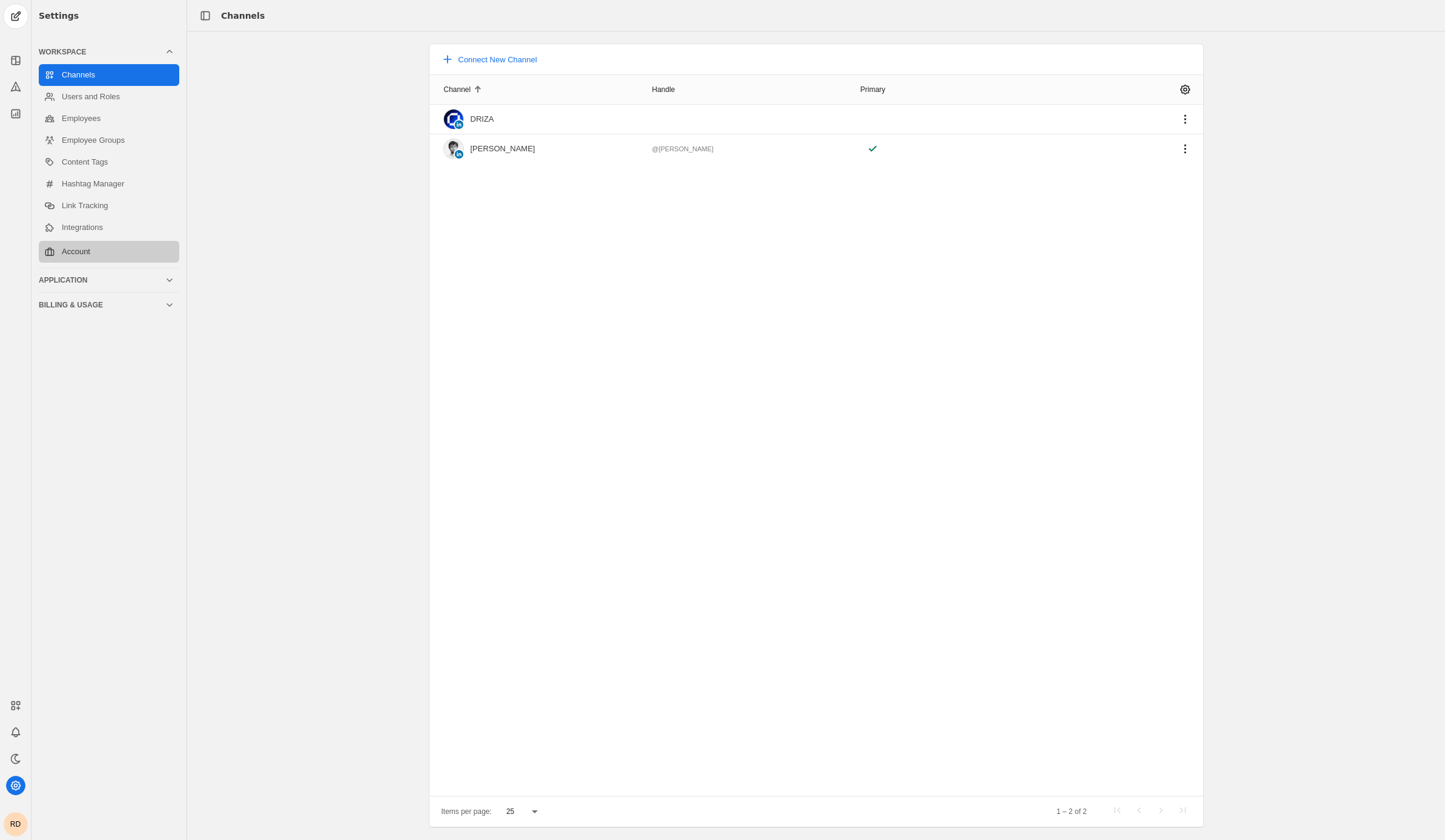
click at [82, 245] on link "Account" at bounding box center [109, 251] width 141 height 22
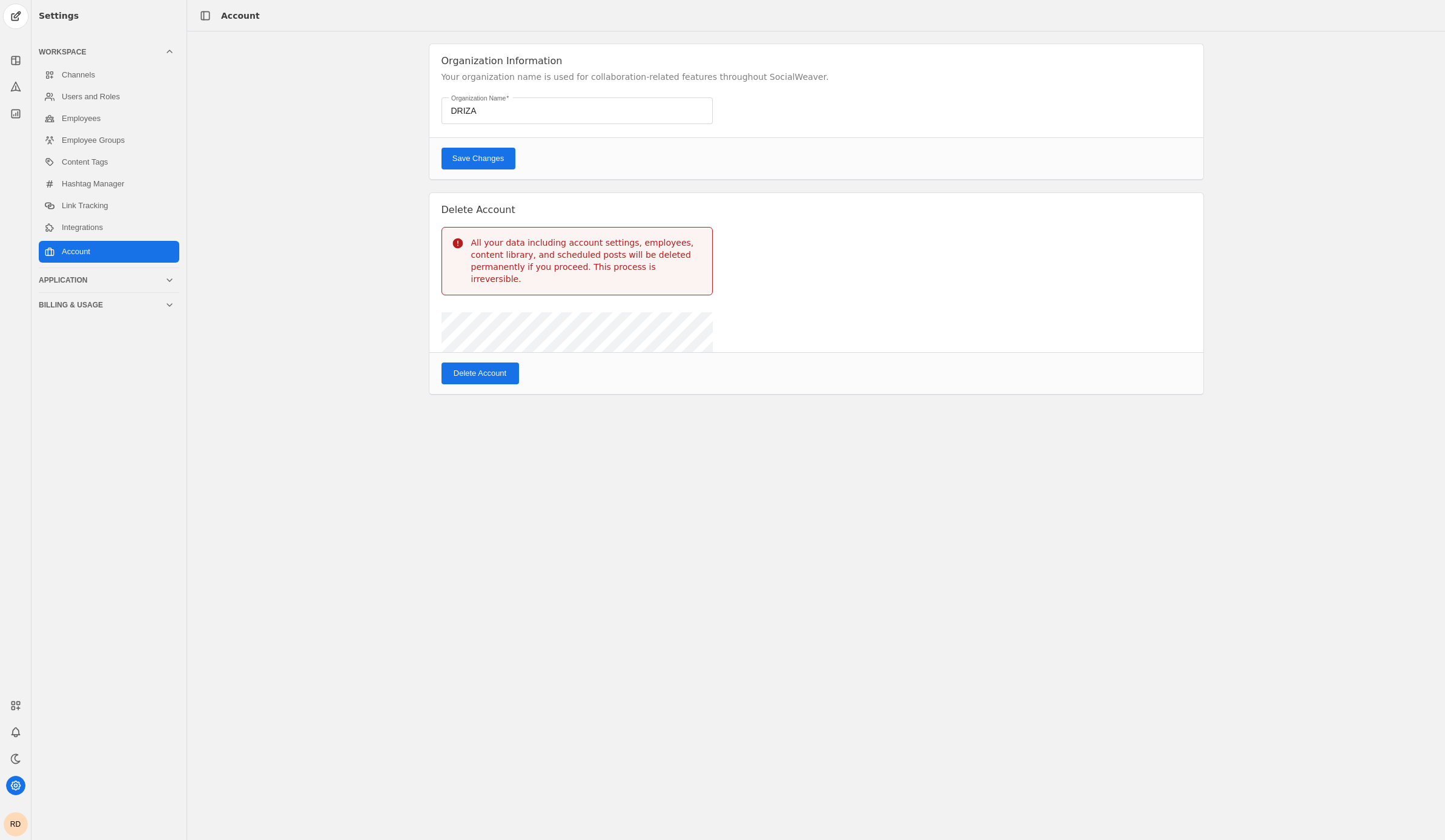
click at [86, 281] on div "Application" at bounding box center [101, 280] width 126 height 9
click at [88, 106] on link "Analytics" at bounding box center [109, 97] width 141 height 22
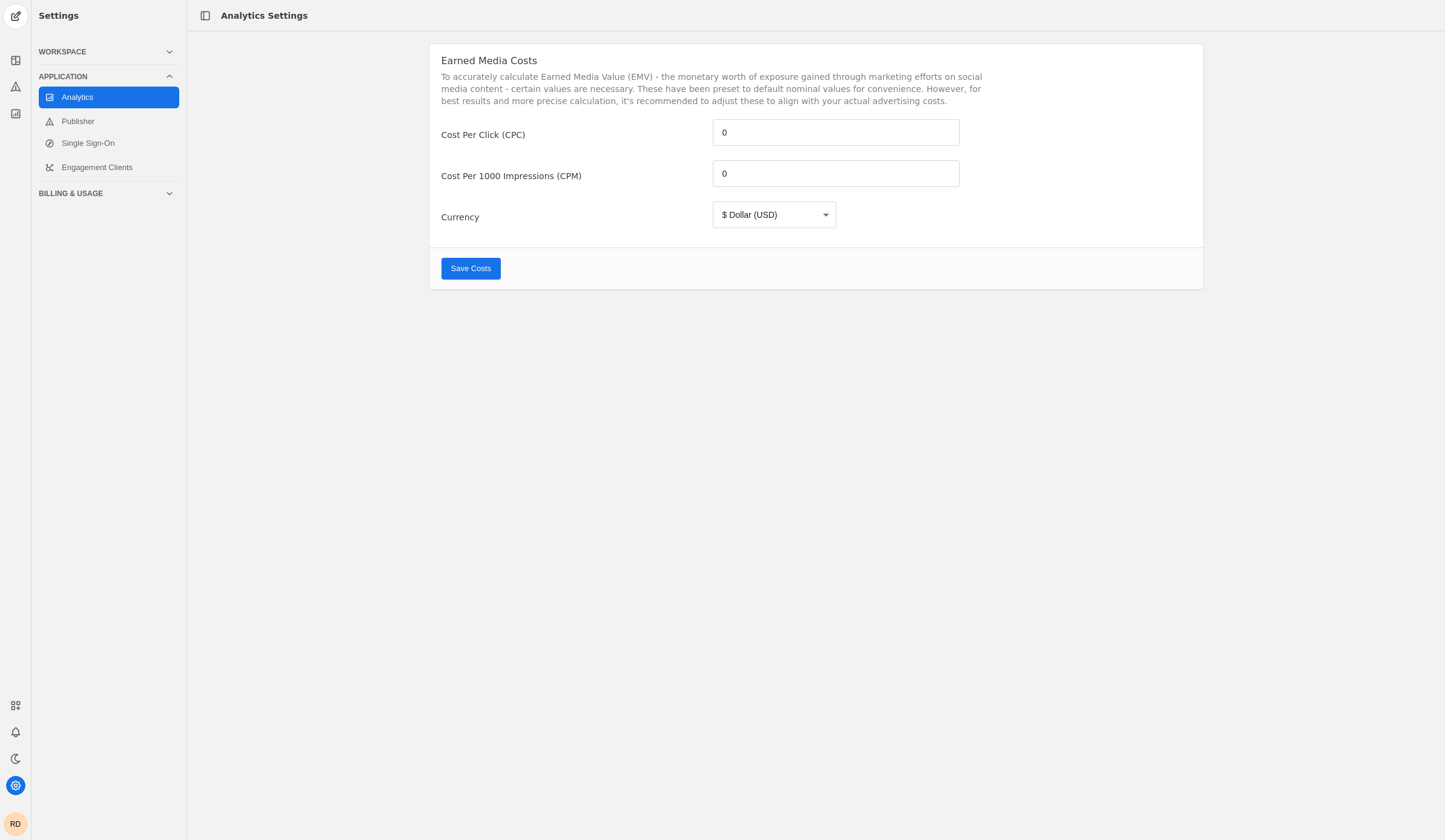
type input "5.26"
type input "6.59"
click at [479, 275] on span "submit" at bounding box center [471, 269] width 60 height 22
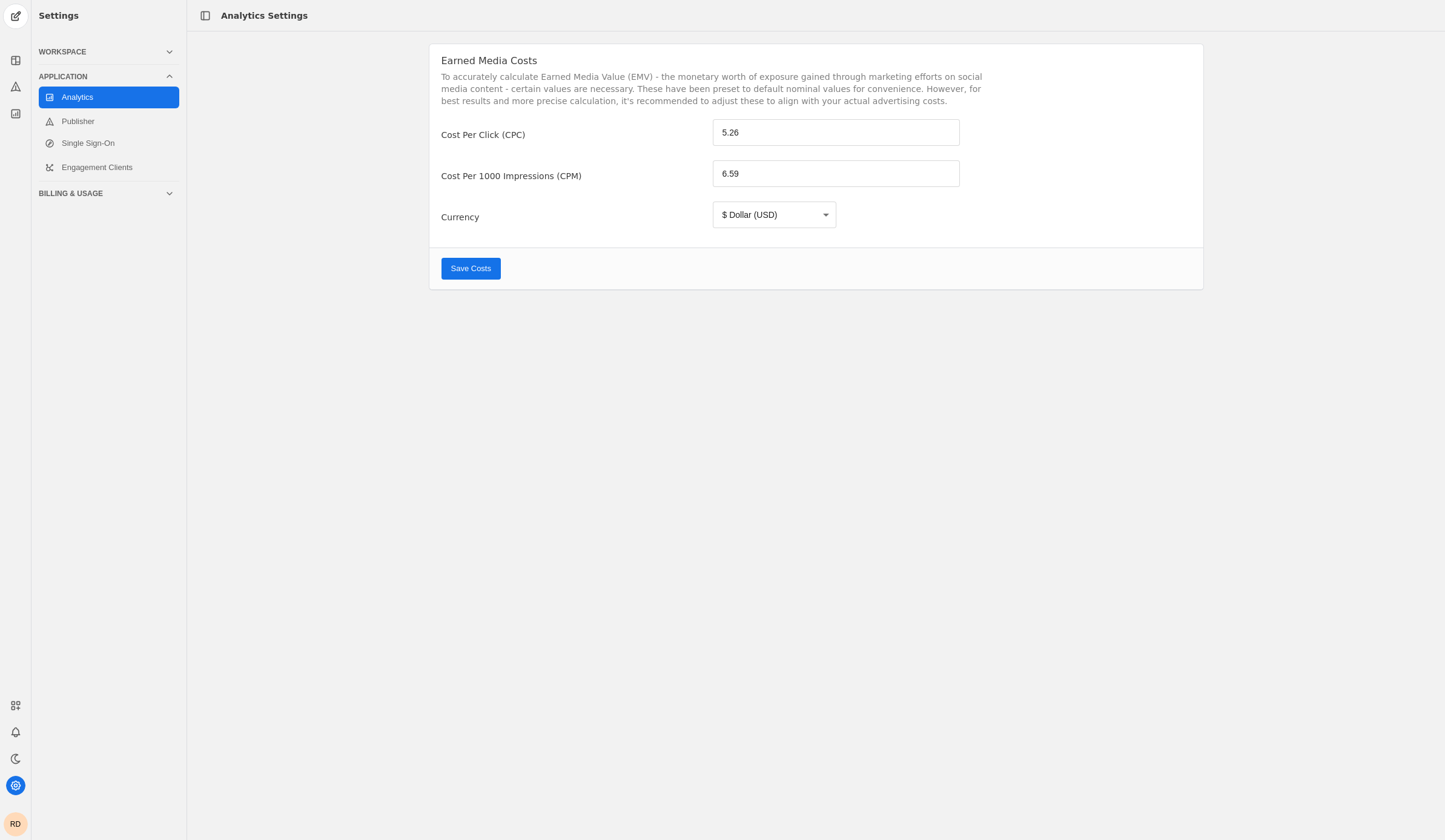
click at [479, 275] on span "submit" at bounding box center [471, 269] width 60 height 22
click at [22, 67] on div at bounding box center [16, 63] width 31 height 120
click at [21, 64] on app-icon at bounding box center [16, 60] width 20 height 20
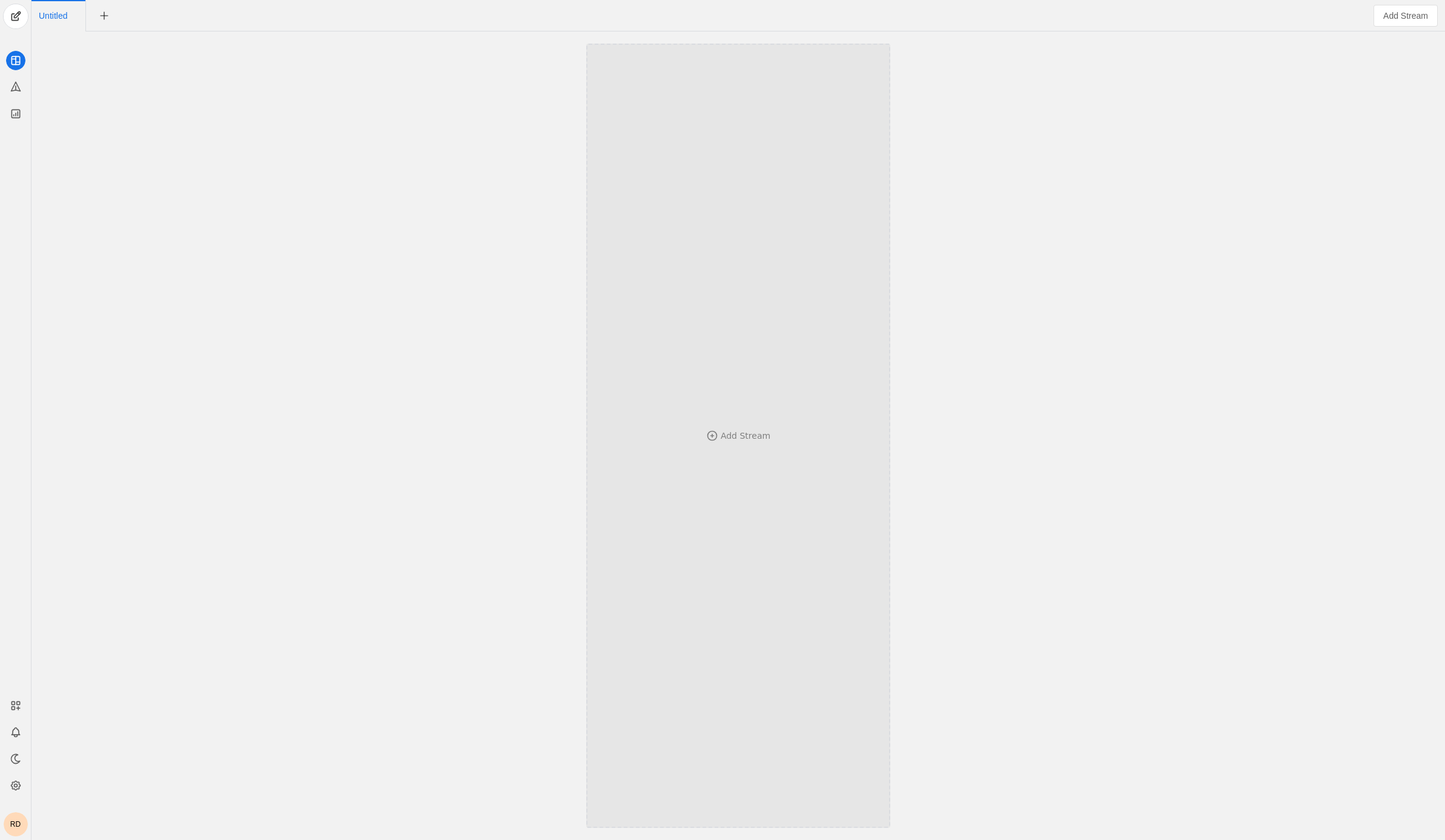
click at [756, 434] on div "Add Stream" at bounding box center [745, 436] width 49 height 12
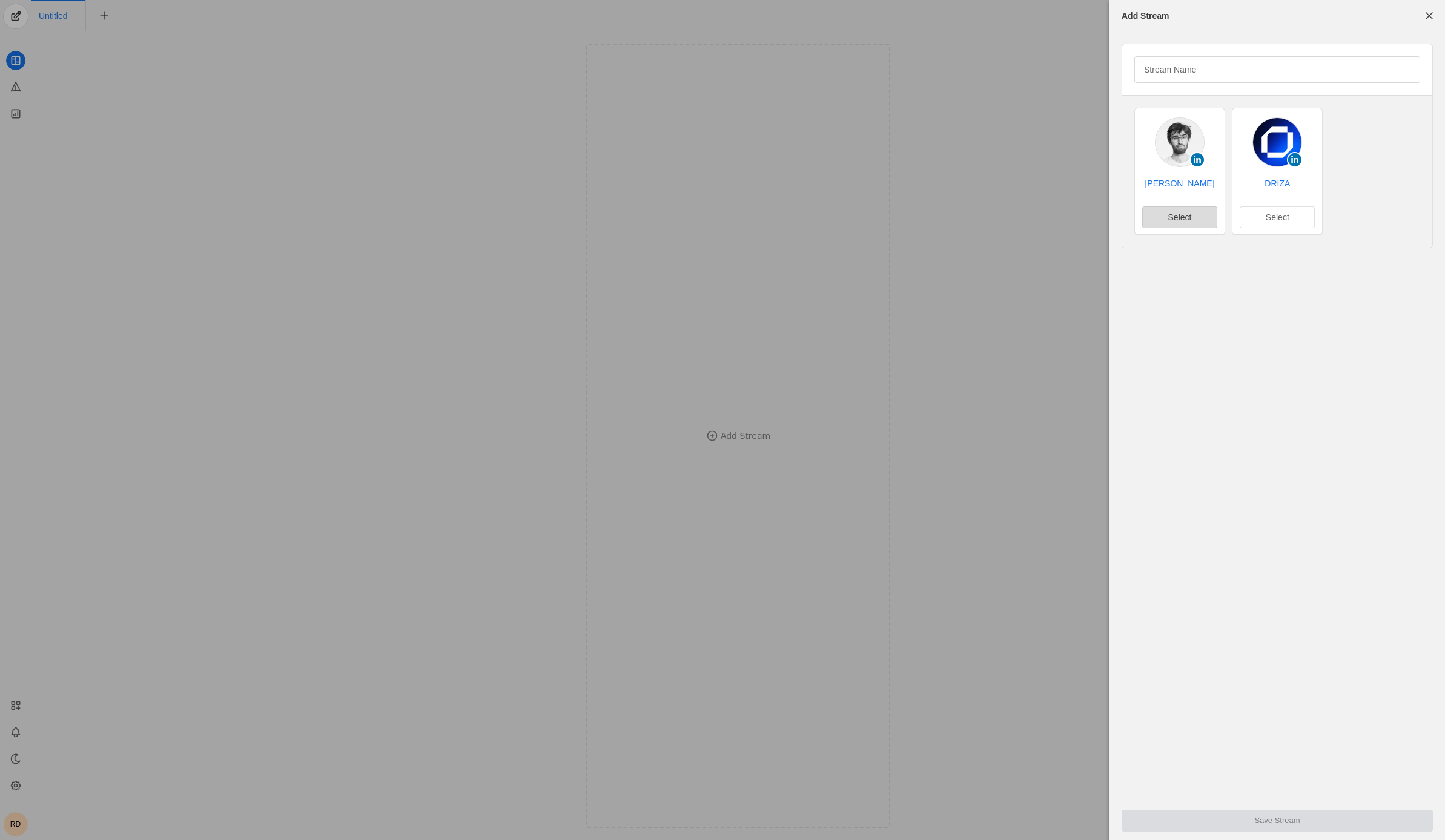
click at [1178, 216] on span "Select" at bounding box center [1180, 218] width 24 height 12
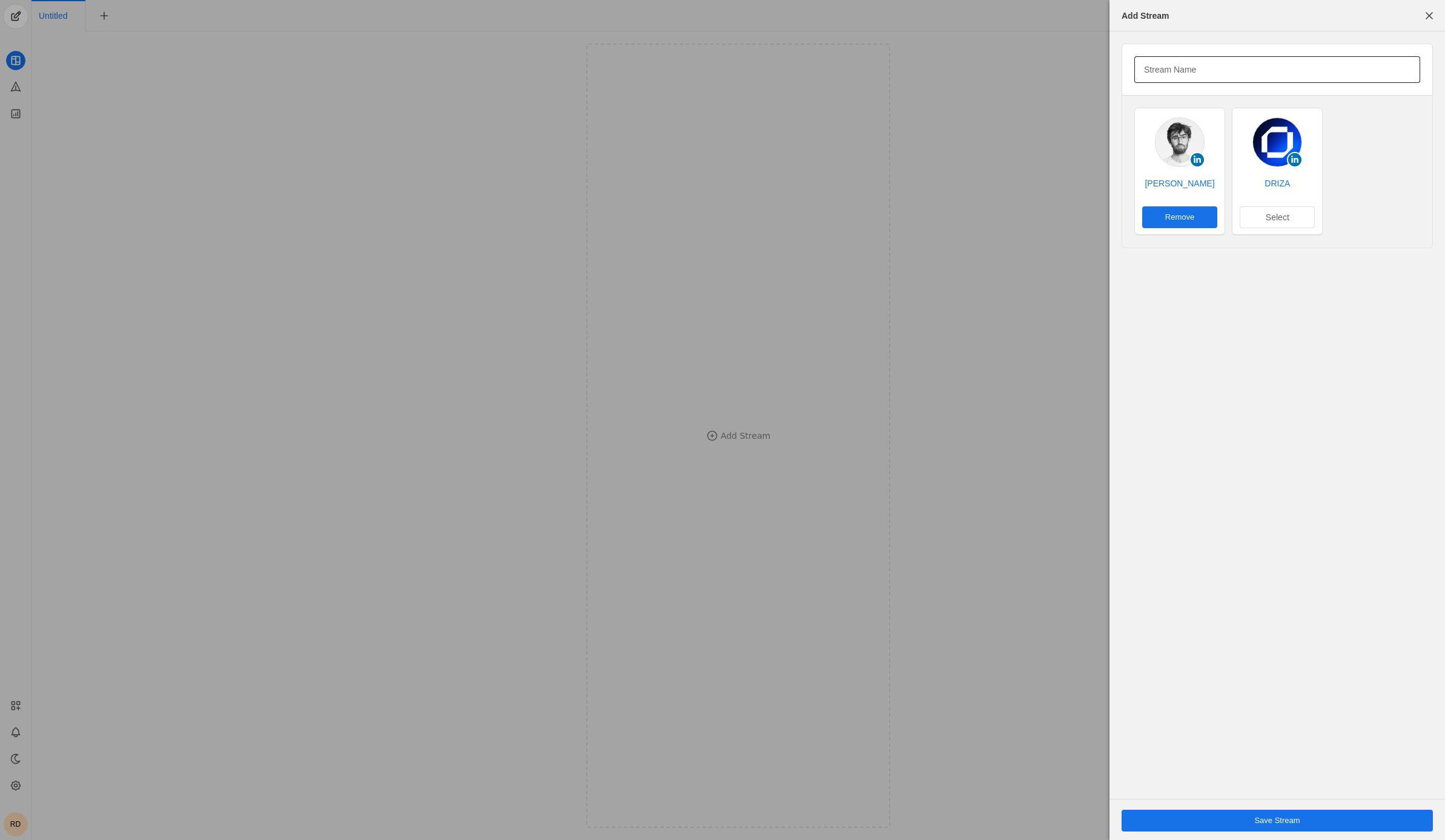
click at [1203, 76] on input "Stream Name" at bounding box center [1277, 69] width 266 height 14
type input "R"
type input "LK de Ric"
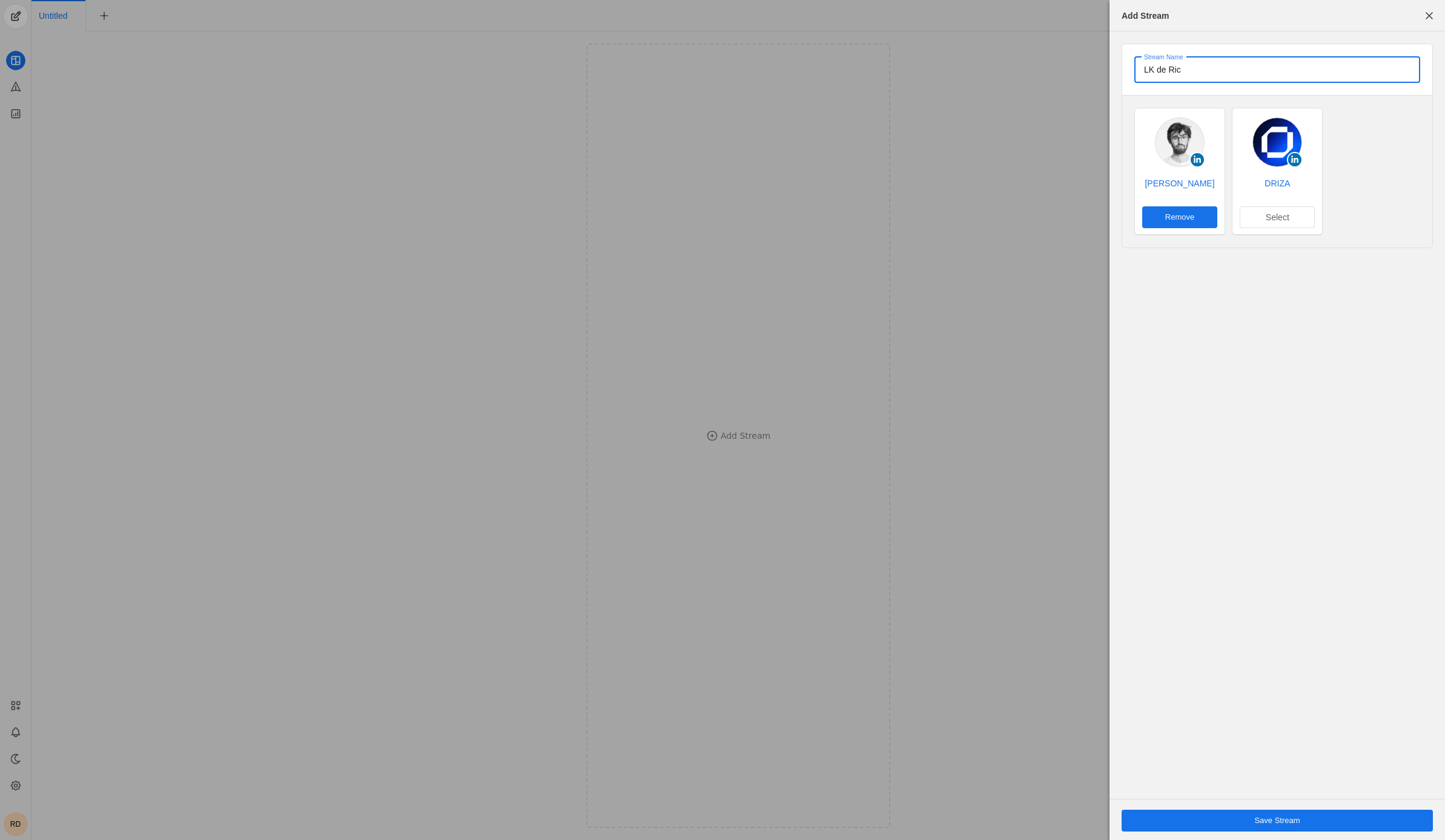
click at [1282, 814] on span "Save Stream" at bounding box center [1277, 820] width 45 height 12
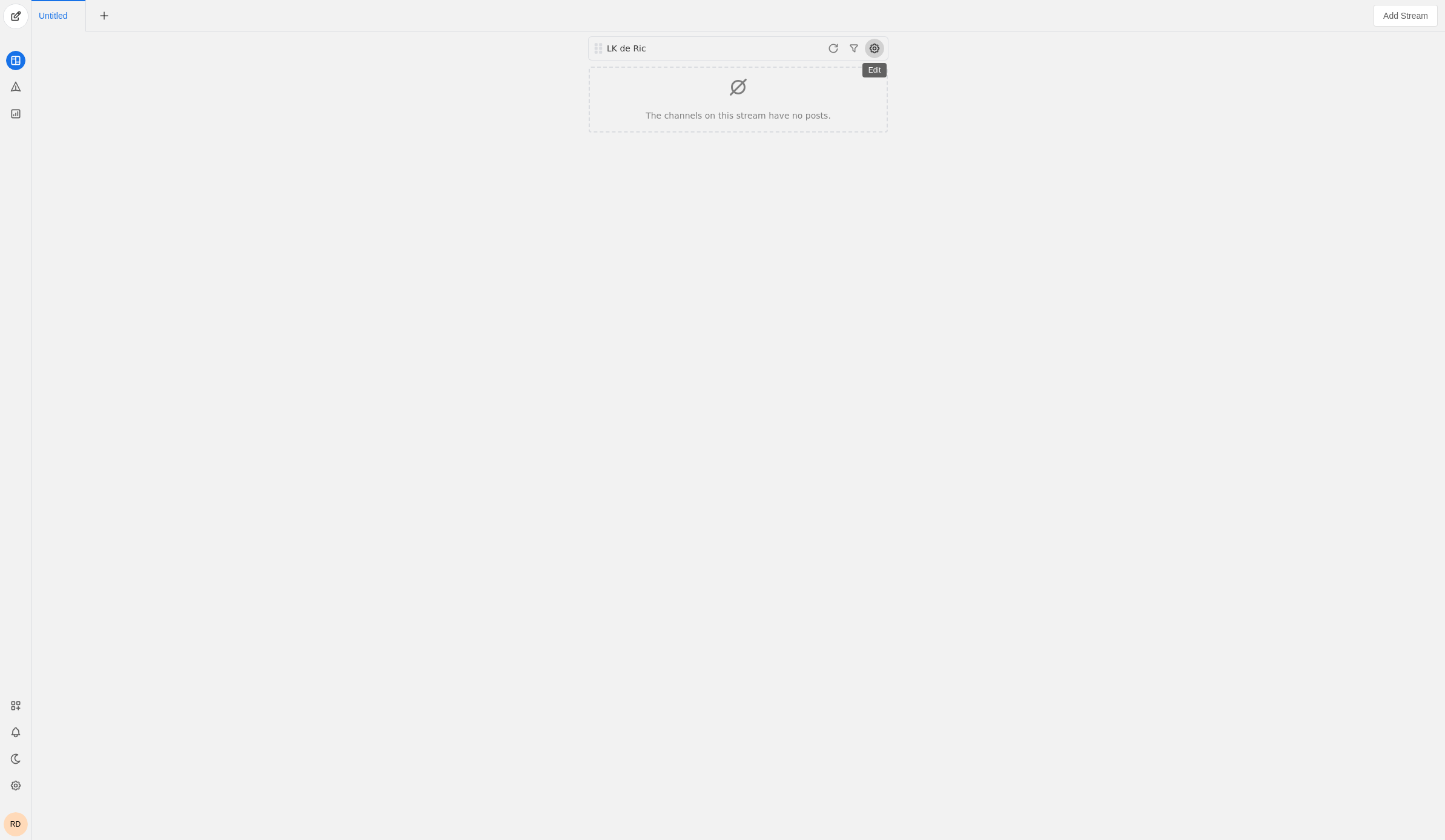
click at [876, 47] on span at bounding box center [874, 48] width 20 height 20
click at [802, 68] on span "button" at bounding box center [811, 74] width 144 height 22
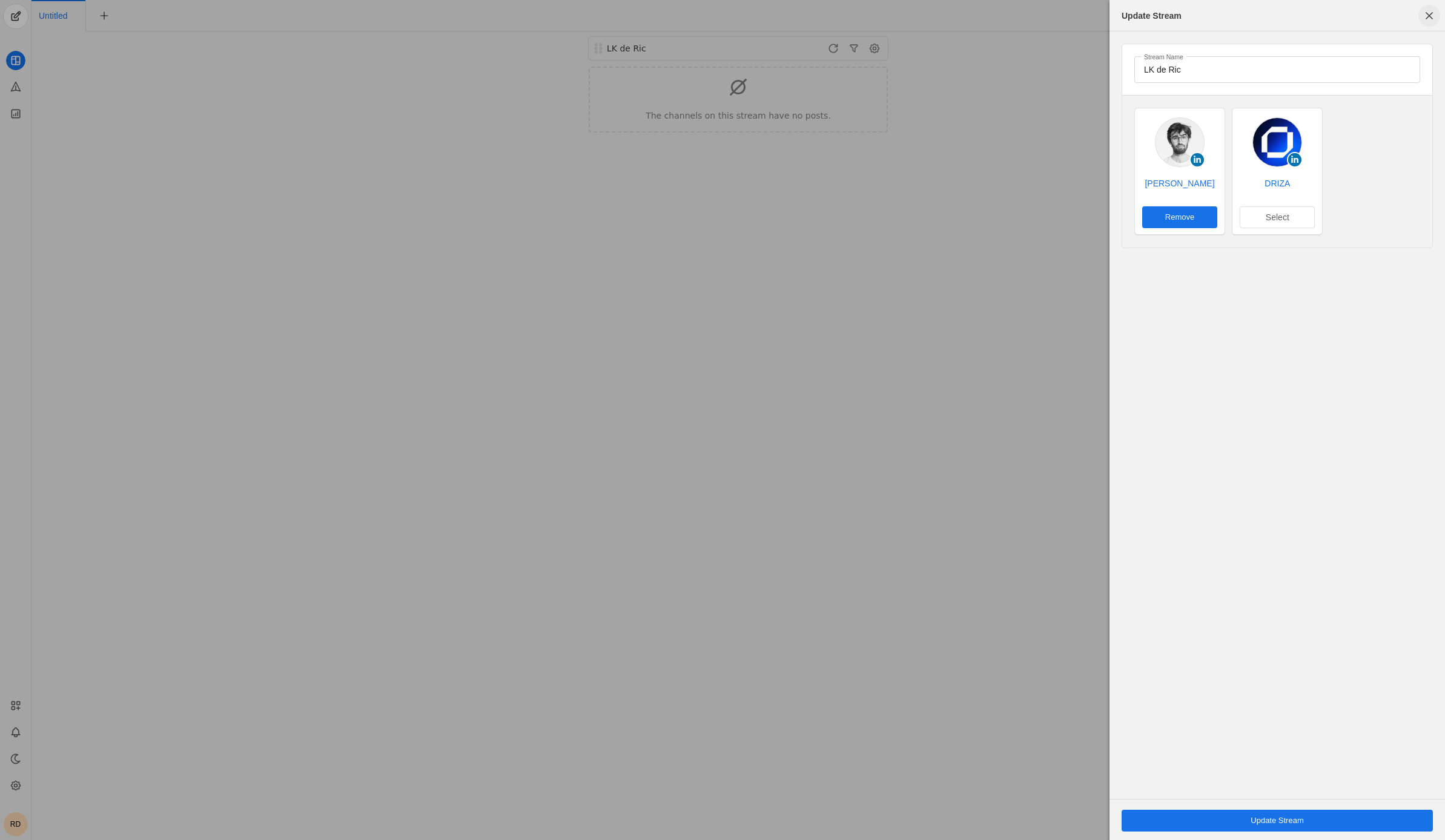
click at [1435, 19] on span "button" at bounding box center [1429, 16] width 22 height 22
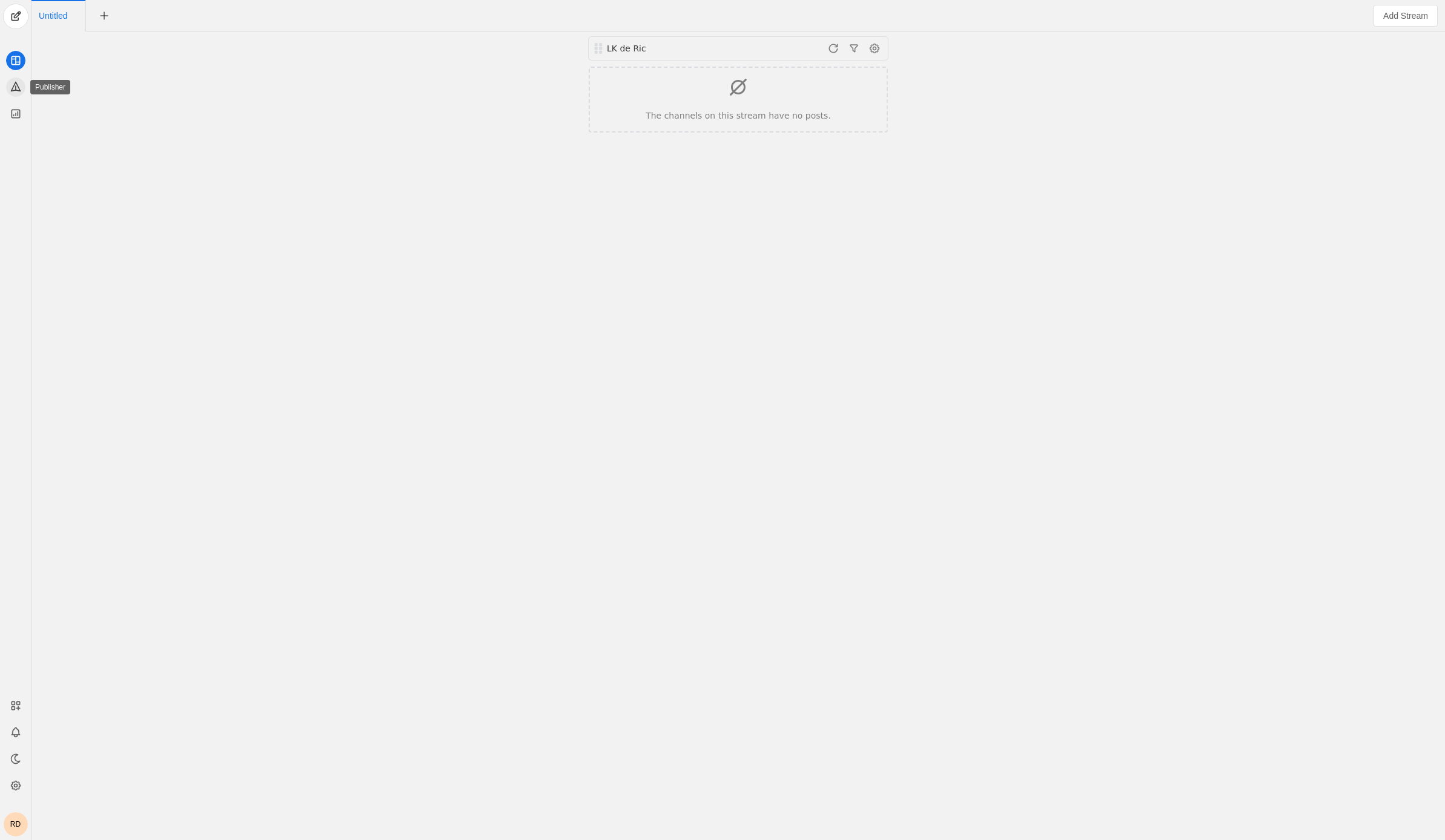
click at [13, 91] on icon at bounding box center [15, 87] width 9 height 9
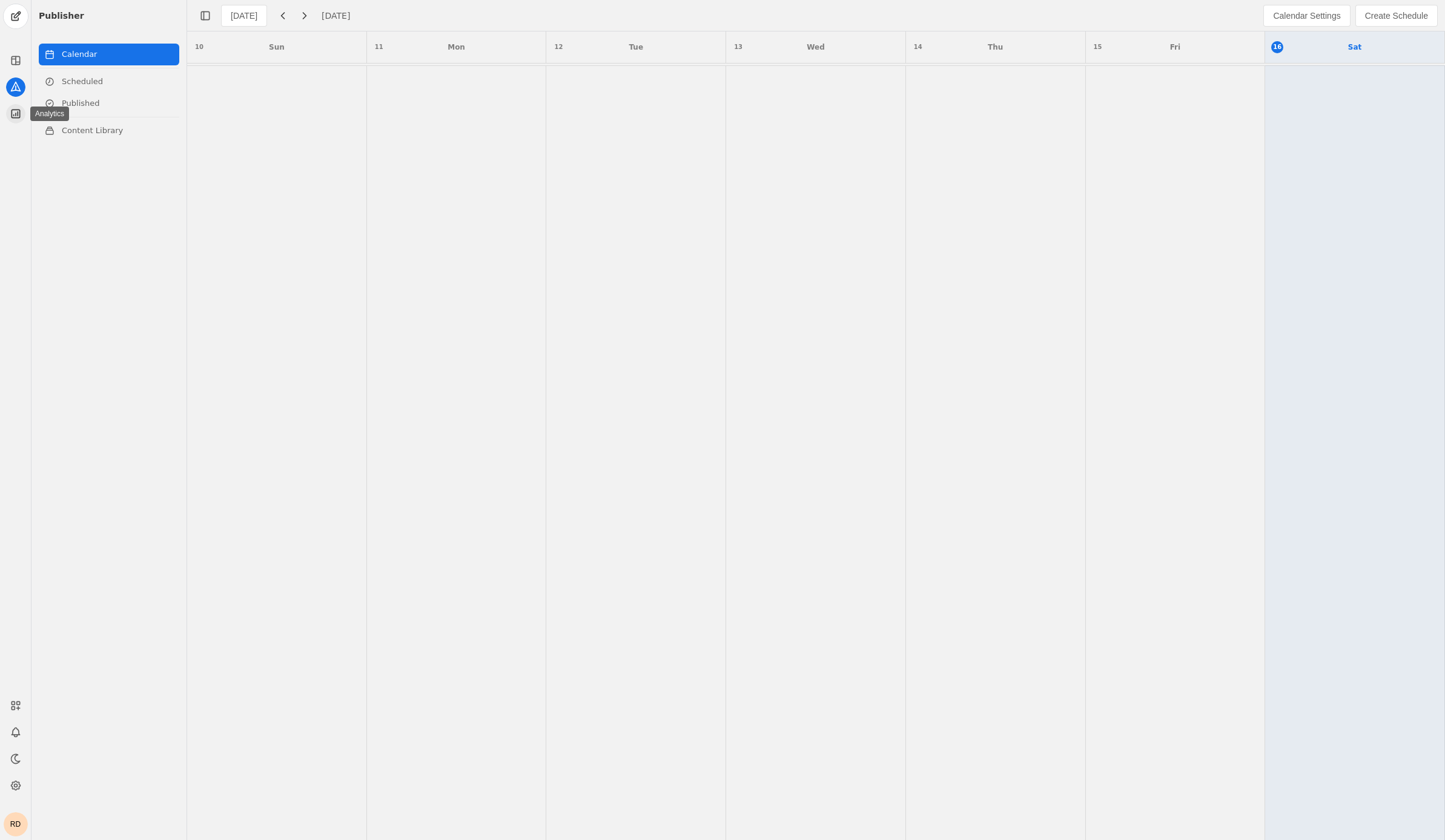
click at [14, 115] on icon at bounding box center [16, 114] width 8 height 8
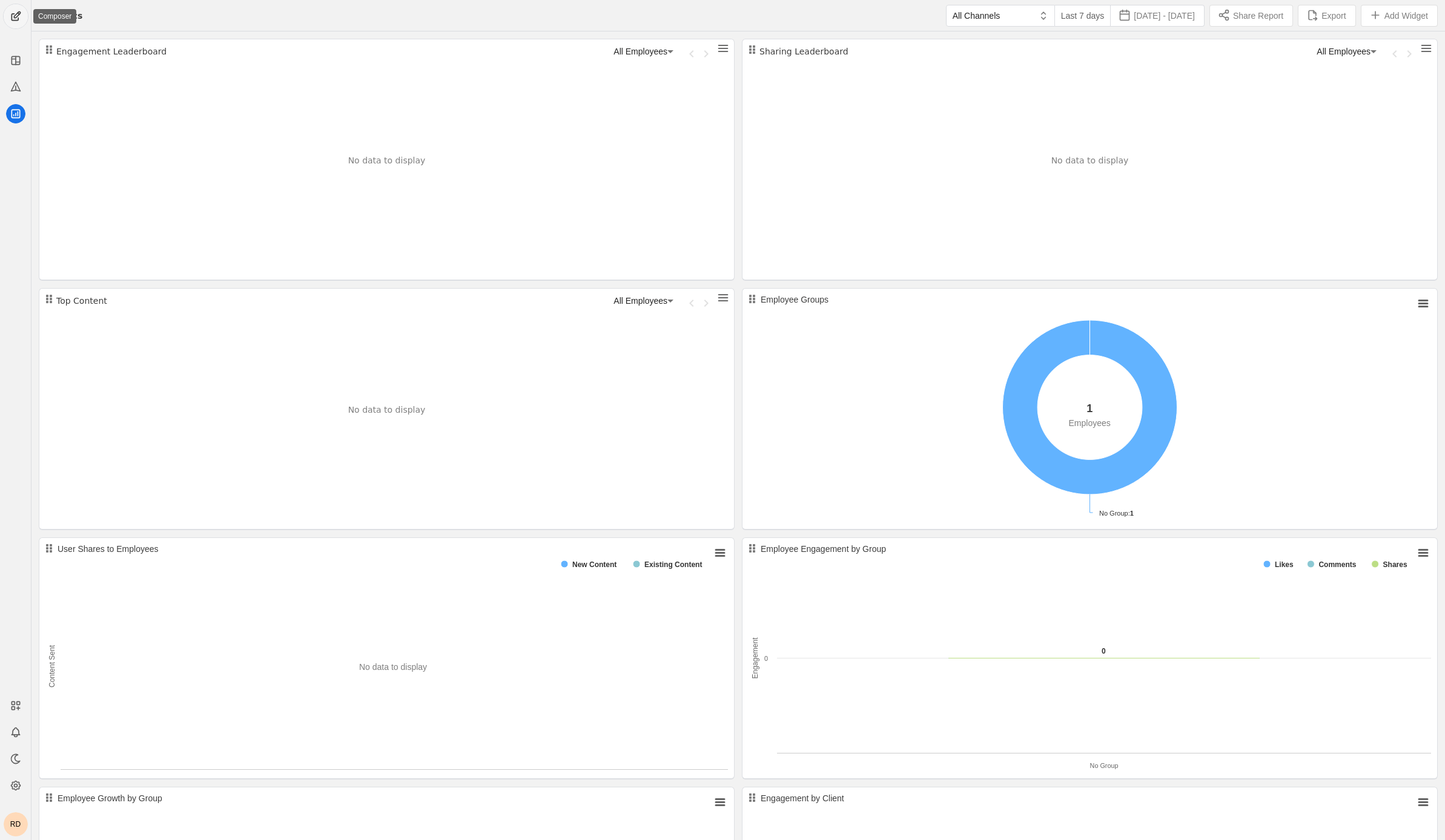
click at [20, 17] on span "undefined" at bounding box center [16, 16] width 24 height 24
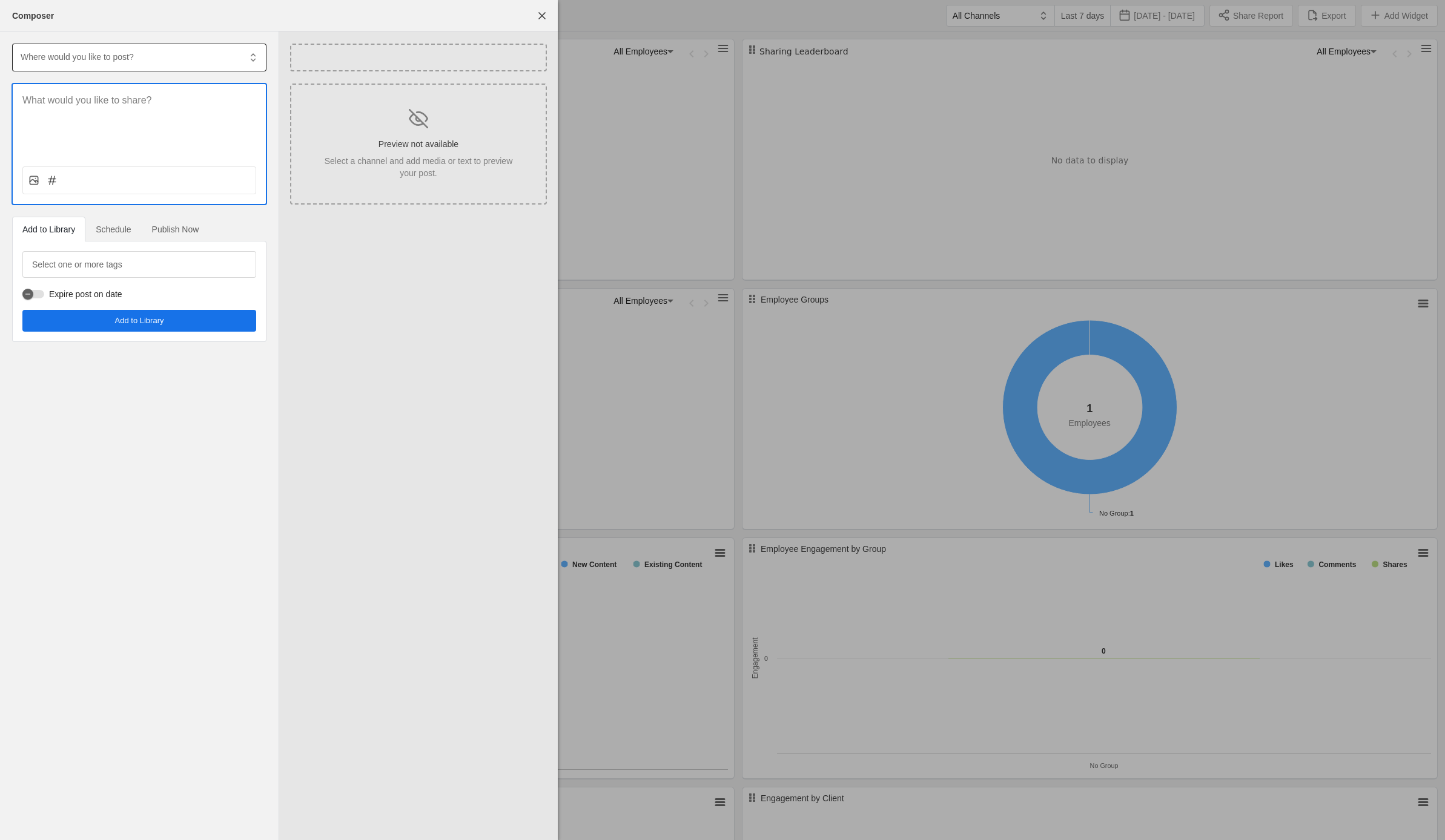
click at [126, 66] on div at bounding box center [130, 56] width 220 height 26
click at [126, 90] on div "@[PERSON_NAME]" at bounding box center [152, 91] width 67 height 12
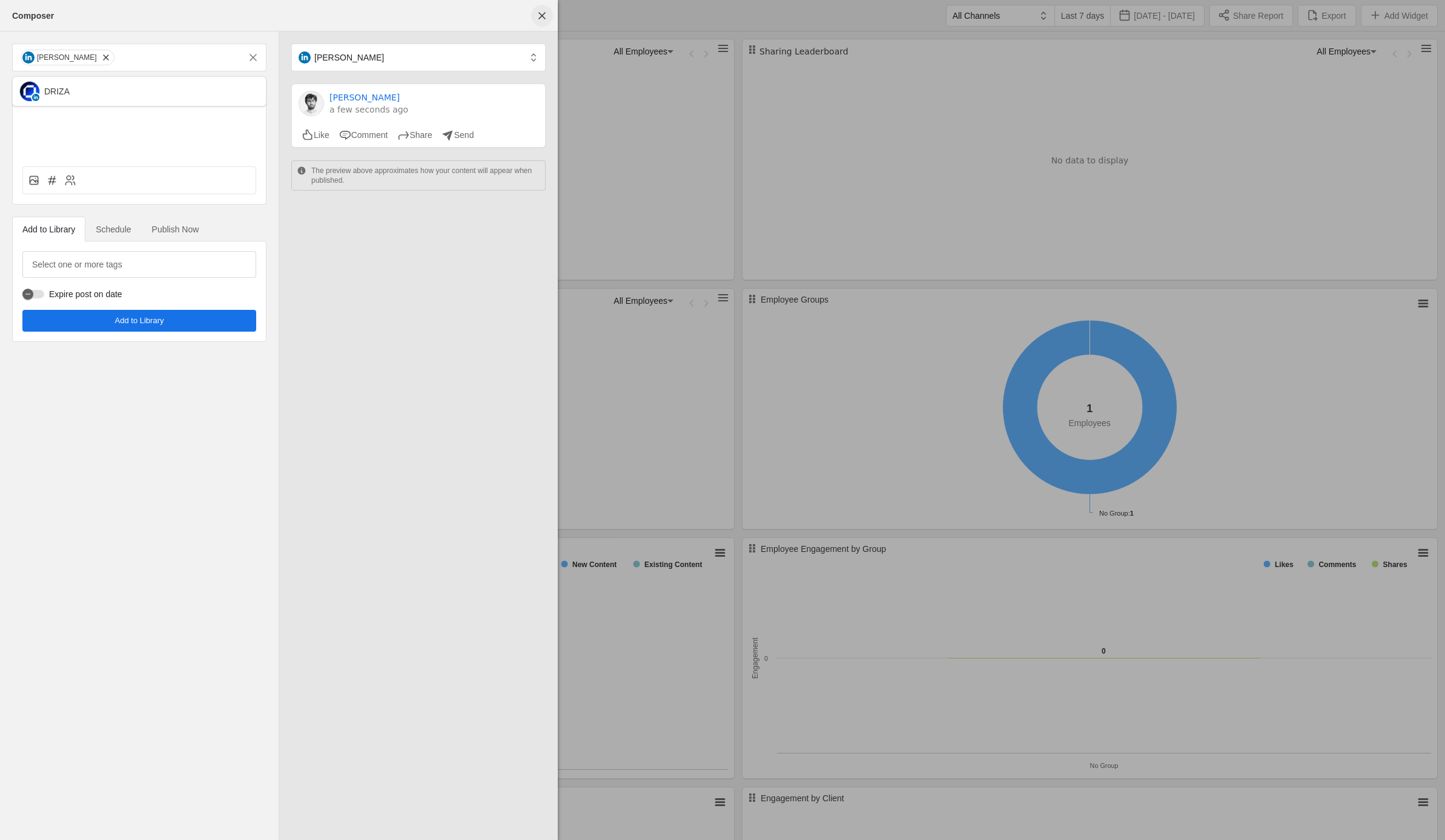
click at [548, 20] on span "undefined" at bounding box center [542, 16] width 22 height 22
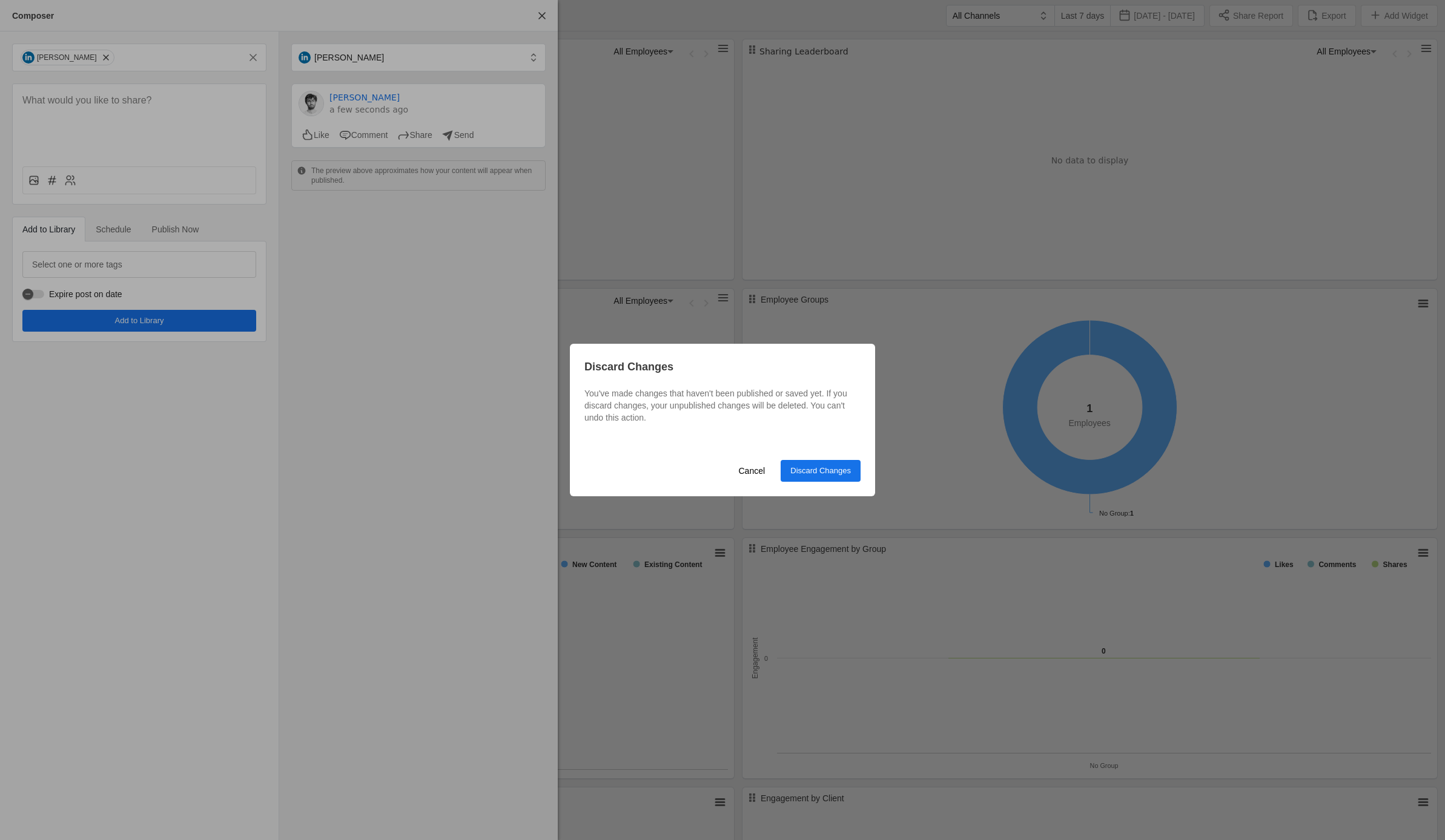
click at [825, 478] on span "undefined" at bounding box center [820, 471] width 80 height 22
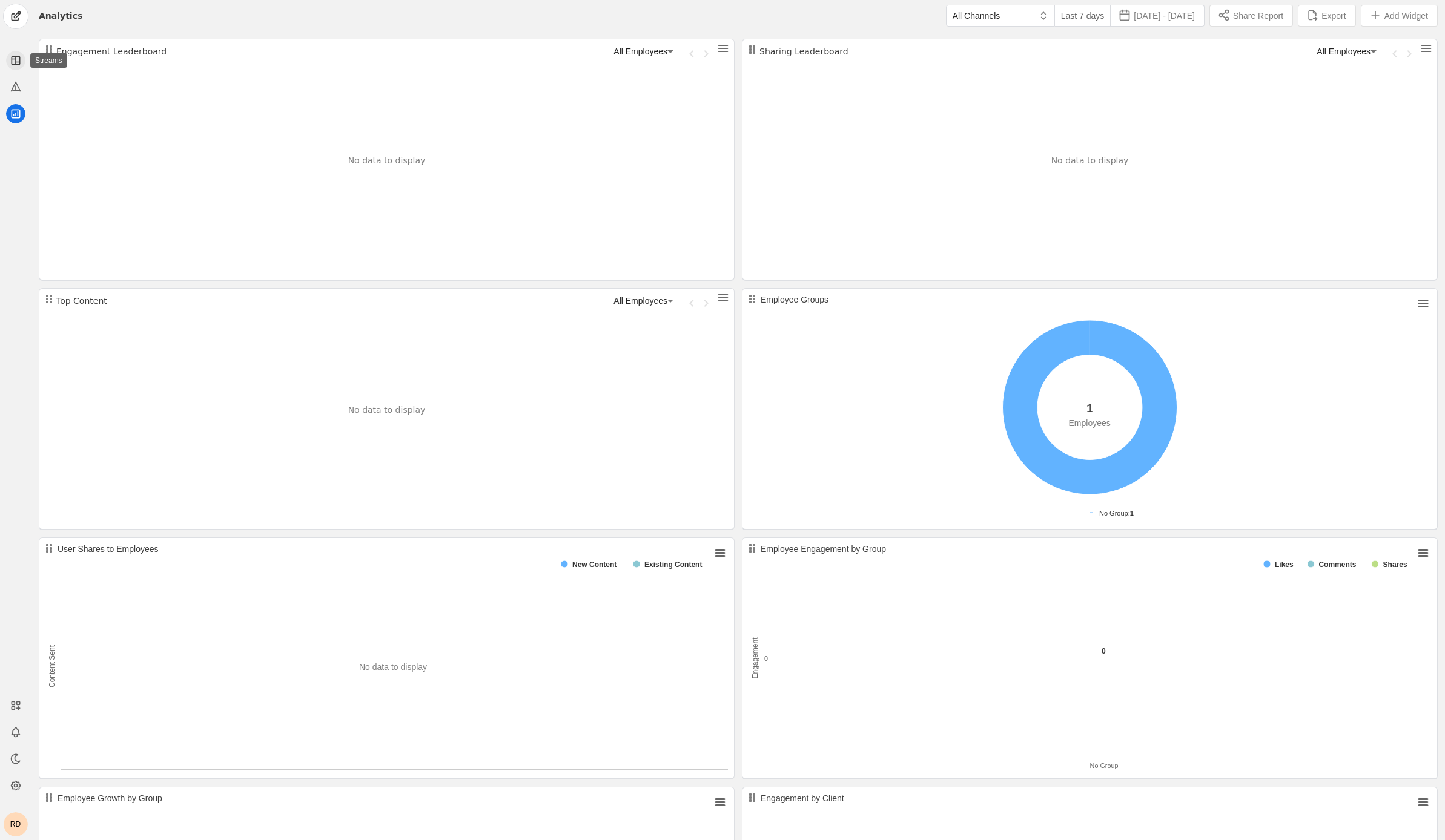
click at [16, 63] on icon at bounding box center [16, 61] width 12 height 12
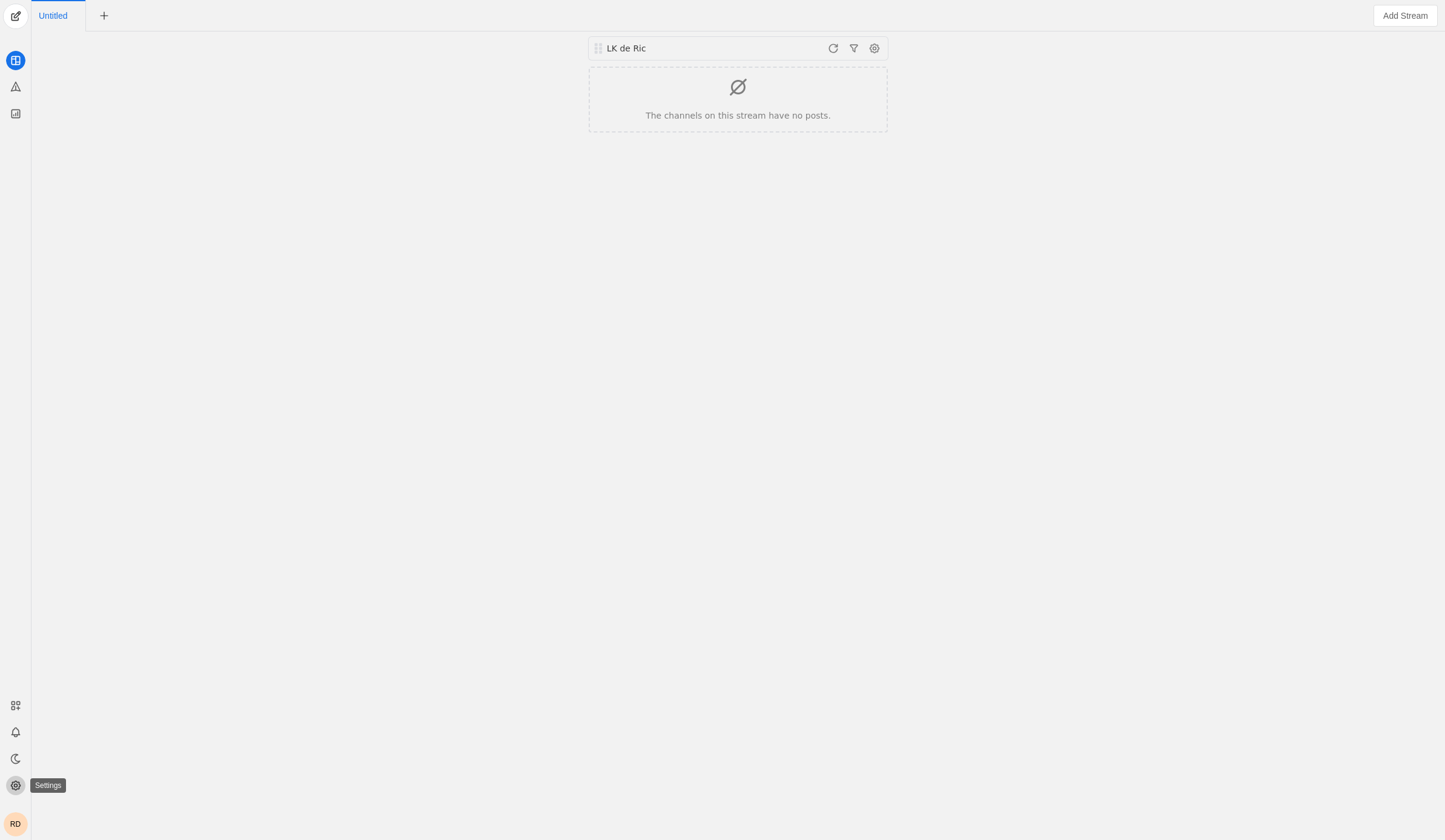
click at [13, 781] on icon at bounding box center [15, 785] width 9 height 9
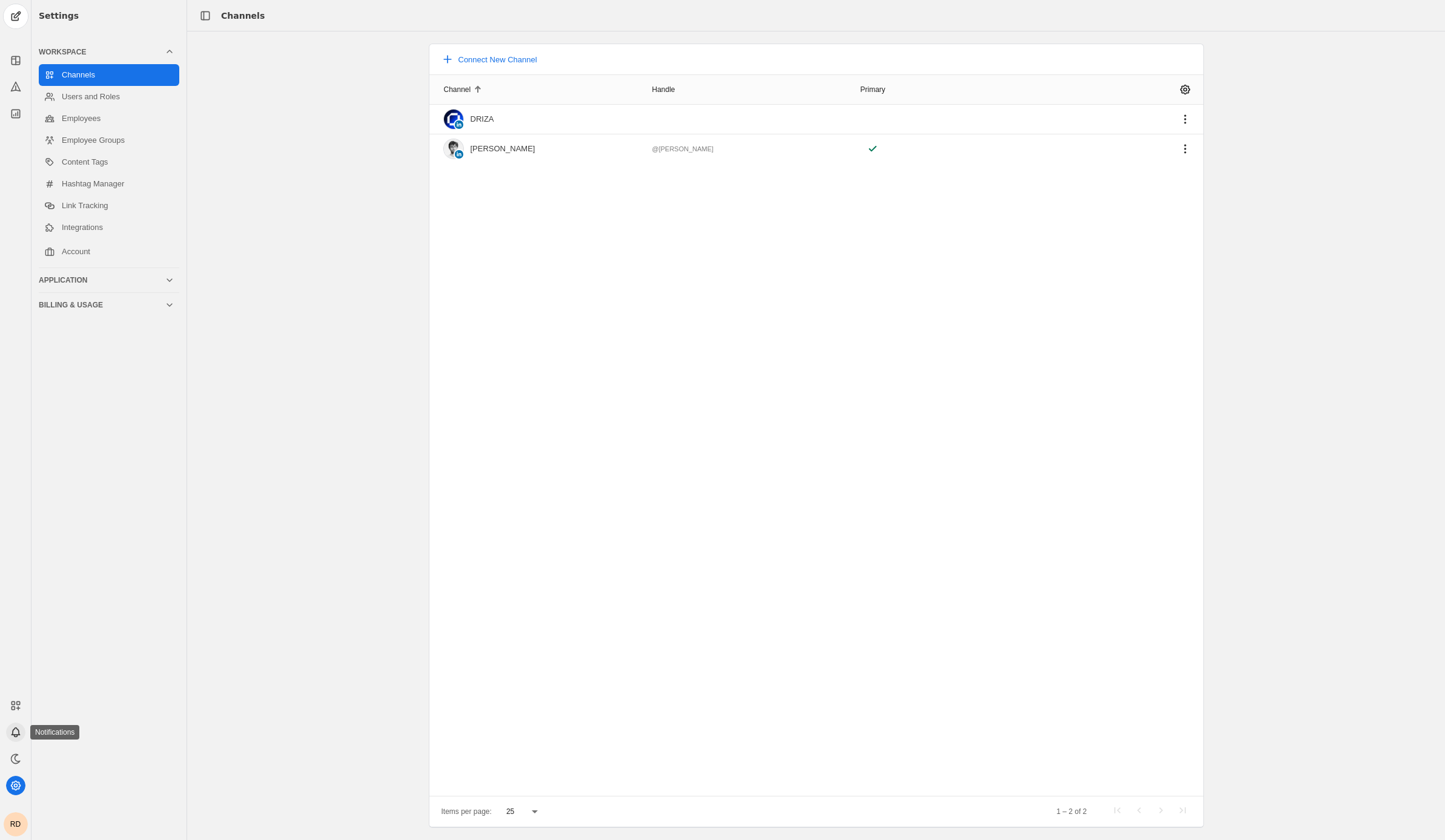
click at [15, 732] on icon at bounding box center [16, 733] width 12 height 12
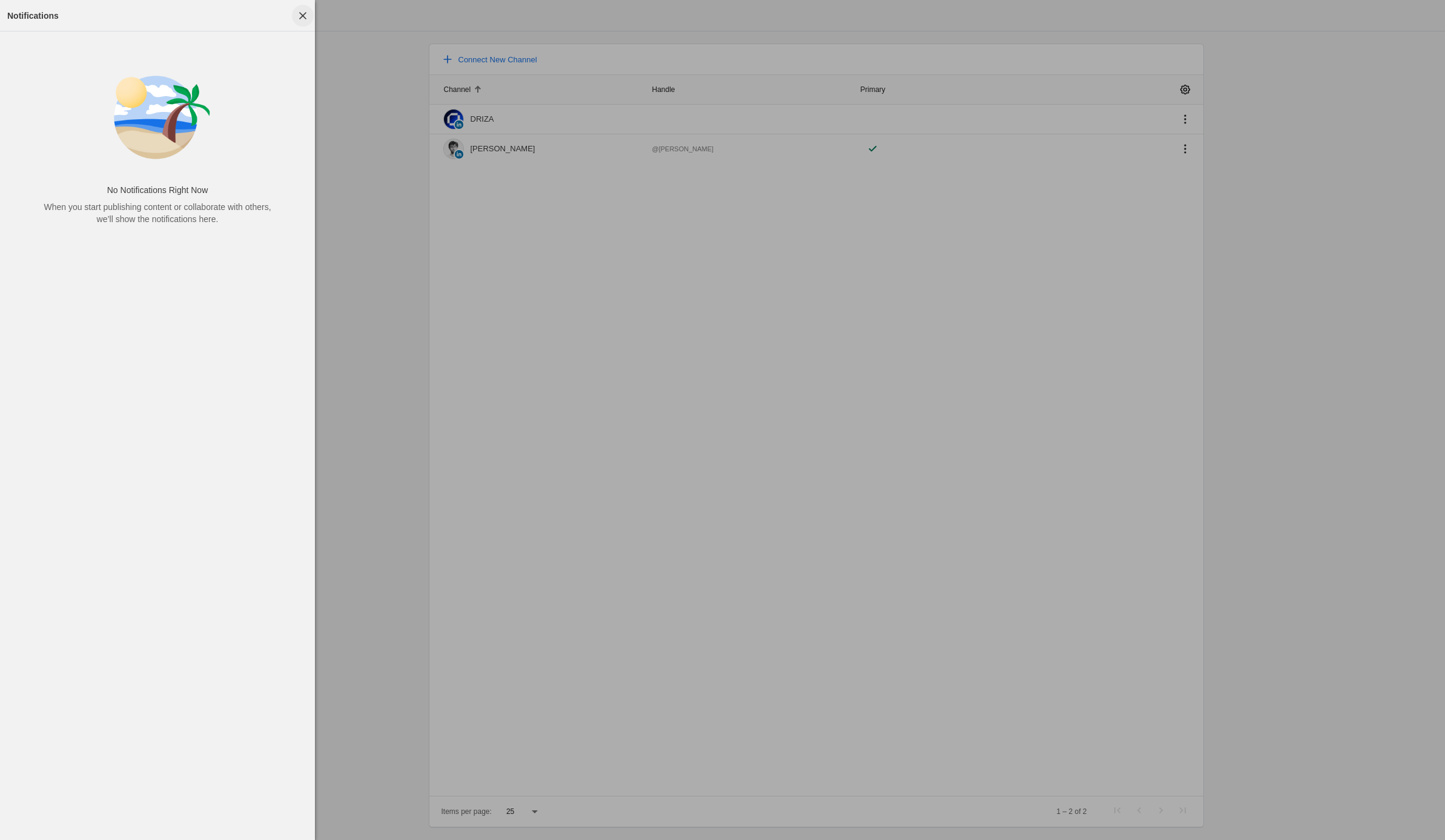
click at [306, 16] on span "button" at bounding box center [303, 16] width 22 height 22
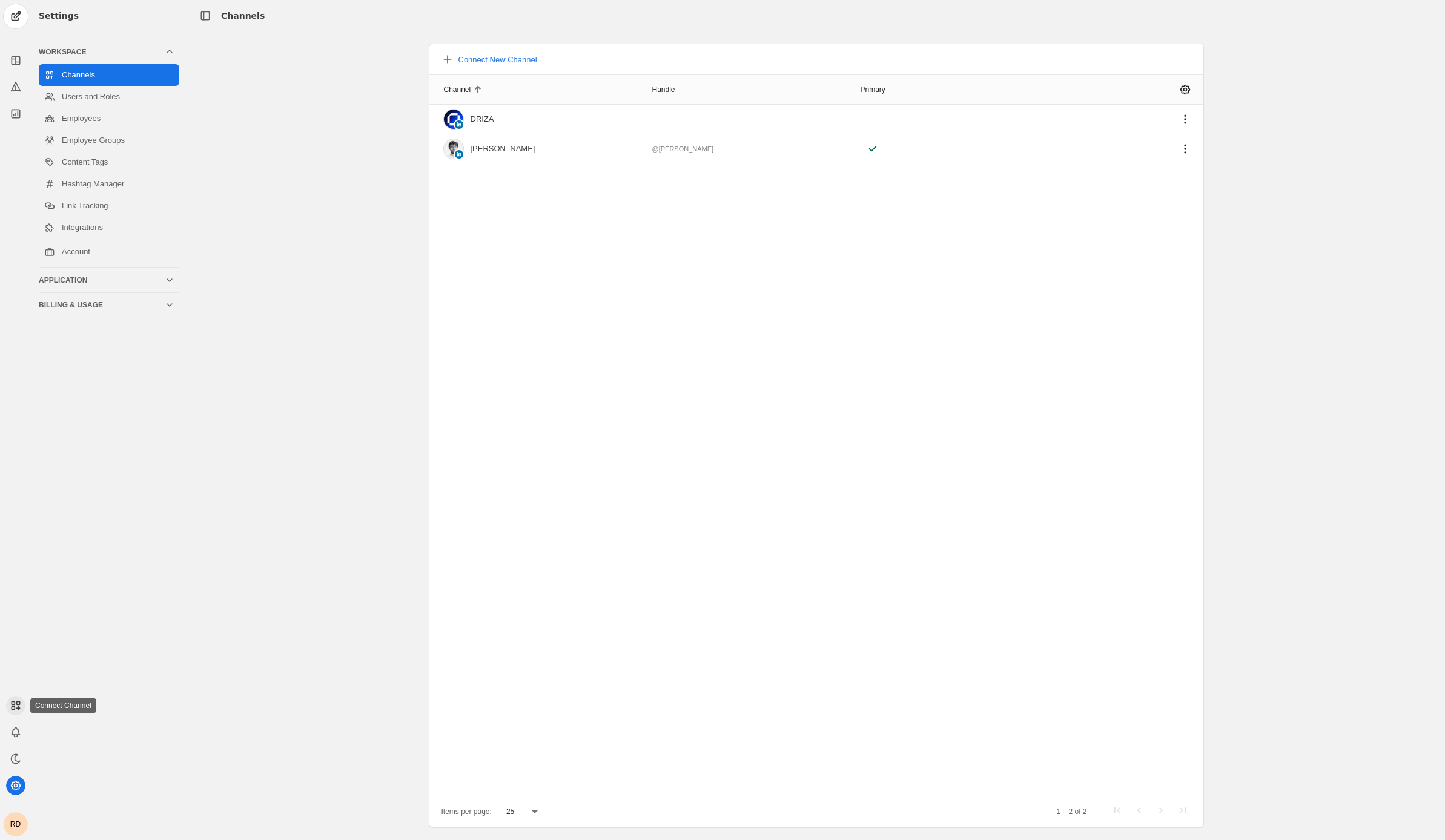
click at [11, 707] on rect at bounding box center [13, 708] width 3 height 3
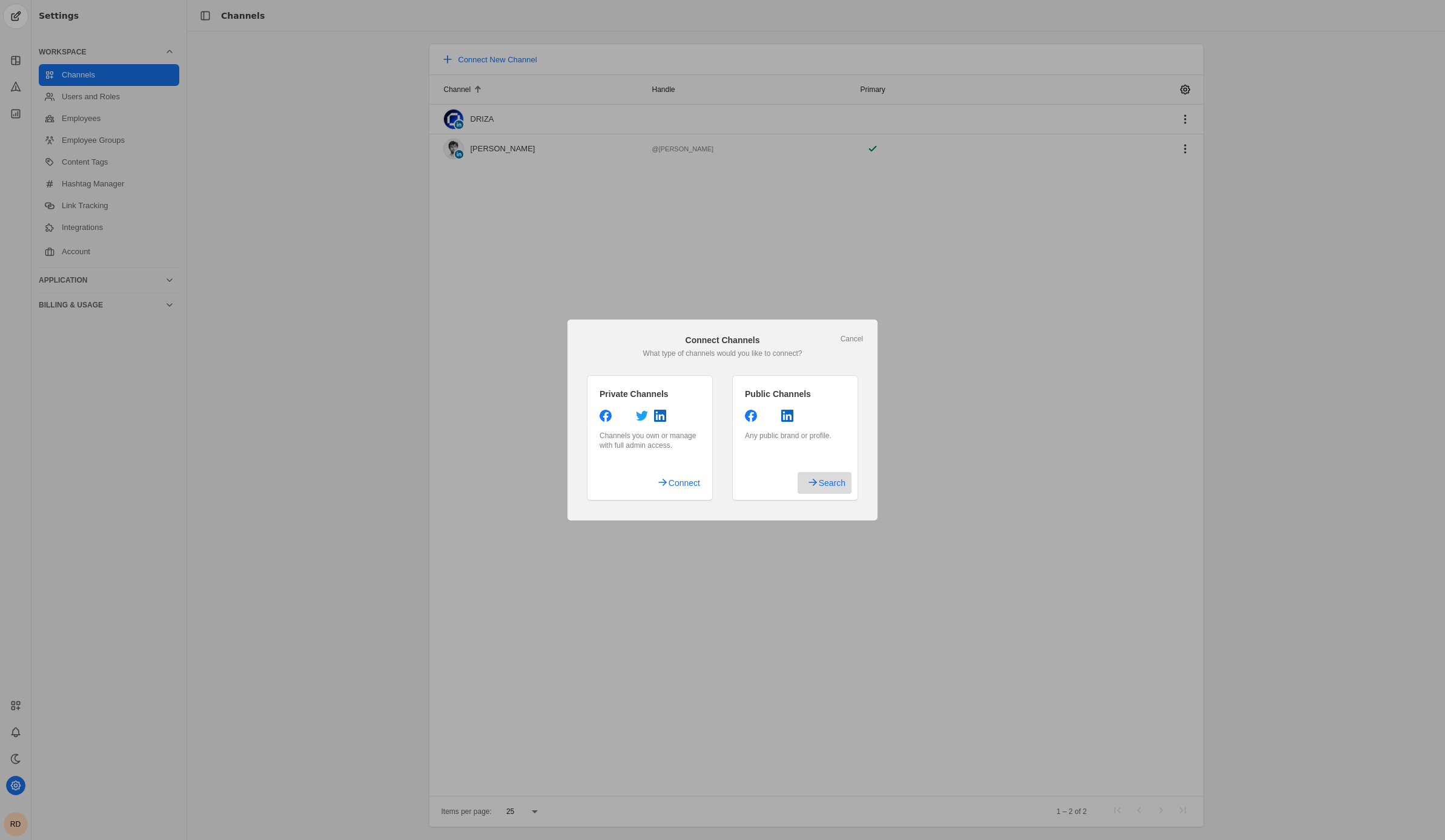
click at [825, 486] on span "Search" at bounding box center [832, 483] width 26 height 22
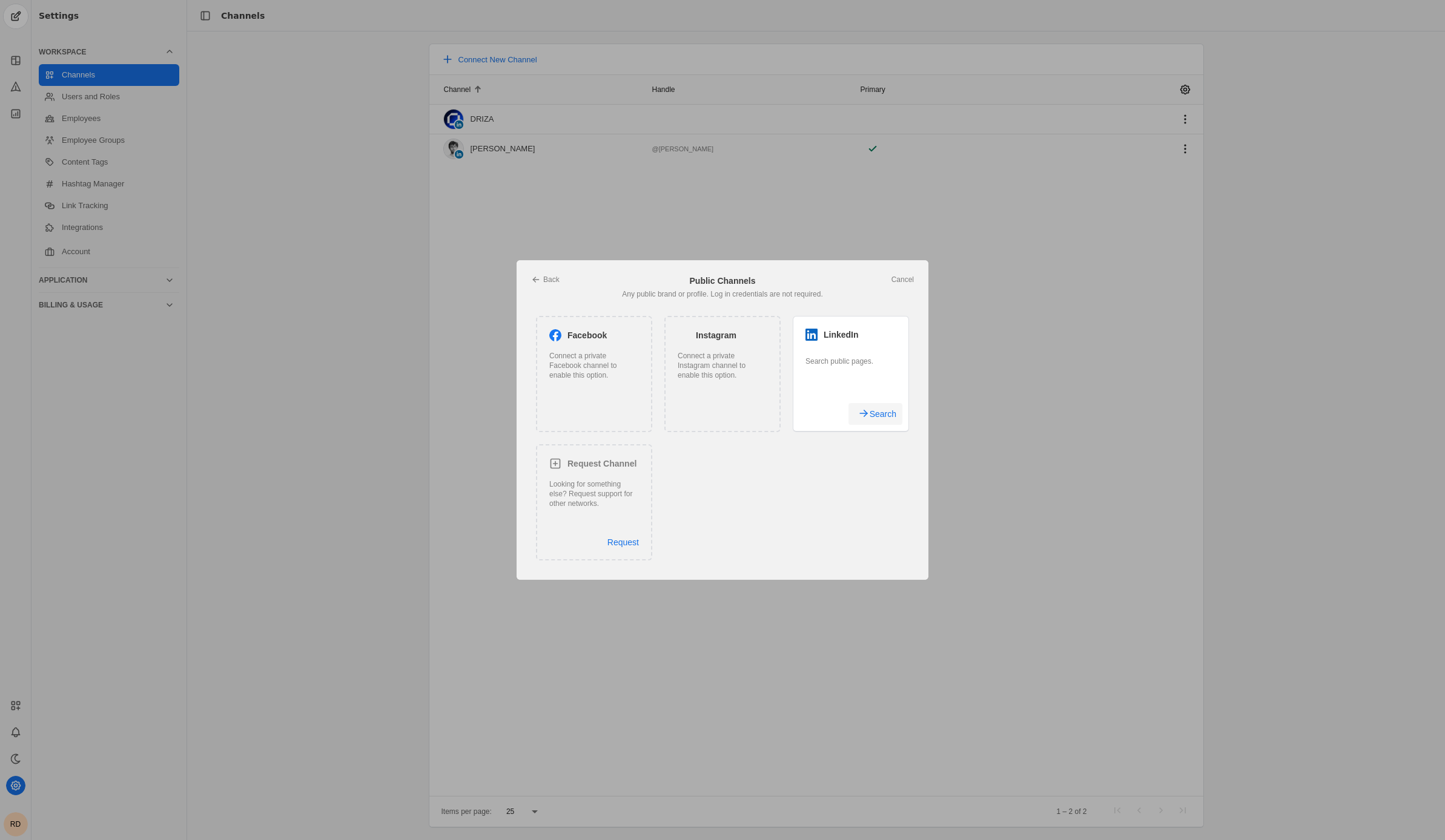
click at [878, 416] on span "Search" at bounding box center [882, 414] width 26 height 22
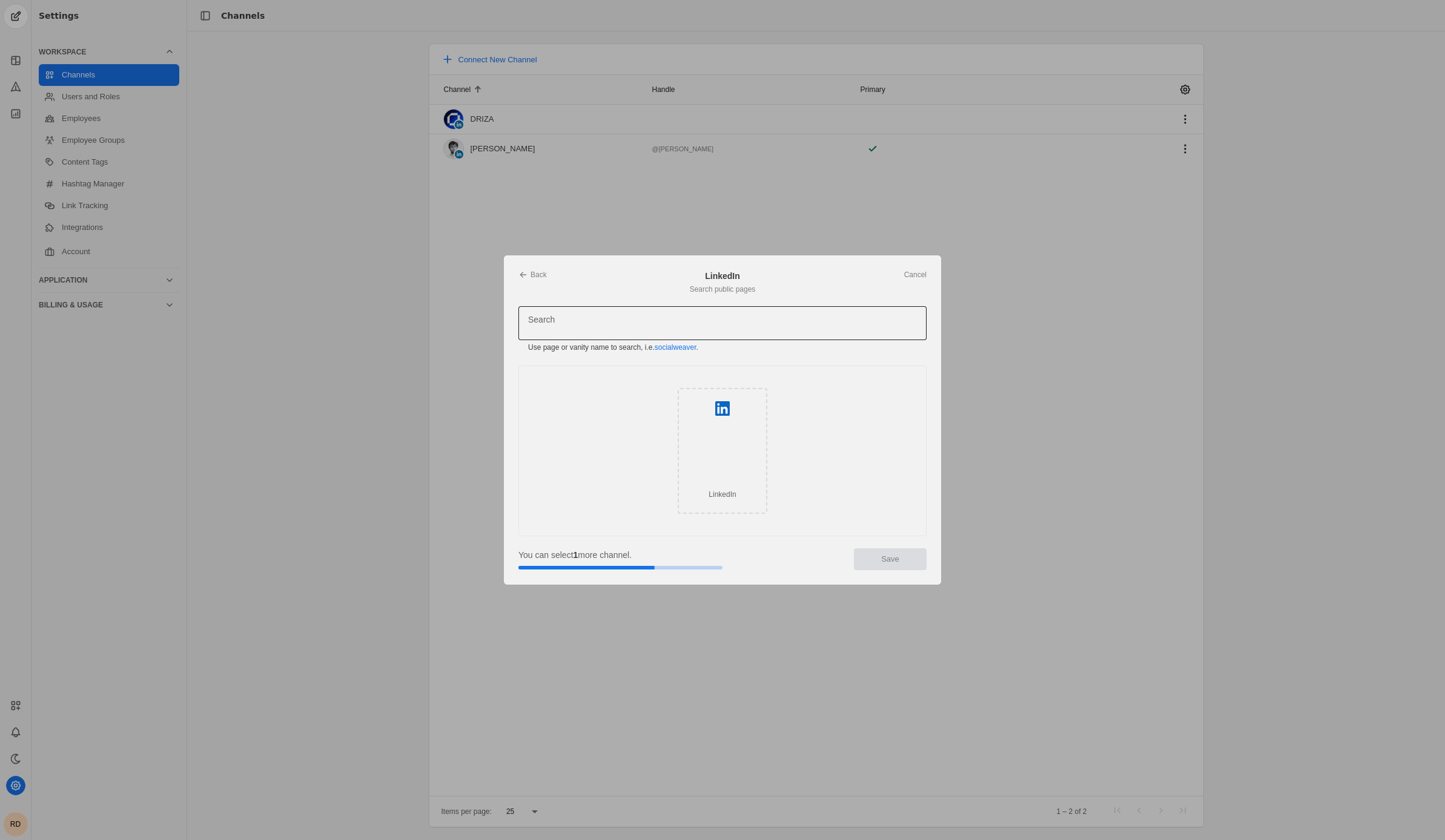
click at [595, 320] on input "Search" at bounding box center [677, 322] width 298 height 14
click at [750, 441] on div "LinkedIn" at bounding box center [722, 451] width 90 height 126
click at [606, 320] on input "Search" at bounding box center [677, 322] width 298 height 14
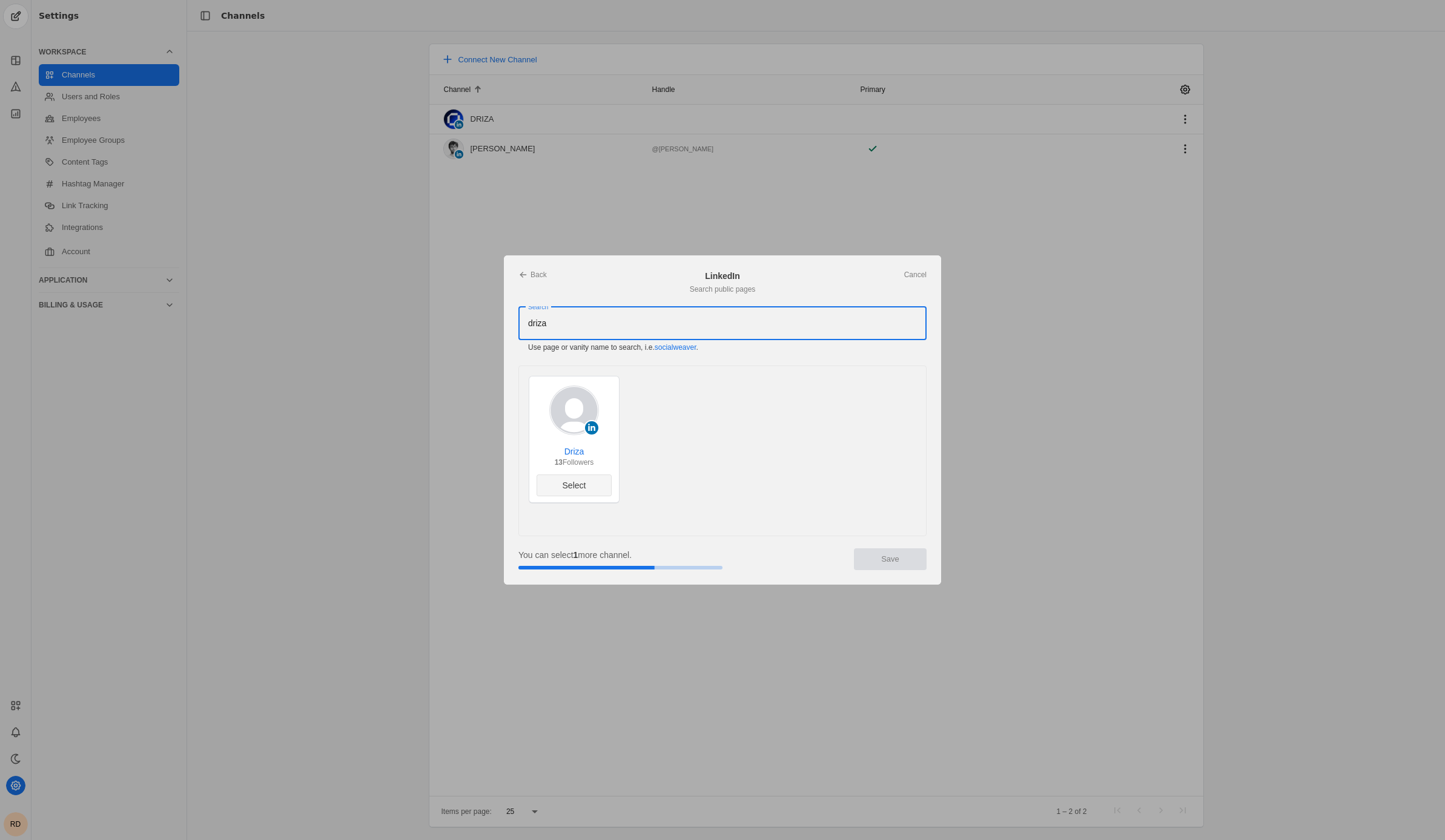
click at [572, 490] on span "Select" at bounding box center [574, 485] width 24 height 12
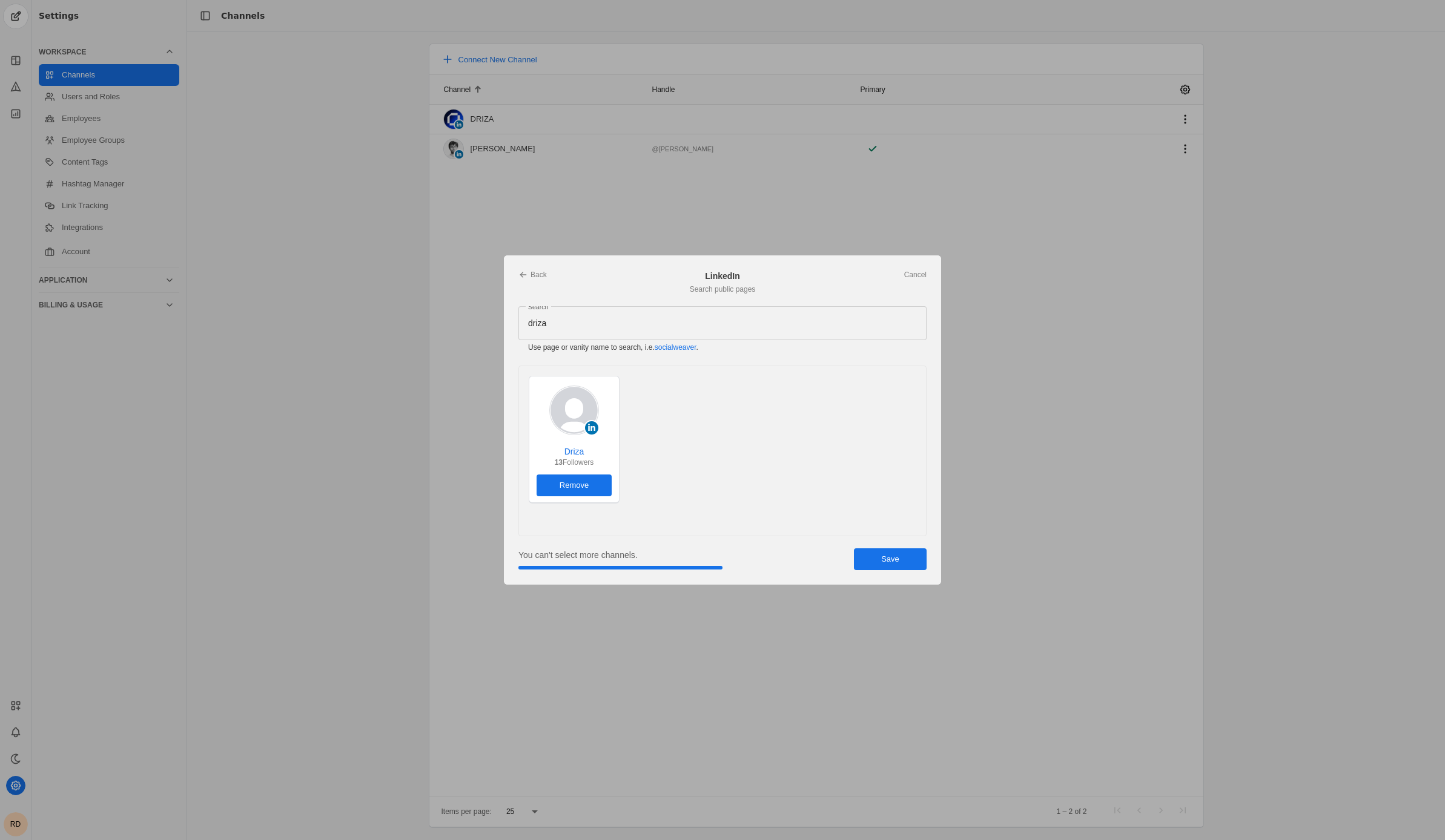
click at [572, 490] on span "Remove" at bounding box center [574, 485] width 29 height 12
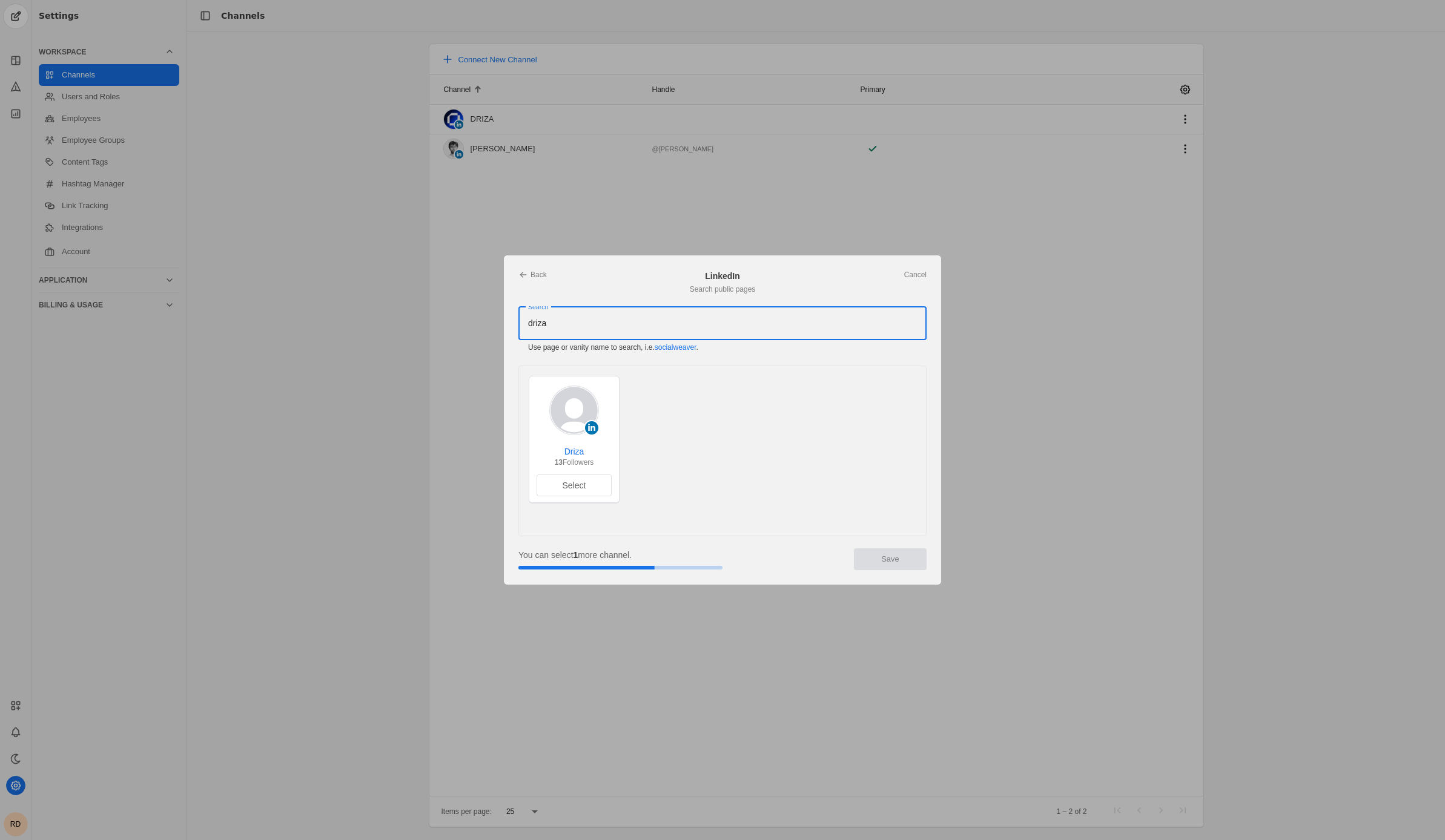
click at [595, 322] on input "driza" at bounding box center [677, 322] width 298 height 14
type input "d"
click at [540, 271] on link "Back" at bounding box center [533, 274] width 28 height 9
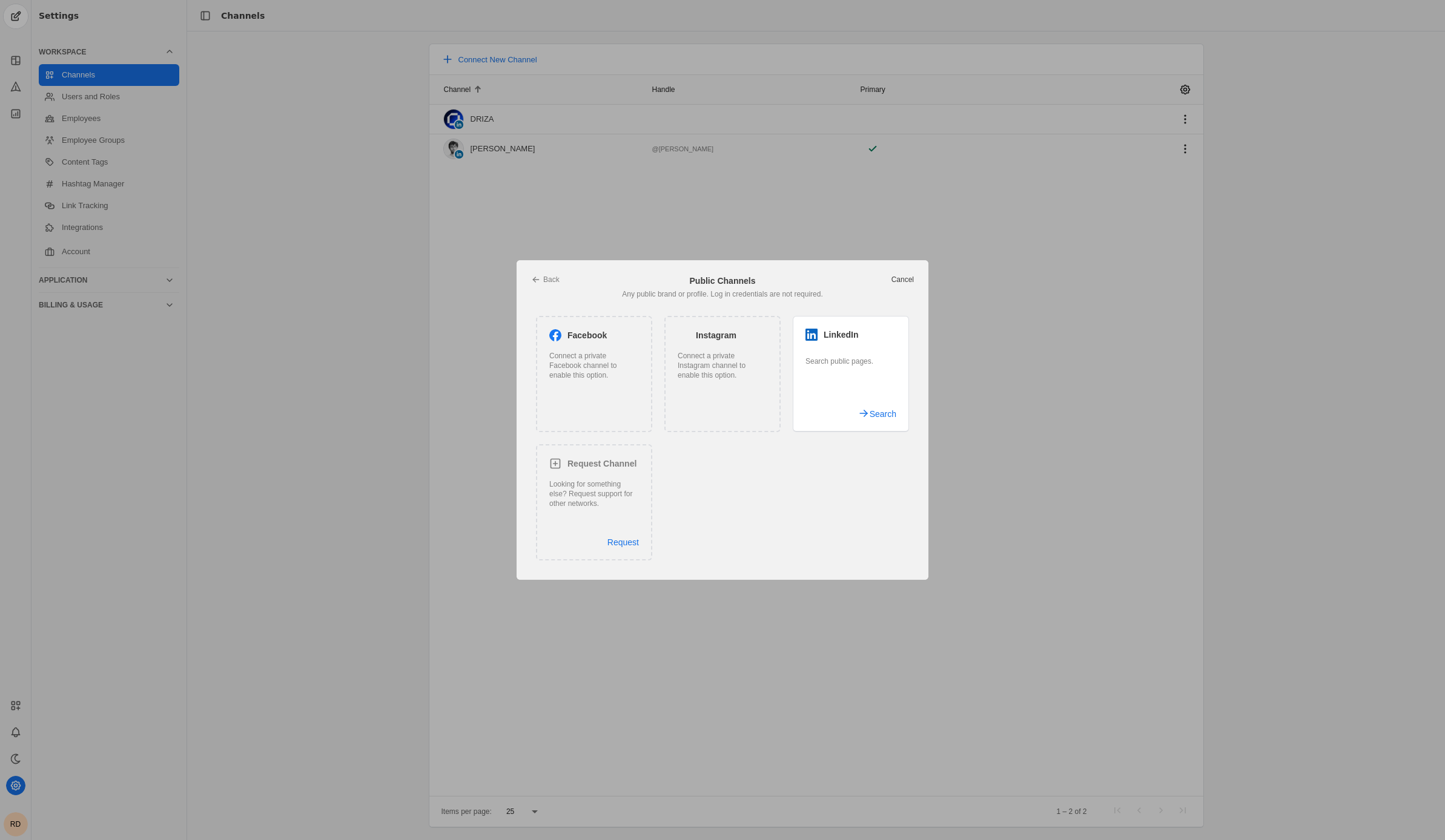
click at [897, 282] on link "Cancel" at bounding box center [902, 280] width 22 height 9
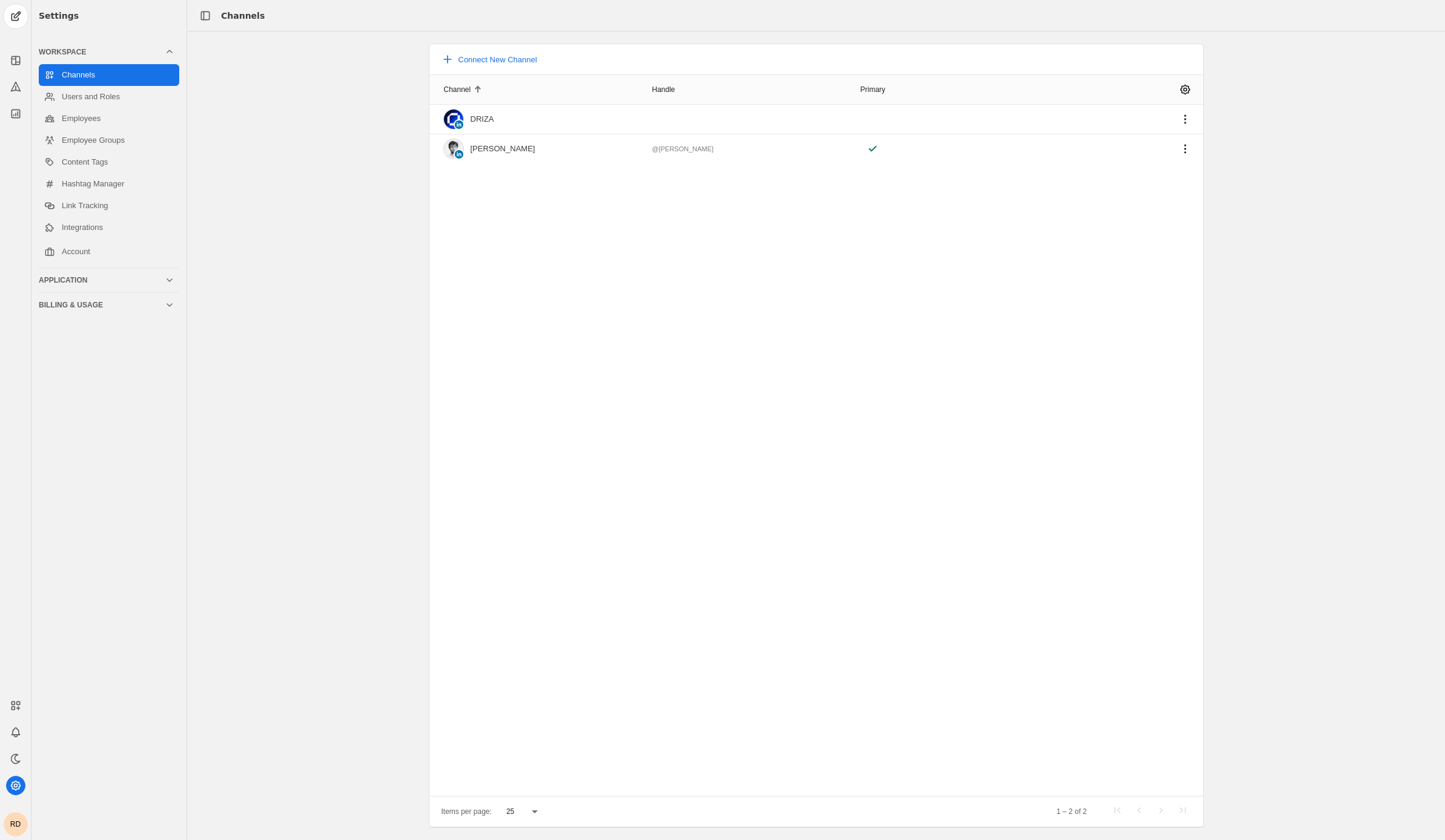
click at [22, 824] on div "Rd" at bounding box center [16, 824] width 24 height 24
click at [86, 739] on span "Help Center" at bounding box center [87, 735] width 45 height 12
